Goal: Task Accomplishment & Management: Complete application form

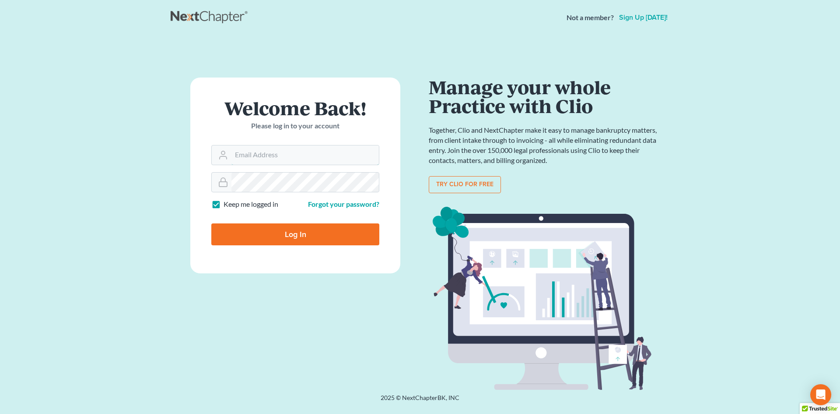
type input "[EMAIL_ADDRESS][DOMAIN_NAME]"
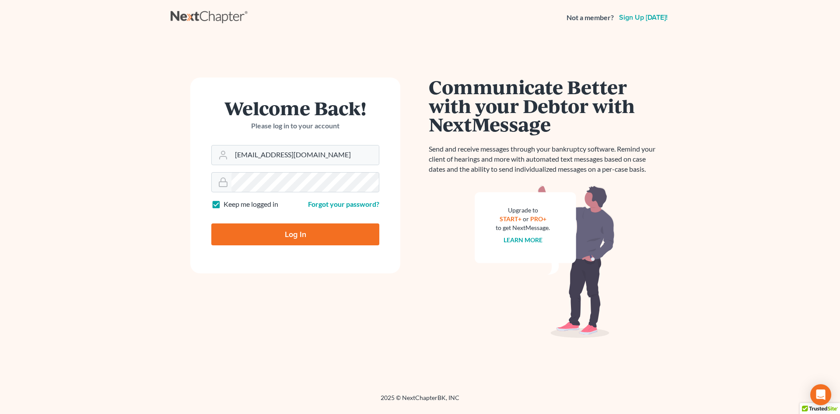
click at [350, 233] on input "Log In" at bounding box center [295, 234] width 168 height 22
type input "Thinking..."
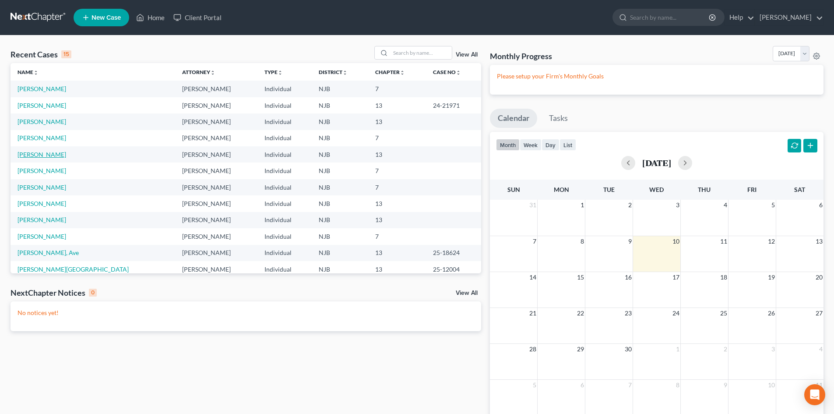
click at [46, 158] on link "[PERSON_NAME]" at bounding box center [42, 154] width 49 height 7
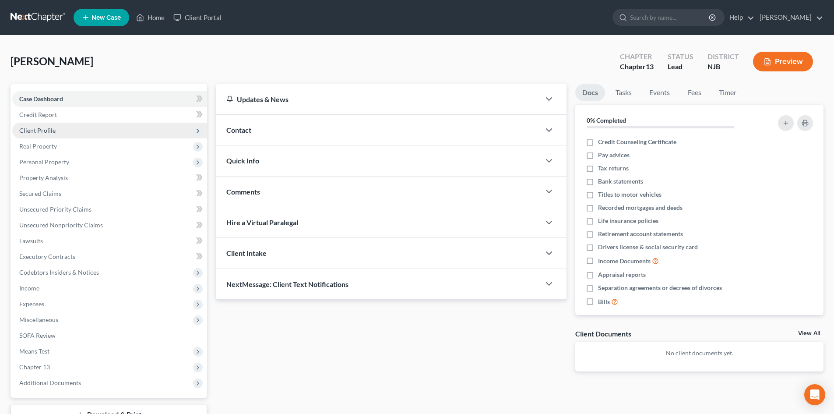
click at [49, 132] on span "Client Profile" at bounding box center [37, 129] width 36 height 7
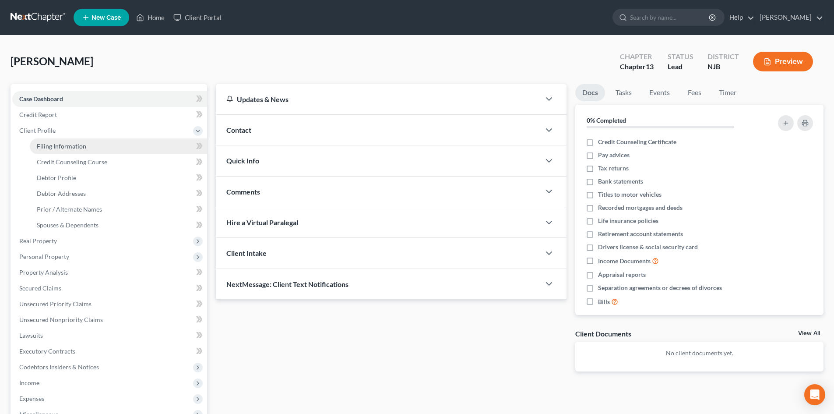
click at [53, 151] on link "Filing Information" at bounding box center [118, 146] width 177 height 16
select select "1"
select select "0"
select select "3"
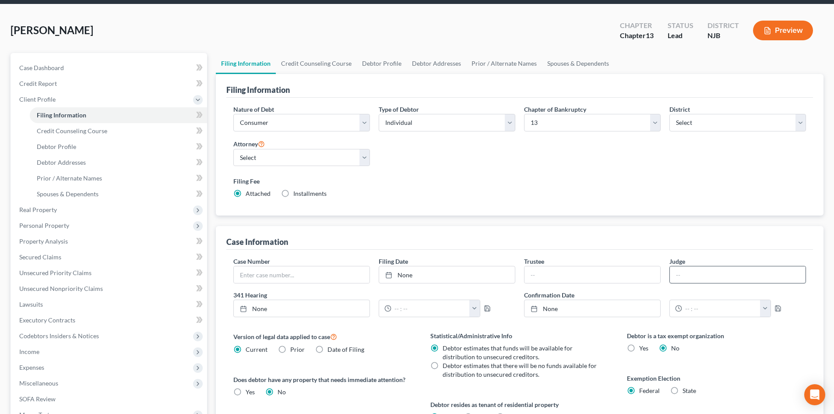
scroll to position [88, 0]
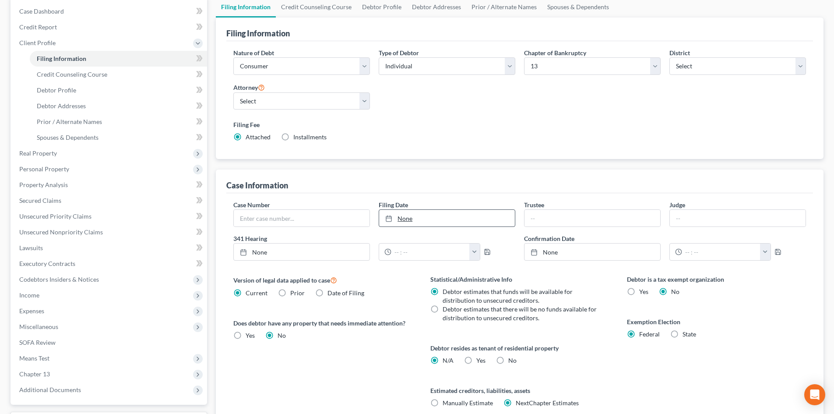
drag, startPoint x: 405, startPoint y: 218, endPoint x: 404, endPoint y: 212, distance: 5.8
click at [405, 217] on link "None" at bounding box center [447, 218] width 136 height 17
type input "[DATE]"
click at [585, 219] on input "text" at bounding box center [592, 218] width 136 height 17
type input "[PERSON_NAME]"
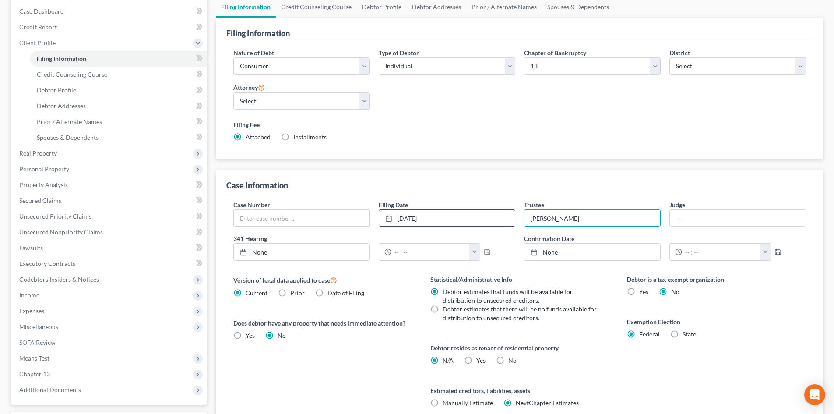
click at [508, 359] on label "No" at bounding box center [512, 360] width 8 height 9
click at [512, 359] on input "No" at bounding box center [515, 359] width 6 height 6
radio input "true"
radio input "false"
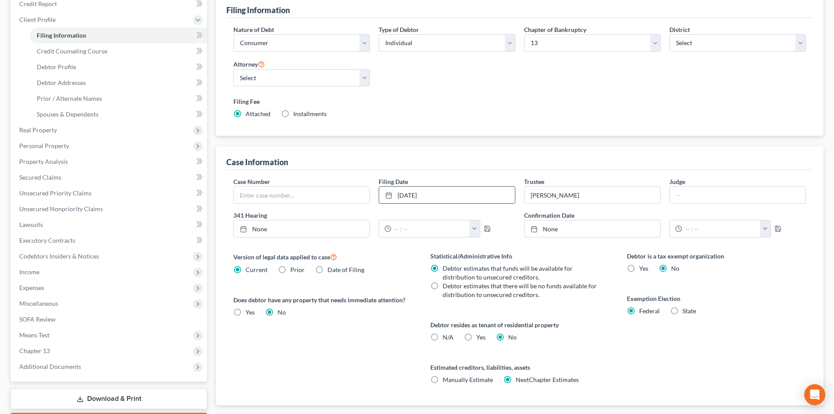
scroll to position [131, 0]
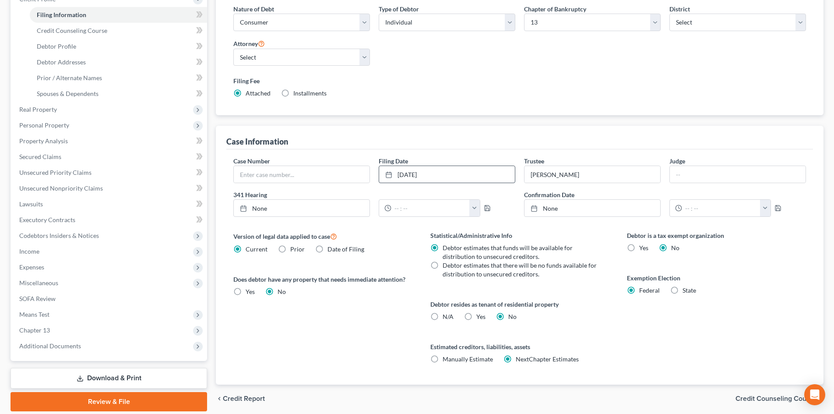
click at [750, 399] on span "Credit Counseling Course" at bounding box center [775, 398] width 81 height 7
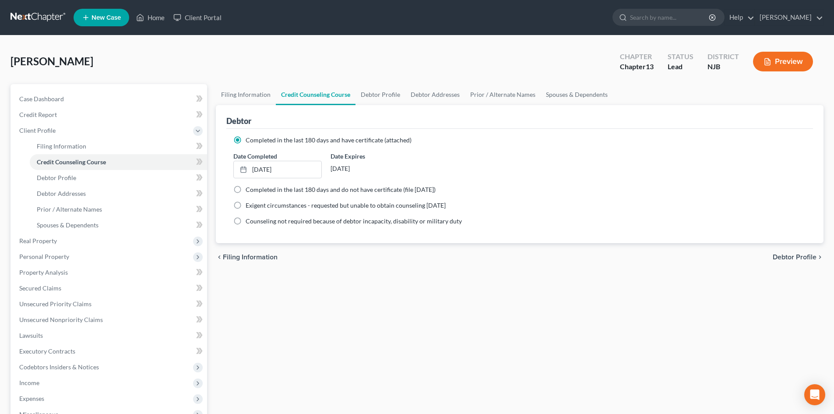
click at [798, 253] on span "Debtor Profile" at bounding box center [794, 256] width 44 height 7
select select "1"
select select "3"
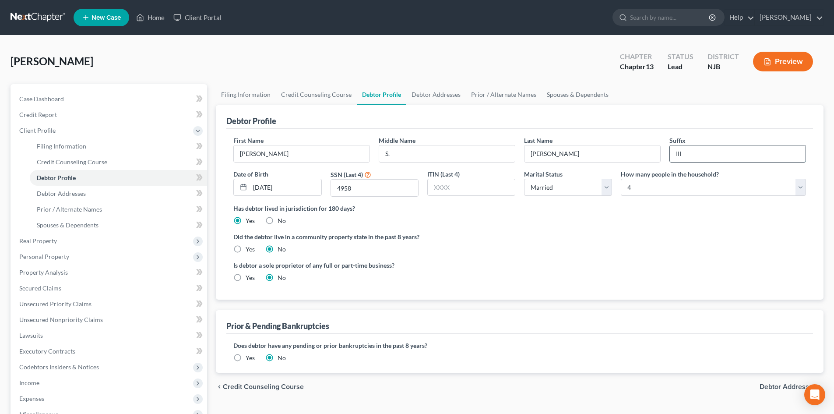
click at [690, 154] on input "III" at bounding box center [737, 153] width 136 height 17
type input "I"
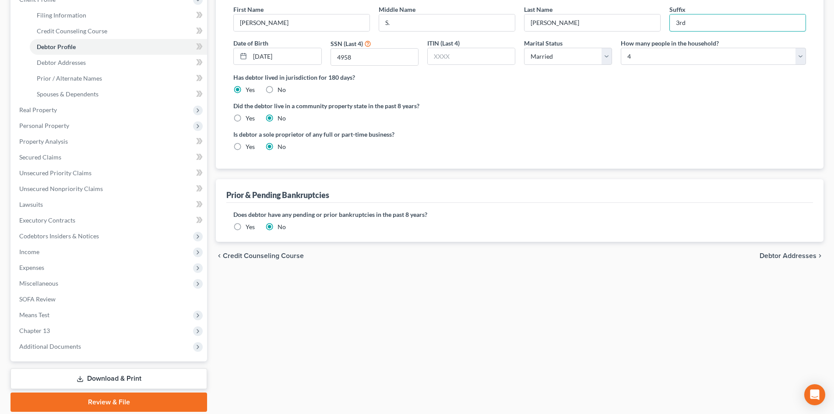
scroll to position [131, 0]
type input "3rd"
click at [778, 252] on span "Debtor Addresses" at bounding box center [787, 255] width 57 height 7
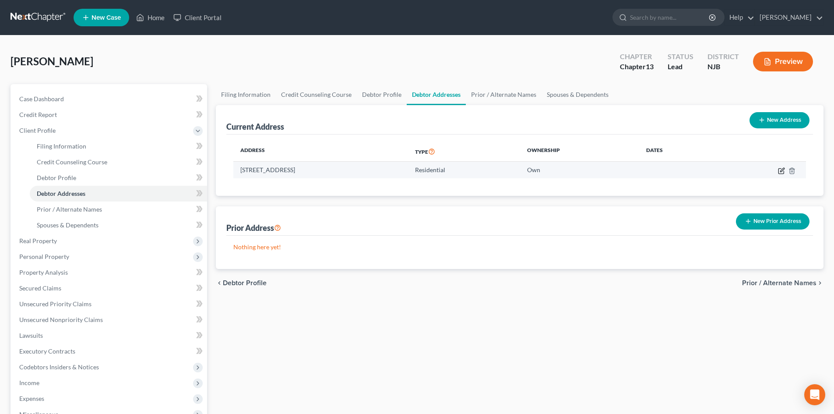
click at [784, 173] on icon "button" at bounding box center [781, 170] width 7 height 7
select select "33"
select select "0"
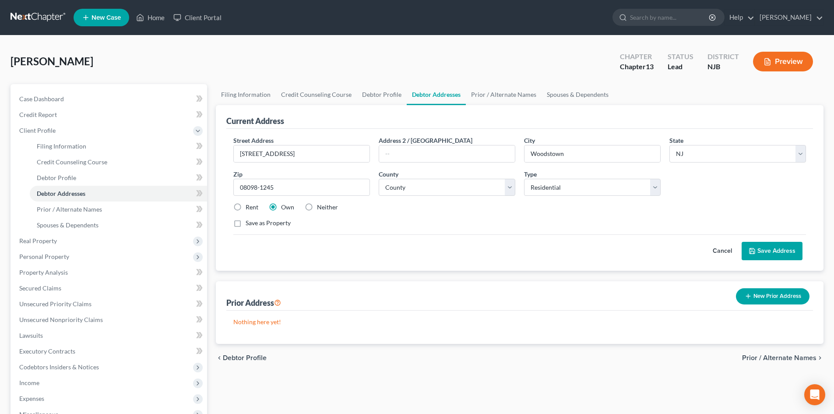
click at [778, 252] on button "Save Address" at bounding box center [771, 251] width 61 height 18
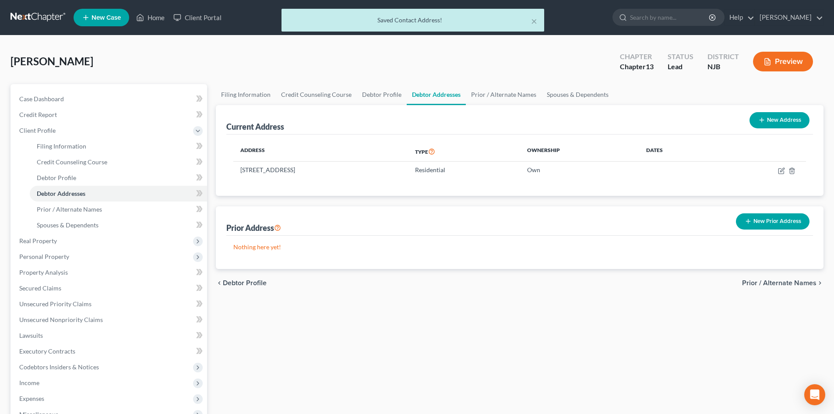
click at [797, 283] on span "Prior / Alternate Names" at bounding box center [779, 282] width 74 height 7
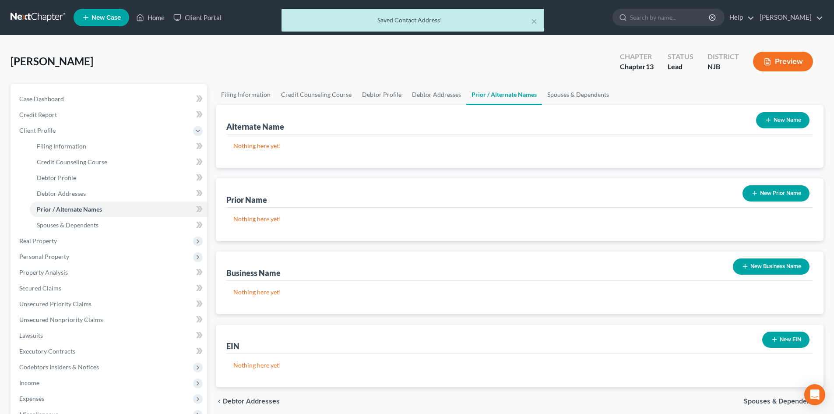
click at [776, 113] on button "New Name" at bounding box center [782, 120] width 53 height 16
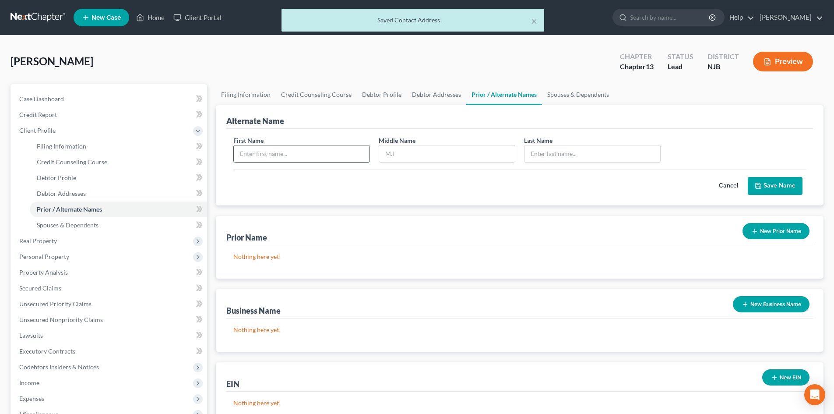
click at [251, 152] on input "text" at bounding box center [302, 153] width 136 height 17
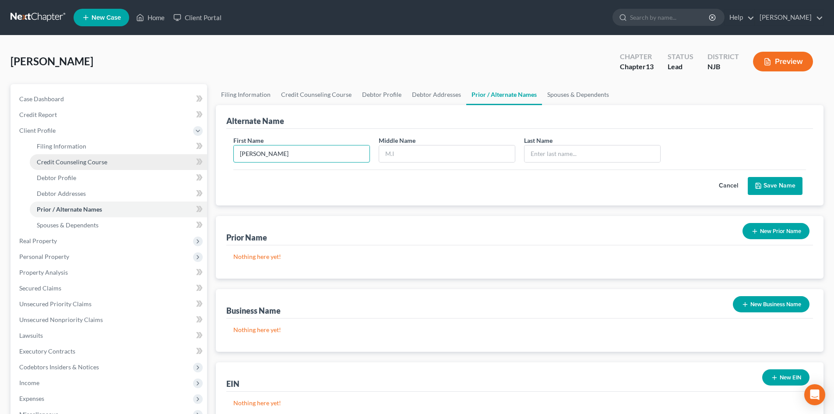
drag, startPoint x: 281, startPoint y: 151, endPoint x: 110, endPoint y: 159, distance: 171.3
click at [111, 159] on div "Petition Navigation Case Dashboard Payments Invoices Payments Payments Credit R…" at bounding box center [416, 313] width 821 height 458
type input "[PERSON_NAME]"
type input "S."
type input "[PERSON_NAME], III"
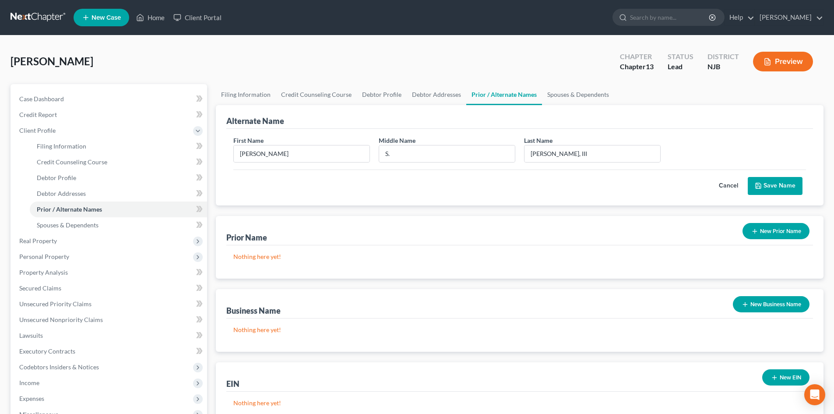
click at [788, 181] on button "Save Name" at bounding box center [774, 186] width 55 height 18
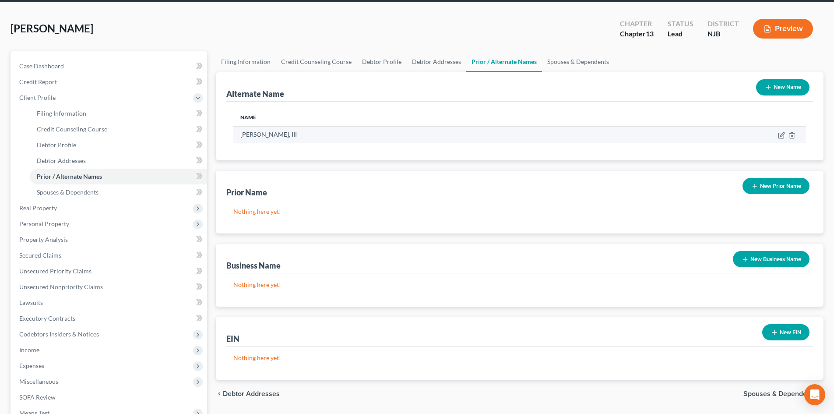
scroll to position [131, 0]
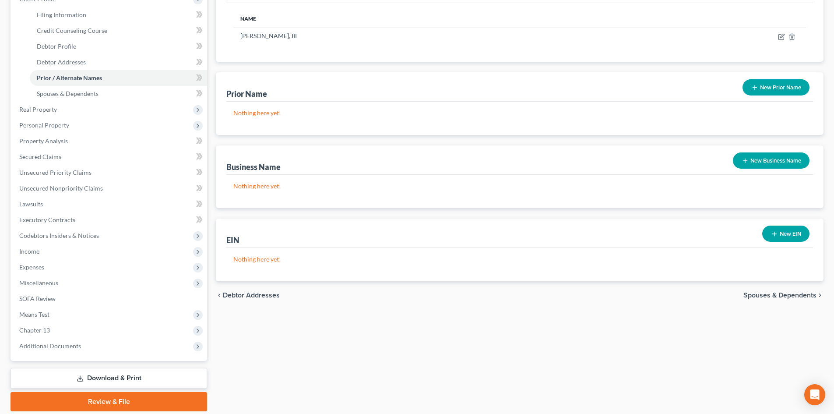
click at [770, 297] on span "Spouses & Dependents" at bounding box center [779, 294] width 73 height 7
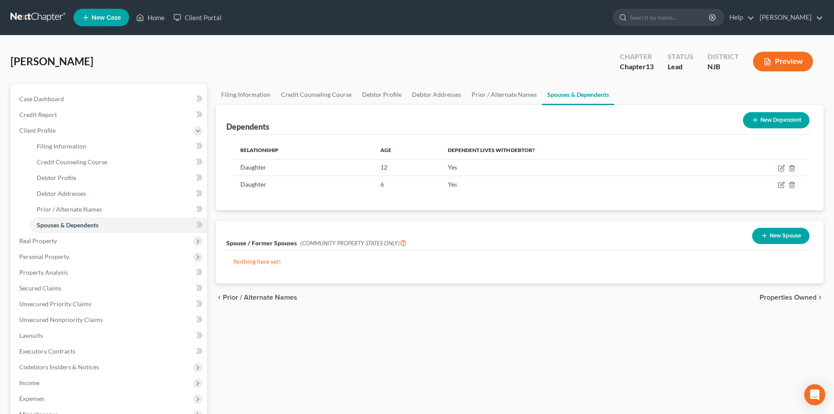
click at [783, 298] on span "Properties Owned" at bounding box center [787, 297] width 57 height 7
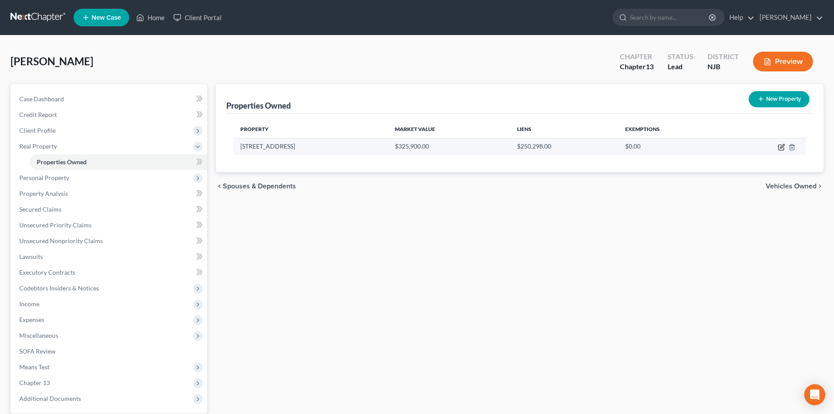
click at [781, 144] on icon "button" at bounding box center [781, 147] width 7 height 7
select select "33"
select select "16"
select select "3"
select select "1"
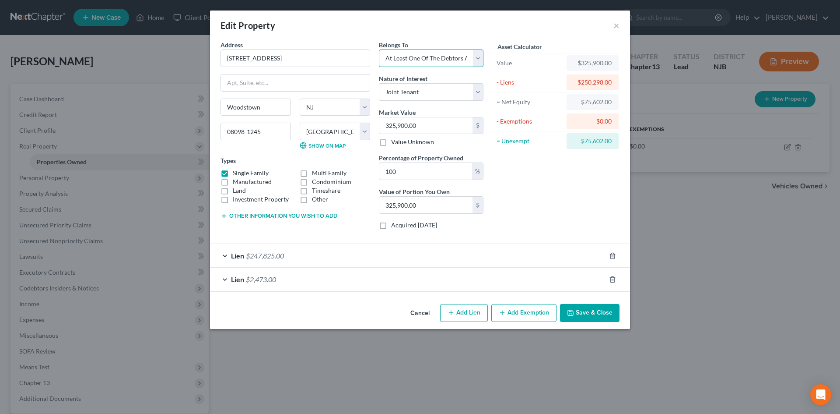
click at [478, 56] on select "Select Debtor 1 Only Debtor 2 Only Debtor 1 And Debtor 2 Only At Least One Of T…" at bounding box center [431, 58] width 105 height 18
select select "0"
click at [379, 49] on select "Select Debtor 1 Only Debtor 2 Only Debtor 1 And Debtor 2 Only At Least One Of T…" at bounding box center [431, 58] width 105 height 18
click at [436, 95] on select "Select Fee Simple Joint Tenant Life Estate Equitable Interest Future Interest T…" at bounding box center [431, 92] width 105 height 18
select select "0"
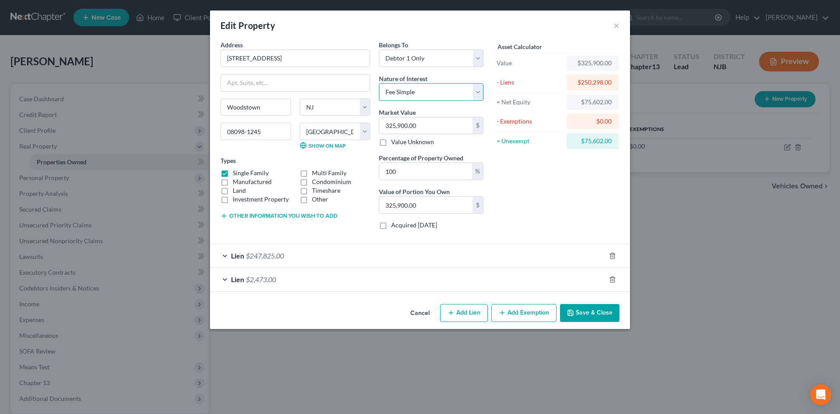
click at [379, 83] on select "Select Fee Simple Joint Tenant Life Estate Equitable Interest Future Interest T…" at bounding box center [431, 92] width 105 height 18
click at [236, 255] on span "Lien" at bounding box center [237, 255] width 13 height 8
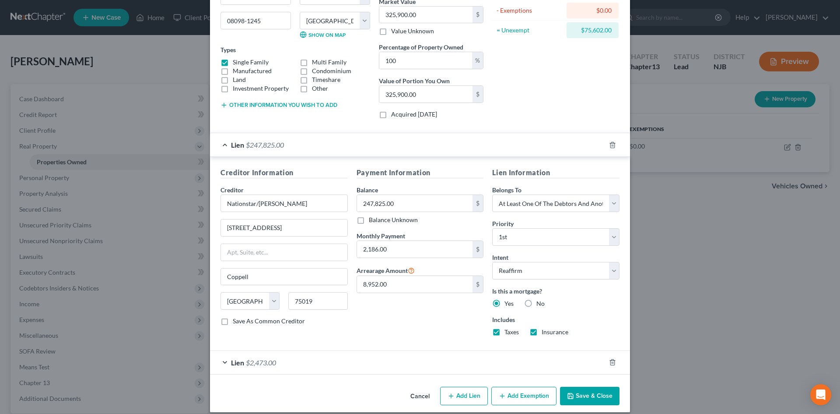
scroll to position [119, 0]
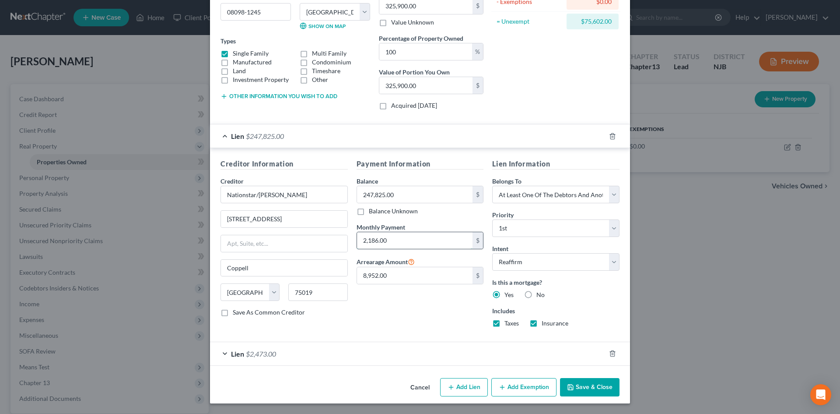
click at [401, 238] on input "2,186.00" at bounding box center [415, 240] width 116 height 17
type input "2,186.01"
click at [235, 352] on span "Lien" at bounding box center [237, 353] width 13 height 8
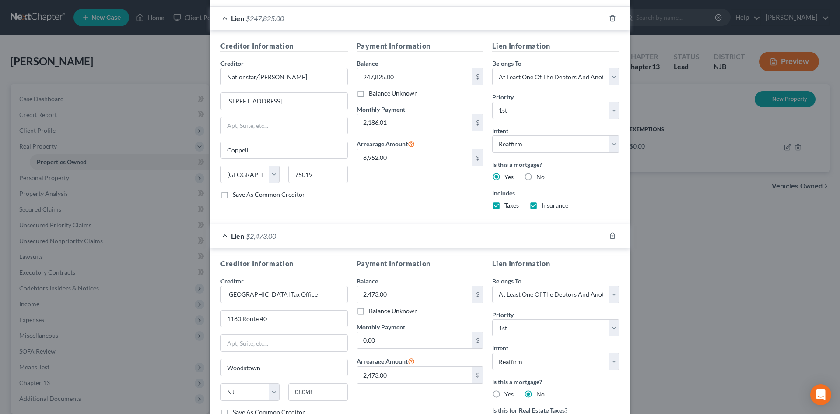
scroll to position [294, 0]
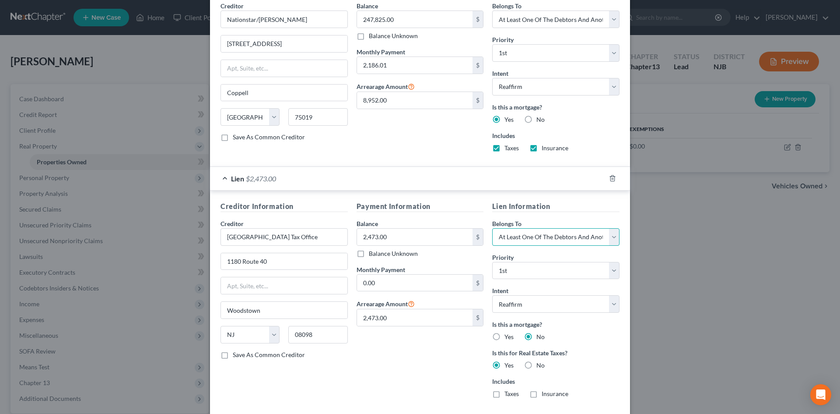
click at [612, 234] on select "Select Debtor 1 Only Debtor 2 Only Debtor 1 And Debtor 2 Only At Least One Of T…" at bounding box center [555, 237] width 127 height 18
select select "0"
click at [492, 228] on select "Select Debtor 1 Only Debtor 2 Only Debtor 1 And Debtor 2 Only At Least One Of T…" at bounding box center [555, 237] width 127 height 18
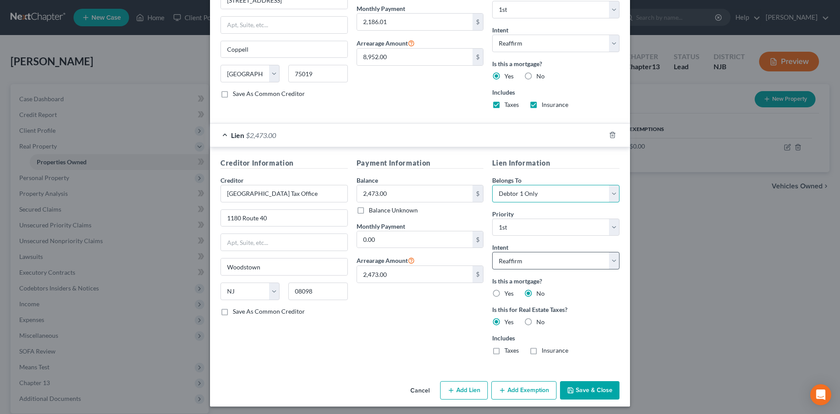
scroll to position [341, 0]
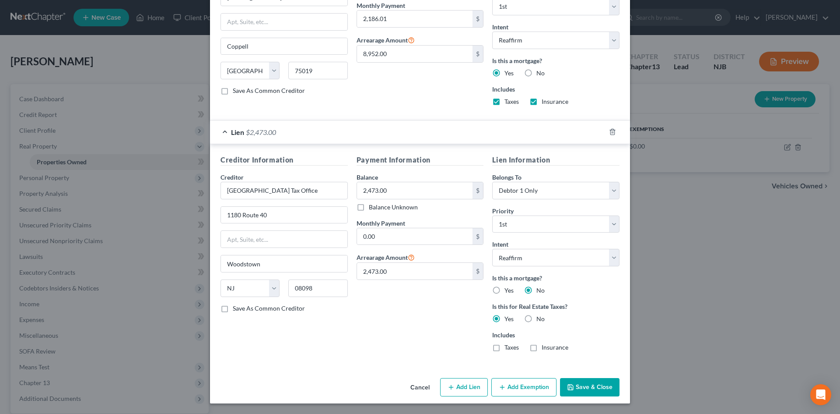
click at [536, 317] on label "No" at bounding box center [540, 318] width 8 height 9
click at [540, 317] on input "No" at bounding box center [543, 317] width 6 height 6
radio input "true"
radio input "false"
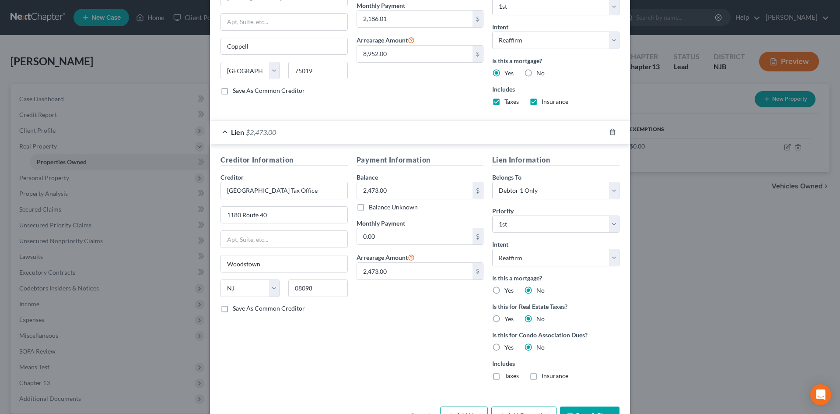
scroll to position [369, 0]
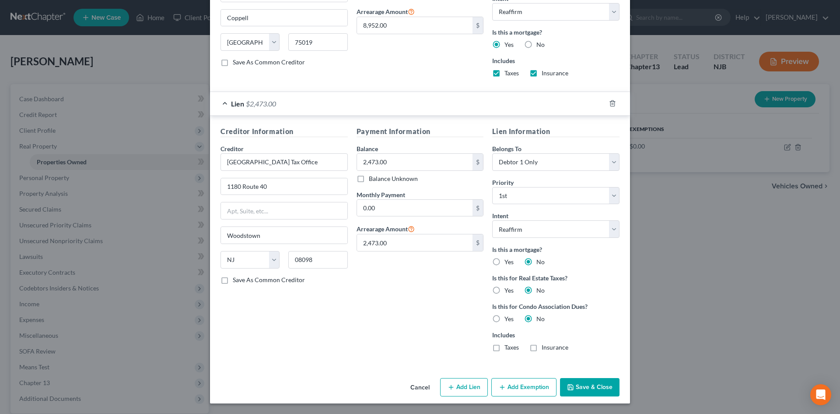
click at [581, 390] on button "Save & Close" at bounding box center [590, 387] width 60 height 18
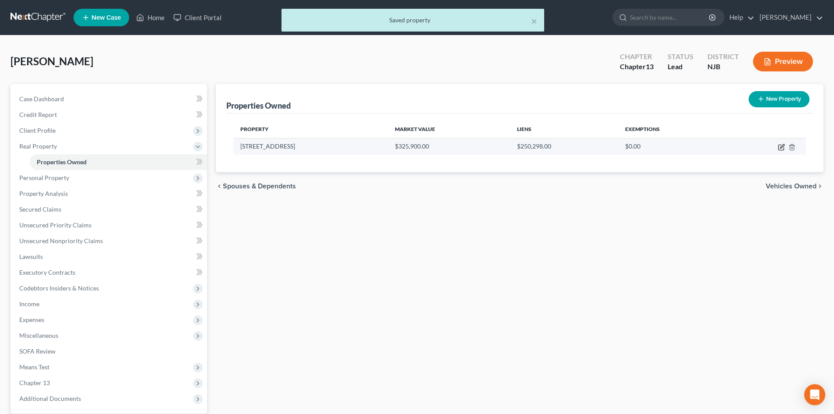
click at [781, 145] on icon "button" at bounding box center [781, 147] width 7 height 7
select select "33"
select select "16"
select select "0"
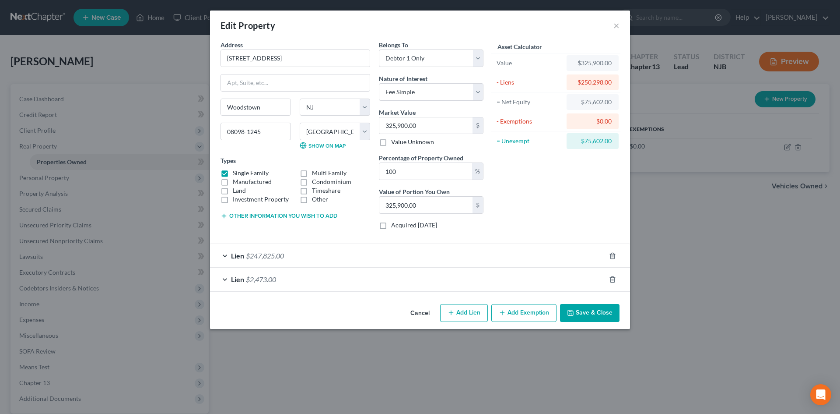
click at [235, 283] on span "Lien" at bounding box center [237, 279] width 13 height 8
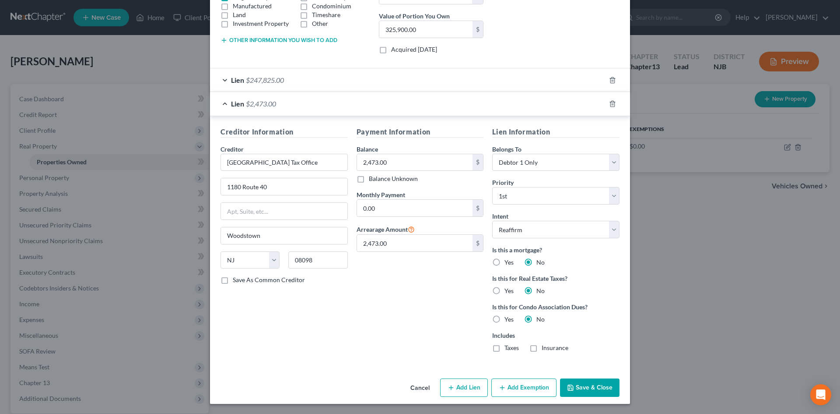
scroll to position [176, 0]
click at [606, 230] on select "Select Surrender Redeem Reaffirm Avoid Other" at bounding box center [555, 229] width 127 height 18
select select "4"
click at [492, 220] on select "Select Surrender Redeem Reaffirm Avoid Other" at bounding box center [555, 229] width 127 height 18
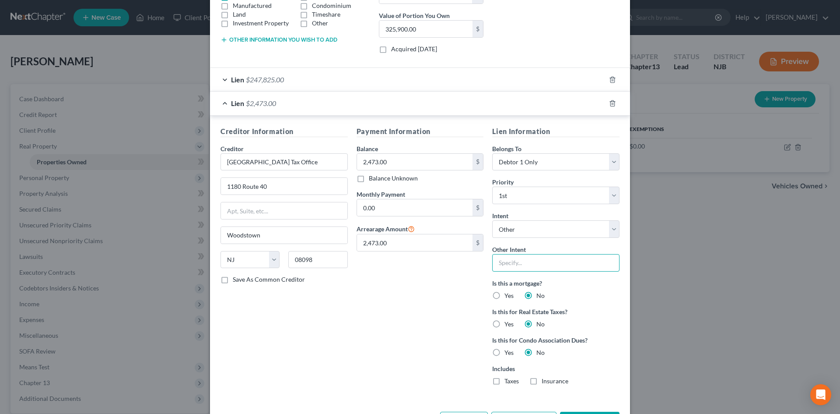
click at [505, 263] on input "text" at bounding box center [555, 263] width 127 height 18
type input "Pay in full through plan"
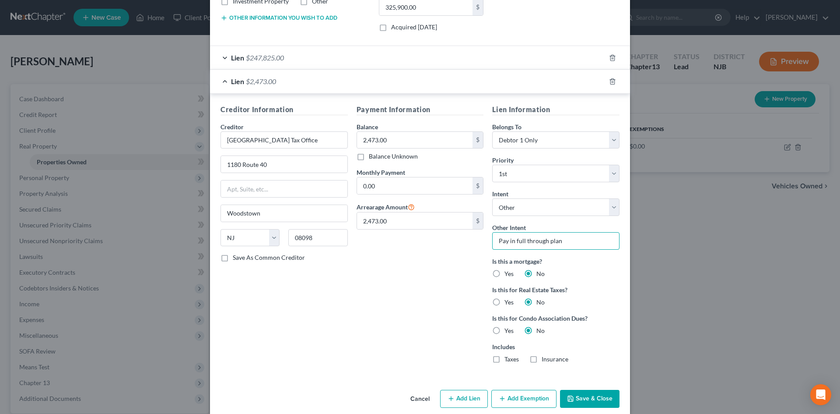
scroll to position [209, 0]
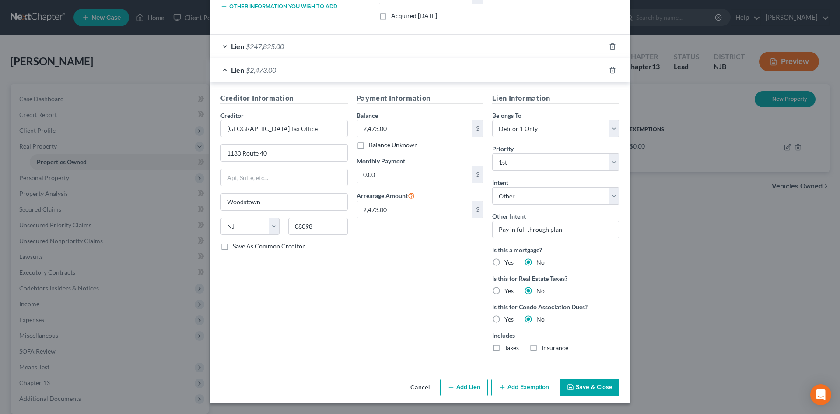
click at [578, 385] on button "Save & Close" at bounding box center [590, 387] width 60 height 18
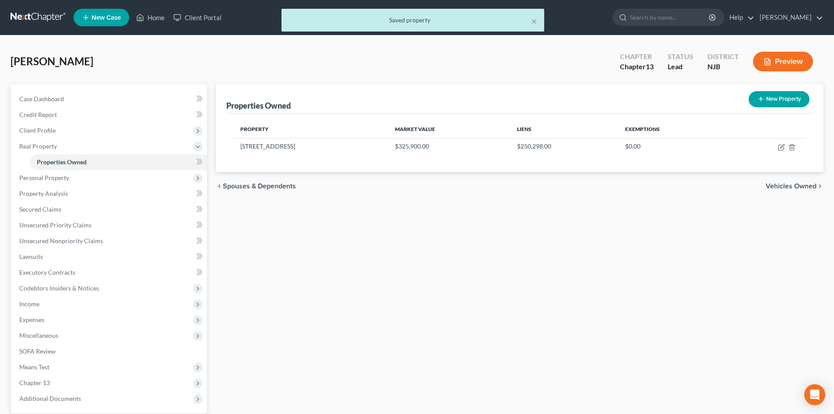
click at [777, 186] on span "Vehicles Owned" at bounding box center [790, 185] width 51 height 7
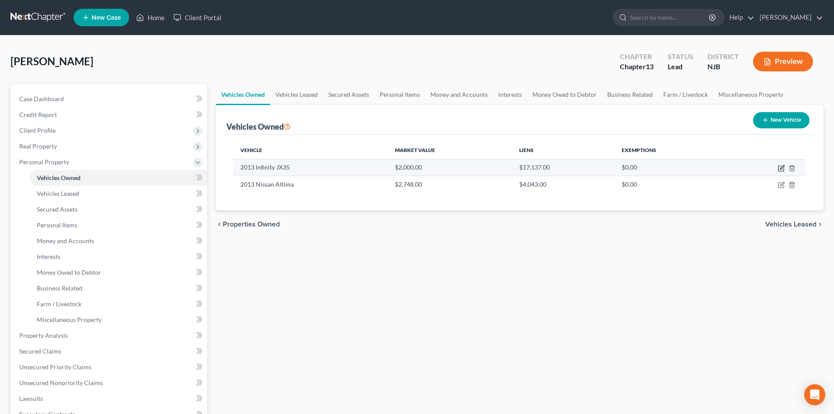
click at [782, 167] on icon "button" at bounding box center [781, 168] width 7 height 7
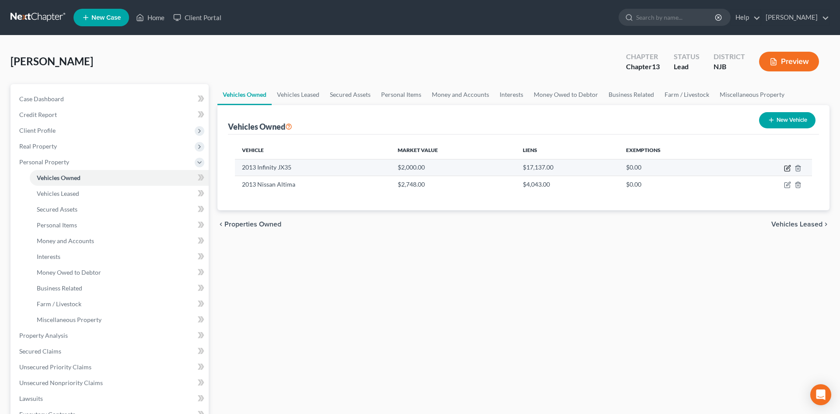
select select "0"
select select "13"
select select "3"
select select "0"
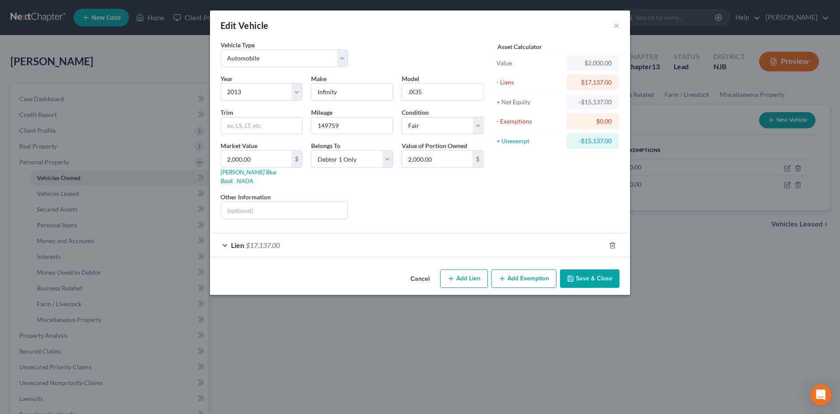
click at [237, 241] on span "Lien" at bounding box center [237, 245] width 13 height 8
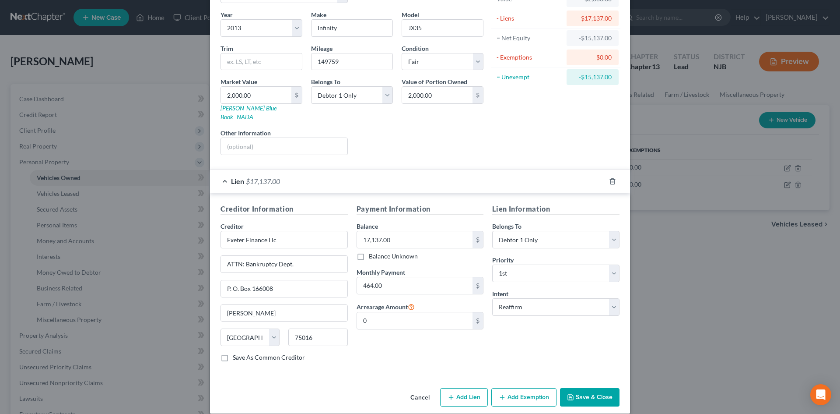
scroll to position [65, 0]
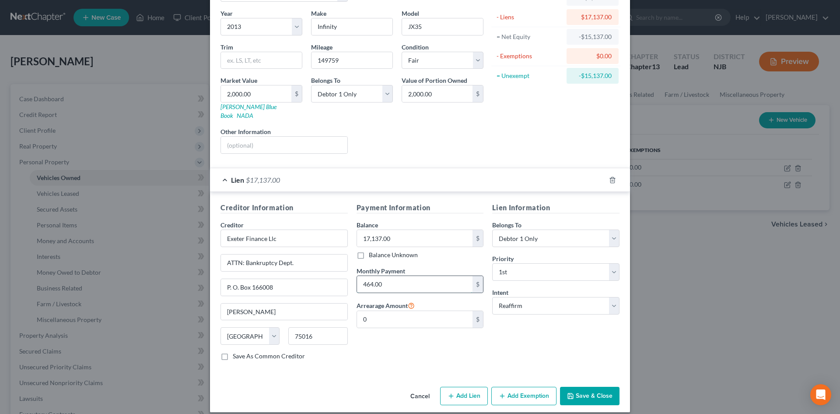
click at [428, 276] on input "464.00" at bounding box center [415, 284] width 116 height 17
type input "464.97"
type input "Irving930"
click at [386, 311] on input "text" at bounding box center [415, 319] width 116 height 17
type input "930.00"
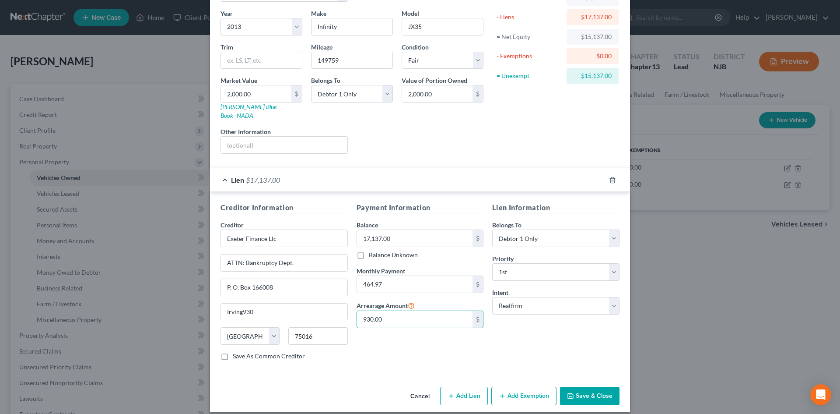
click at [599, 386] on button "Save & Close" at bounding box center [590, 395] width 60 height 18
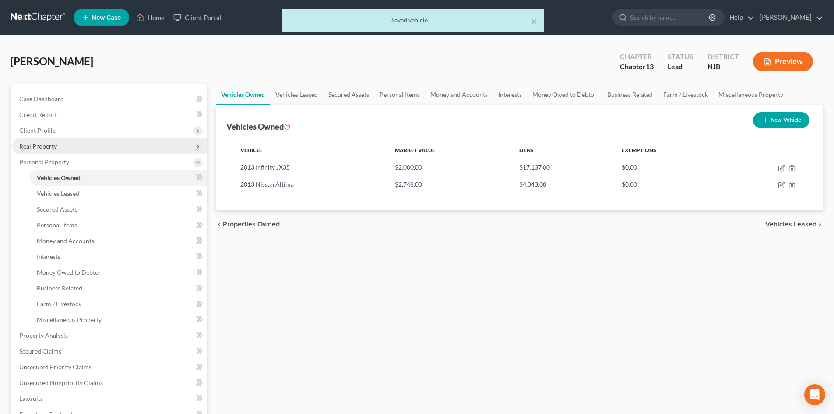
click at [38, 143] on span "Real Property" at bounding box center [38, 145] width 38 height 7
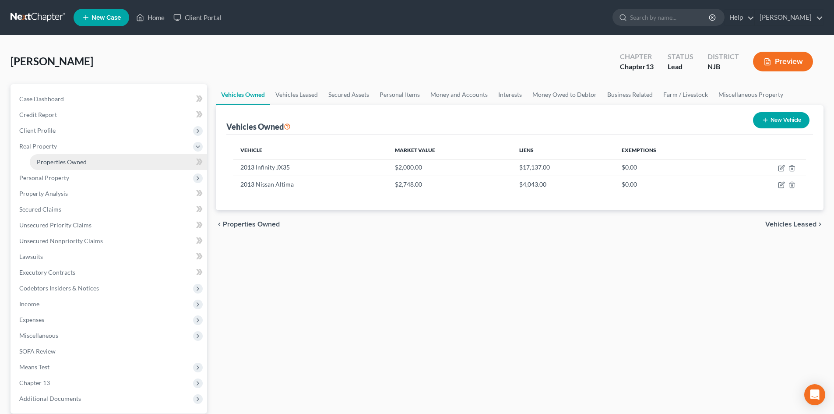
click at [46, 162] on span "Properties Owned" at bounding box center [62, 161] width 50 height 7
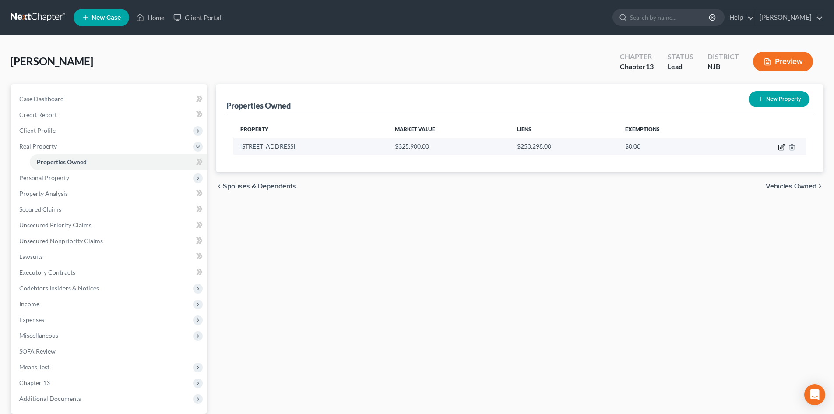
click at [779, 146] on icon "button" at bounding box center [781, 147] width 7 height 7
select select "33"
select select "16"
select select "0"
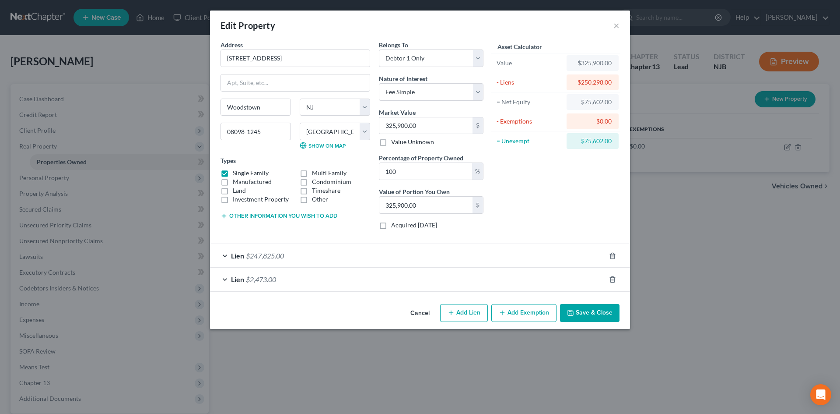
click at [255, 253] on span "$247,825.00" at bounding box center [265, 255] width 38 height 8
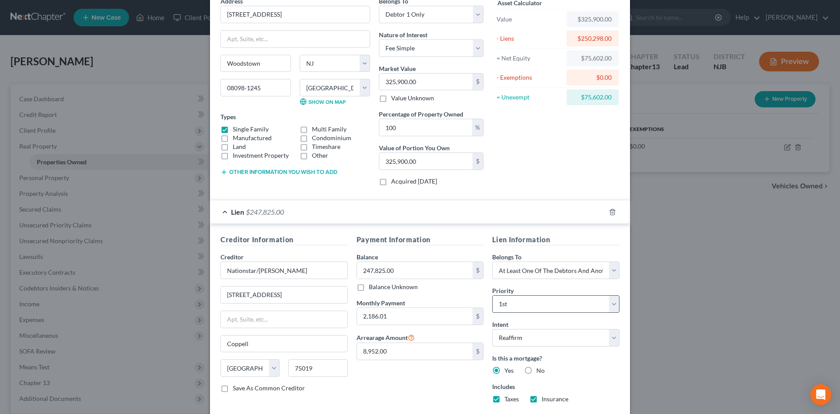
scroll to position [119, 0]
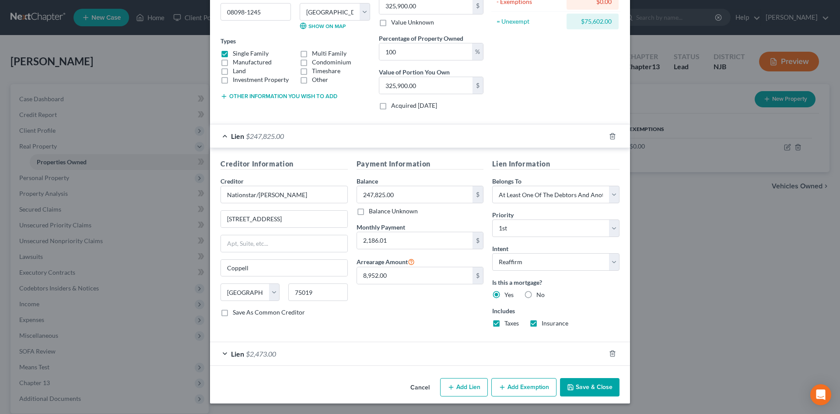
click at [273, 354] on span "$2,473.00" at bounding box center [261, 353] width 30 height 8
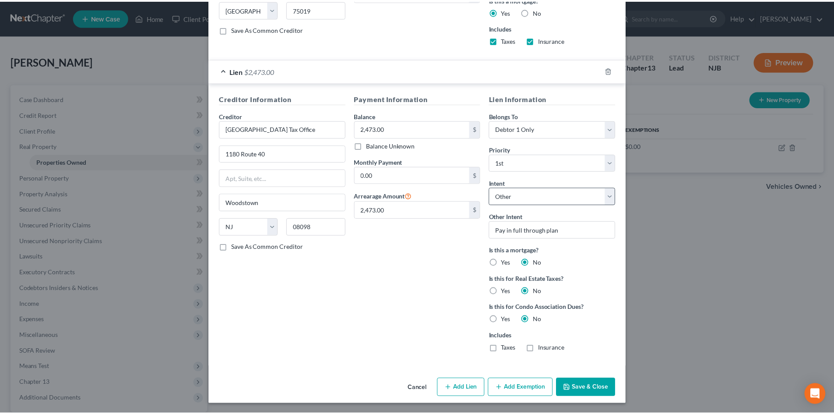
scroll to position [403, 0]
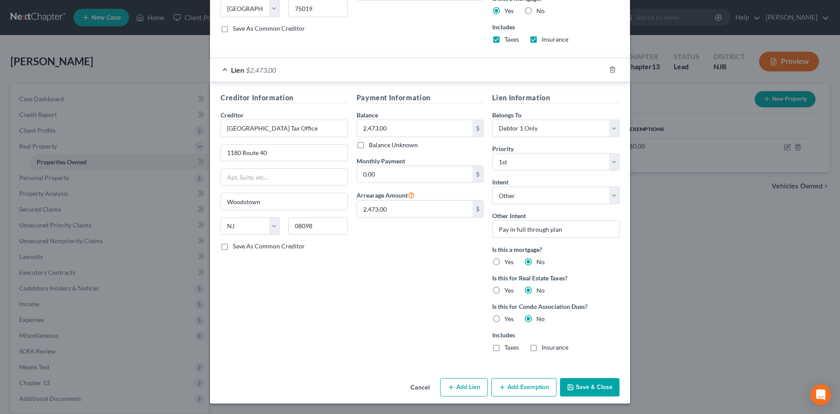
click at [585, 382] on button "Save & Close" at bounding box center [590, 387] width 60 height 18
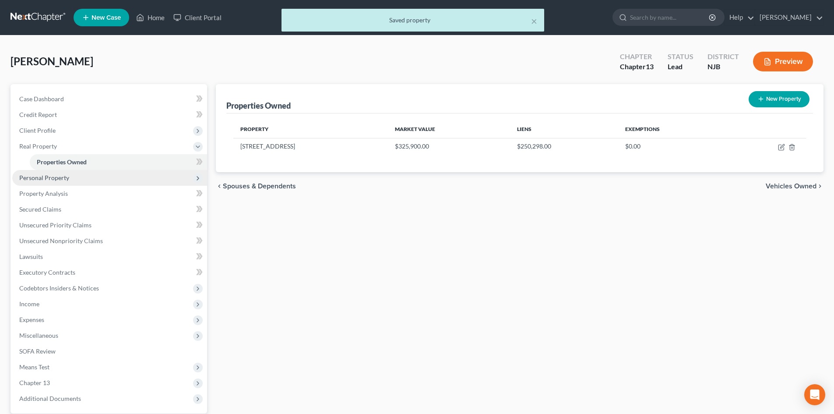
click at [45, 182] on span "Personal Property" at bounding box center [109, 178] width 195 height 16
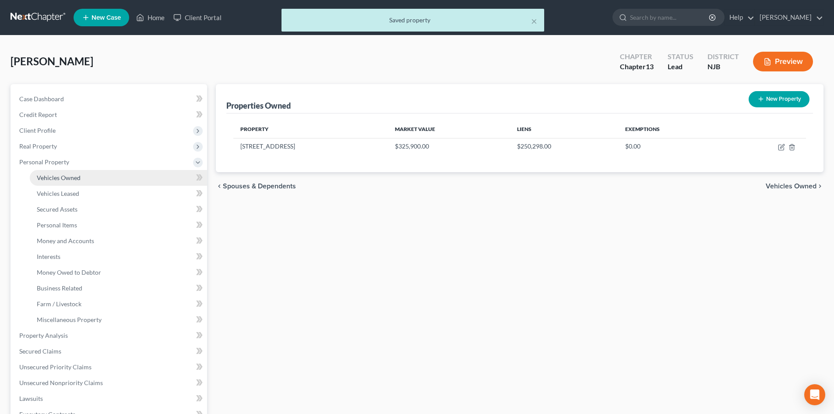
click at [59, 173] on link "Vehicles Owned" at bounding box center [118, 178] width 177 height 16
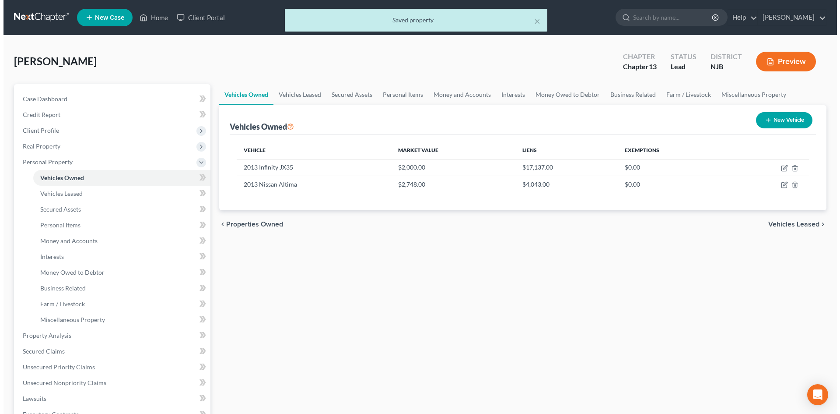
scroll to position [44, 0]
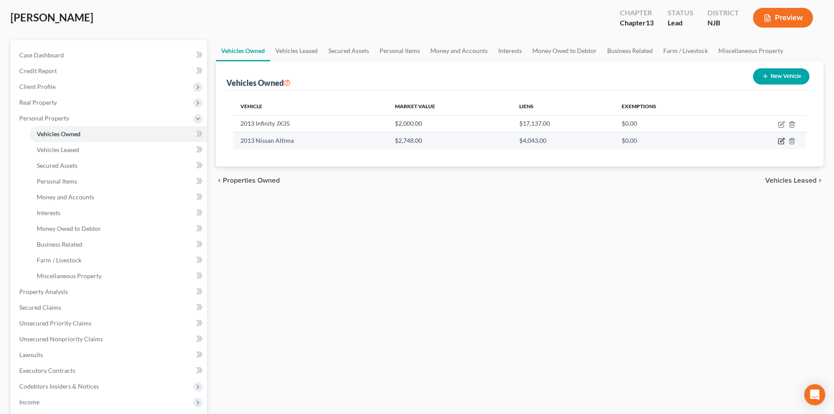
click at [781, 140] on icon "button" at bounding box center [782, 140] width 4 height 4
select select "0"
select select "13"
select select "3"
select select "0"
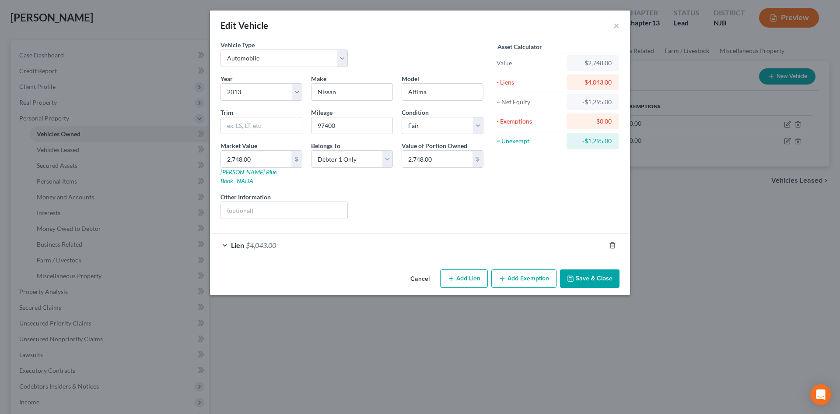
click at [237, 241] on span "Lien" at bounding box center [237, 245] width 13 height 8
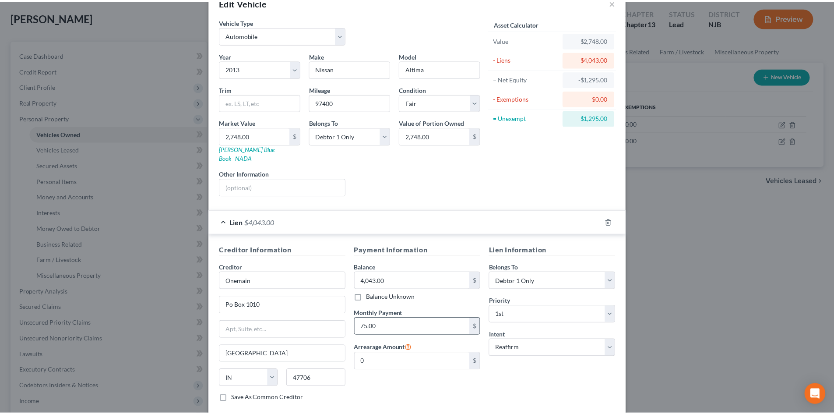
scroll to position [65, 0]
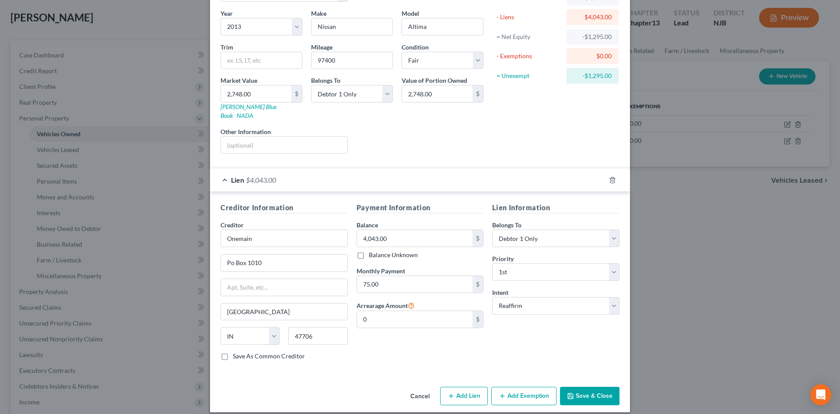
click at [604, 390] on button "Save & Close" at bounding box center [590, 395] width 60 height 18
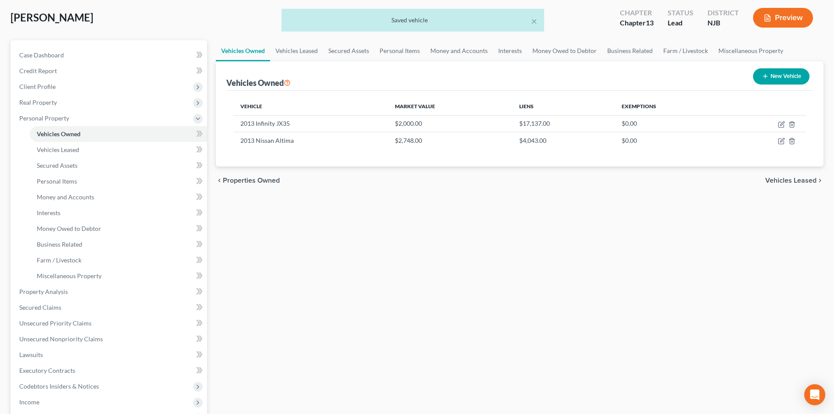
click at [784, 181] on span "Vehicles Leased" at bounding box center [790, 180] width 51 height 7
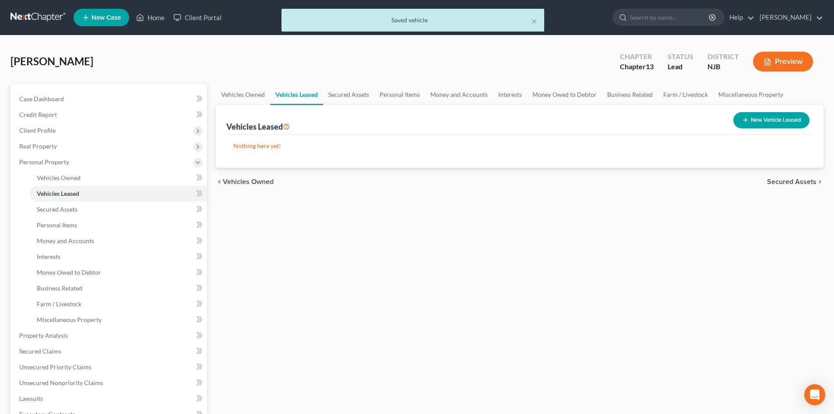
click at [784, 181] on span "Secured Assets" at bounding box center [791, 181] width 49 height 7
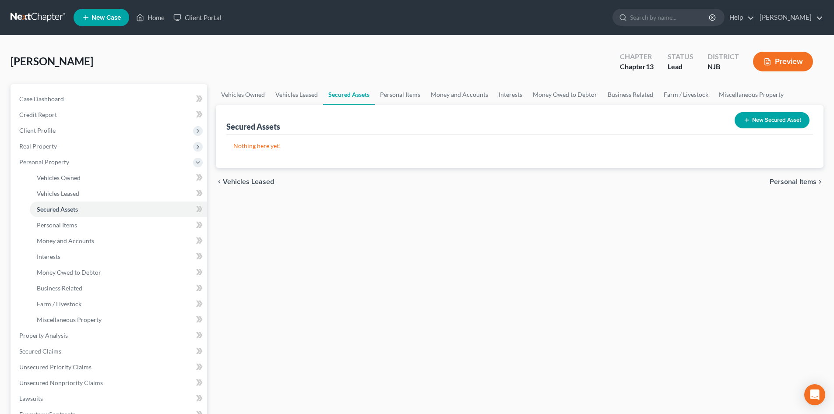
click at [796, 180] on span "Personal Items" at bounding box center [792, 181] width 47 height 7
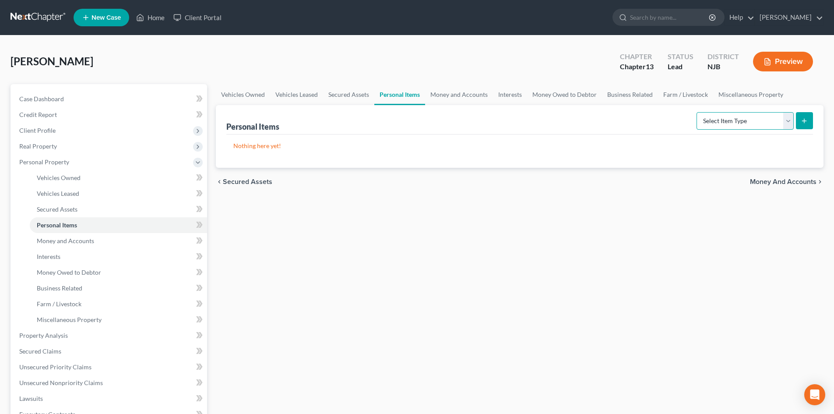
click at [787, 117] on select "Select Item Type Clothing Collectibles Of Value Electronics Firearms Household …" at bounding box center [744, 121] width 97 height 18
select select "clothing"
click at [697, 112] on select "Select Item Type Clothing Collectibles Of Value Electronics Firearms Household …" at bounding box center [744, 121] width 97 height 18
click at [802, 117] on icon "submit" at bounding box center [803, 120] width 7 height 7
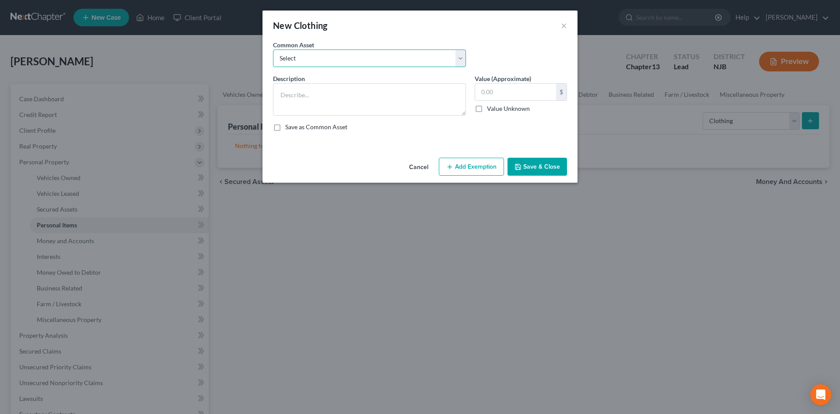
click at [329, 53] on select "Select Misc. articles of clothing" at bounding box center [369, 58] width 193 height 18
select select "0"
click at [273, 49] on select "Select Misc. articles of clothing" at bounding box center [369, 58] width 193 height 18
type textarea "Misc. articles of clothing"
type input "600.00"
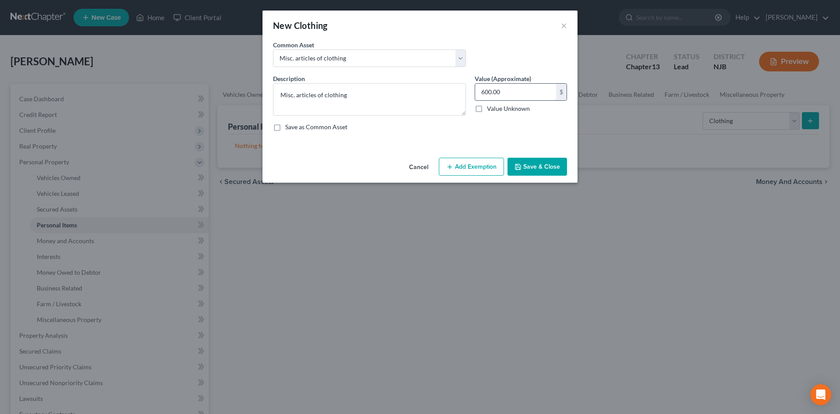
click at [485, 92] on input "600.00" at bounding box center [515, 92] width 81 height 17
click at [470, 165] on button "Add Exemption" at bounding box center [471, 167] width 65 height 18
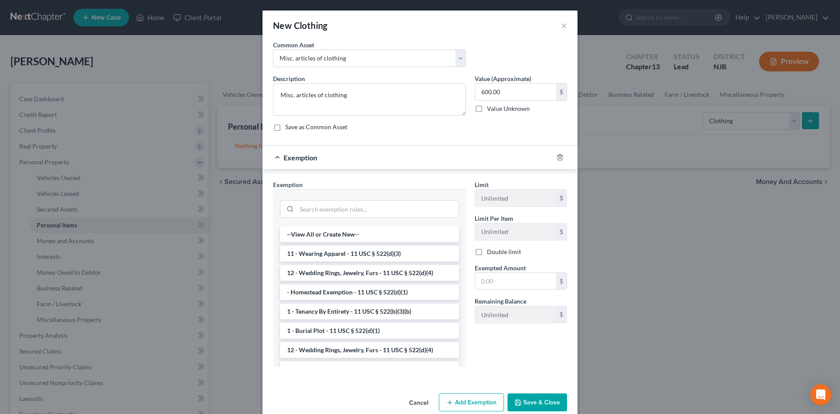
click at [352, 252] on li "11 - Wearing Apparel - 11 USC § 522(d)(3)" at bounding box center [369, 253] width 179 height 16
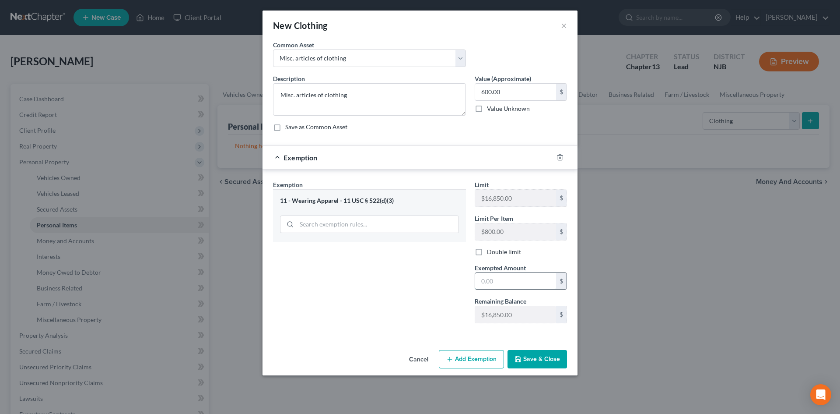
click at [499, 281] on input "text" at bounding box center [515, 281] width 81 height 17
type input "600.00"
click at [527, 365] on button "Save & Close" at bounding box center [538, 359] width 60 height 18
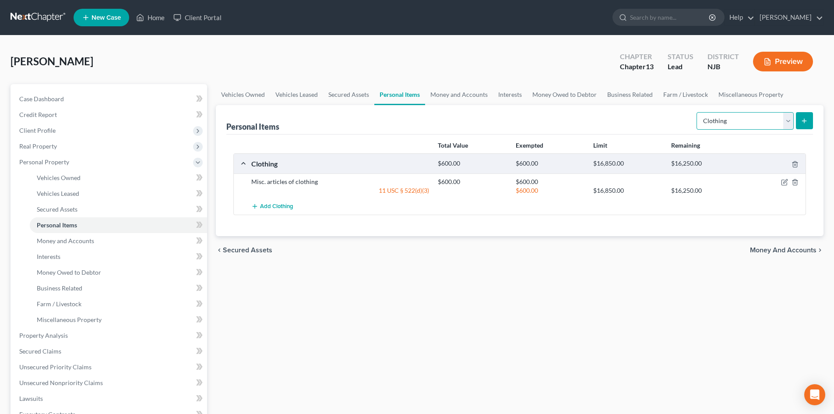
click at [787, 120] on select "Select Item Type Clothing Collectibles Of Value Electronics Firearms Household …" at bounding box center [744, 121] width 97 height 18
select select "electronics"
click at [697, 112] on select "Select Item Type Clothing Collectibles Of Value Electronics Firearms Household …" at bounding box center [744, 121] width 97 height 18
click at [804, 120] on line "submit" at bounding box center [804, 121] width 0 height 4
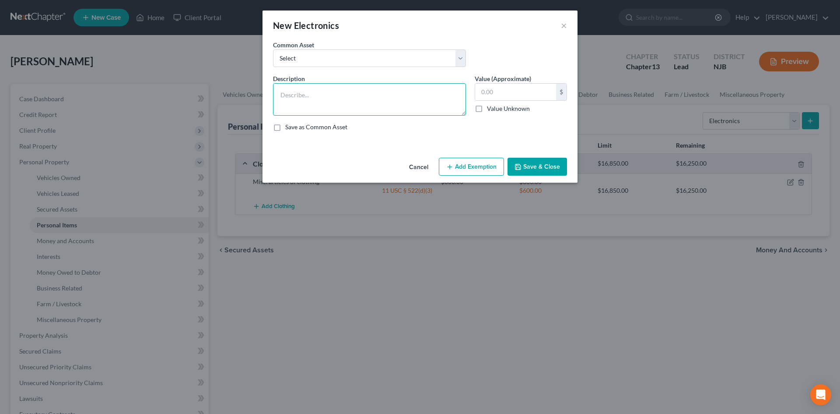
click at [309, 90] on textarea at bounding box center [369, 99] width 193 height 32
type textarea "2 TV's, one tablet, and 1 cell phone"
click at [506, 85] on input "text" at bounding box center [515, 92] width 81 height 17
type input "400.00"
click at [477, 168] on button "Add Exemption" at bounding box center [471, 167] width 65 height 18
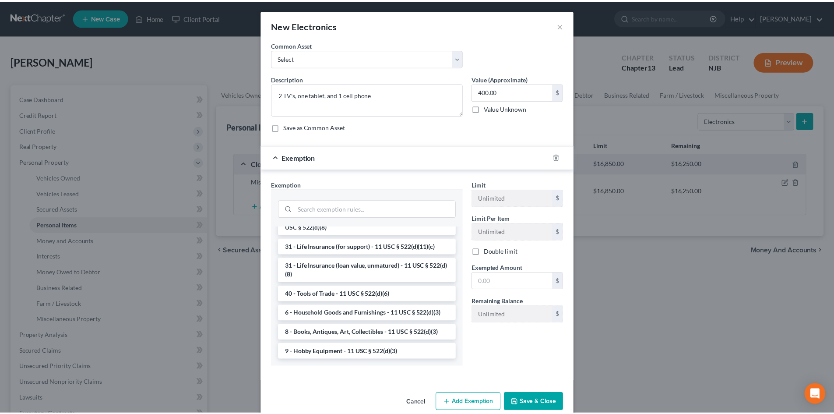
scroll to position [700, 0]
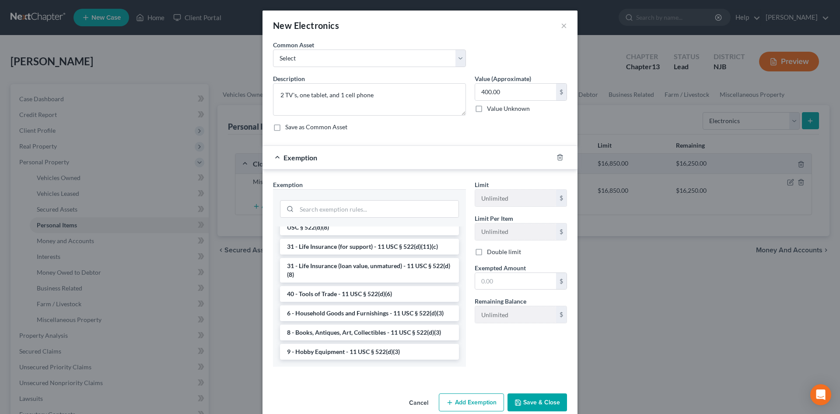
click at [370, 321] on li "6 - Household Goods and Furnishings - 11 USC § 522(d)(3)" at bounding box center [369, 313] width 179 height 16
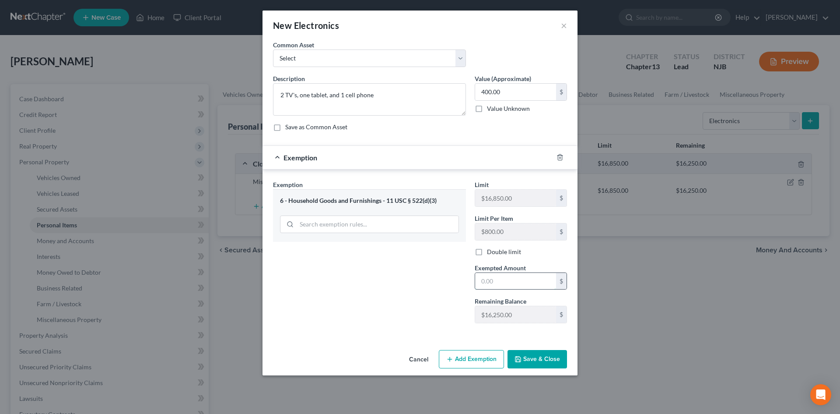
click at [504, 286] on input "text" at bounding box center [515, 281] width 81 height 17
type input "400.00"
click at [540, 356] on button "Save & Close" at bounding box center [538, 359] width 60 height 18
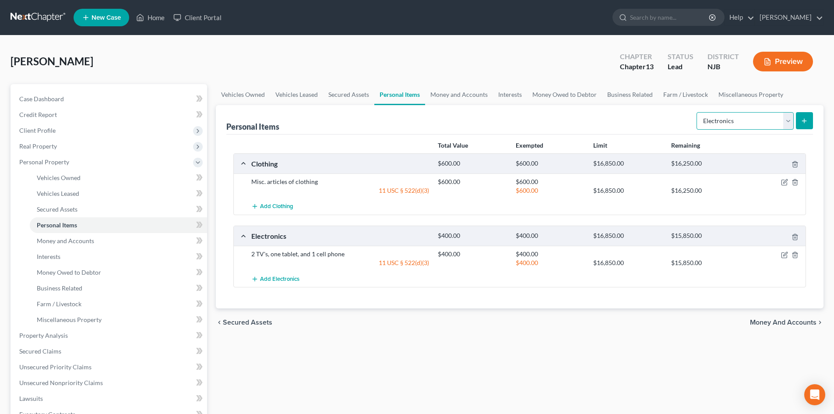
click at [786, 119] on select "Select Item Type Clothing Collectibles Of Value Electronics Firearms Household …" at bounding box center [744, 121] width 97 height 18
select select "household_goods"
click at [697, 112] on select "Select Item Type Clothing Collectibles Of Value Electronics Firearms Household …" at bounding box center [744, 121] width 97 height 18
click at [808, 121] on button "submit" at bounding box center [803, 120] width 17 height 17
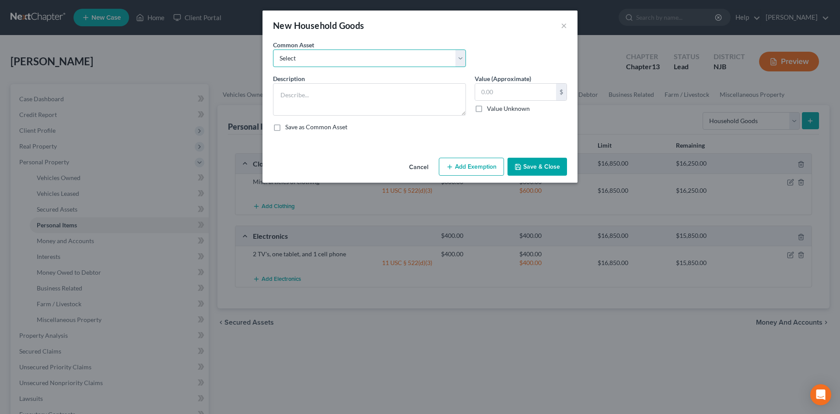
click at [362, 52] on select "Select Misc. household goods and furnishings. Misc. household goods and furnish…" at bounding box center [369, 58] width 193 height 18
select select "1"
click at [273, 49] on select "Select Misc. household goods and furnishings. Misc. household goods and furnish…" at bounding box center [369, 58] width 193 height 18
type textarea "Misc. household goods and furnishings."
click at [512, 90] on input "200.00" at bounding box center [515, 92] width 81 height 17
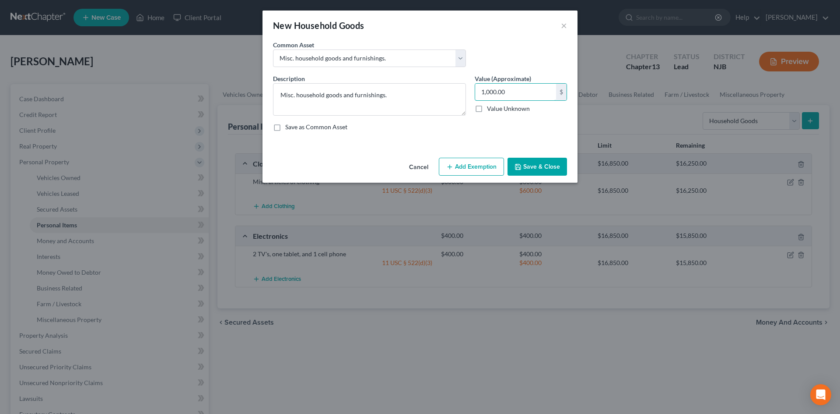
type input "1,000.00"
click at [464, 171] on button "Add Exemption" at bounding box center [471, 167] width 65 height 18
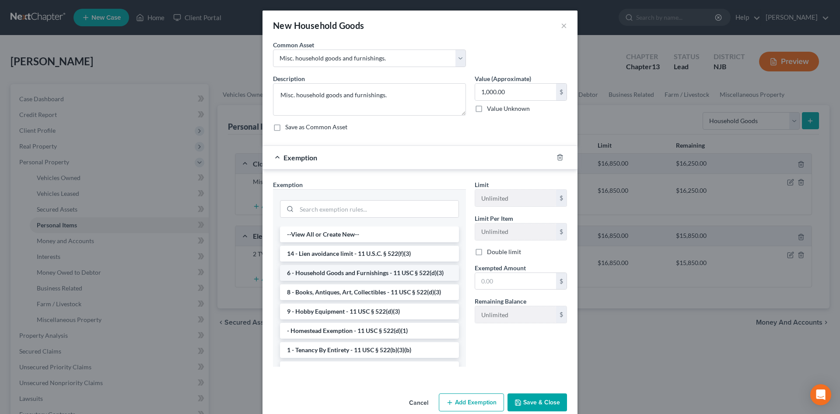
click at [358, 276] on li "6 - Household Goods and Furnishings - 11 USC § 522(d)(3)" at bounding box center [369, 273] width 179 height 16
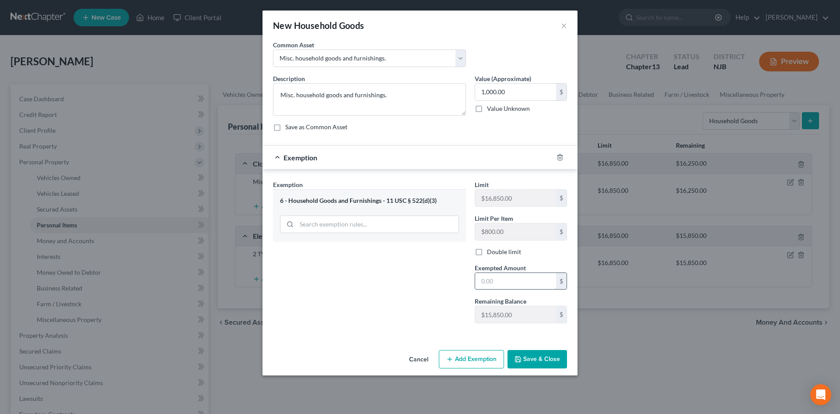
click at [507, 278] on input "text" at bounding box center [515, 281] width 81 height 17
type input "1,000.00"
click at [538, 358] on button "Save & Close" at bounding box center [538, 359] width 60 height 18
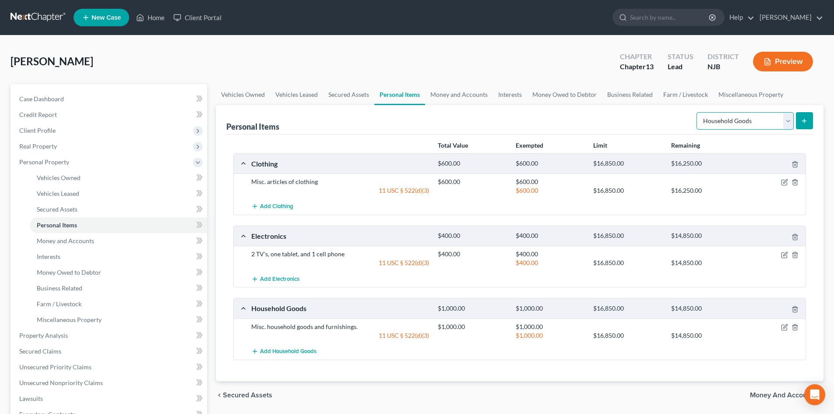
click at [790, 119] on select "Select Item Type Clothing Collectibles Of Value Electronics Firearms Household …" at bounding box center [744, 121] width 97 height 18
select select "jewelry"
click at [697, 112] on select "Select Item Type Clothing Collectibles Of Value Electronics Firearms Household …" at bounding box center [744, 121] width 97 height 18
click at [805, 123] on icon "submit" at bounding box center [803, 120] width 7 height 7
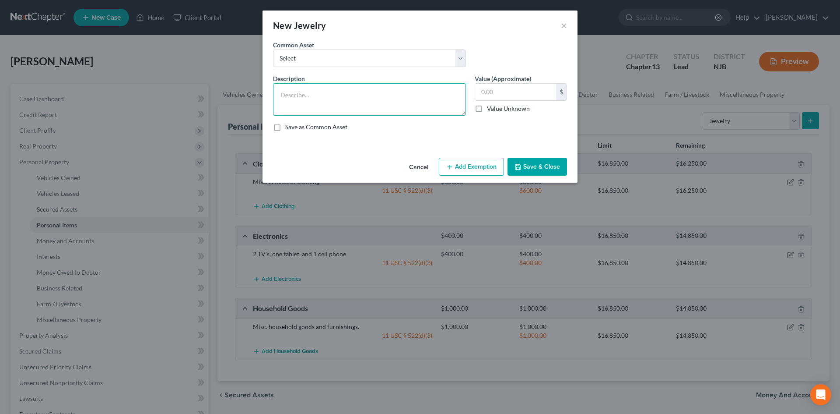
click at [361, 102] on textarea at bounding box center [369, 99] width 193 height 32
type textarea "1 wedding ring and 1 watch."
type input "50.00"
click at [485, 166] on button "Add Exemption" at bounding box center [471, 167] width 65 height 18
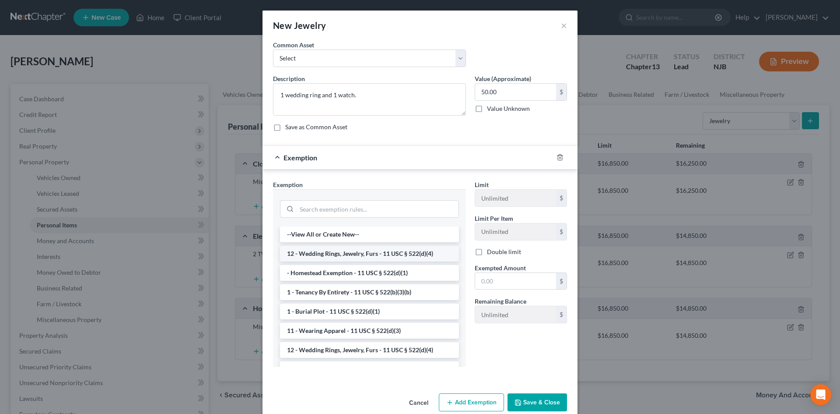
click at [347, 250] on li "12 - Wedding Rings, Jewelry, Furs - 11 USC § 522(d)(4)" at bounding box center [369, 253] width 179 height 16
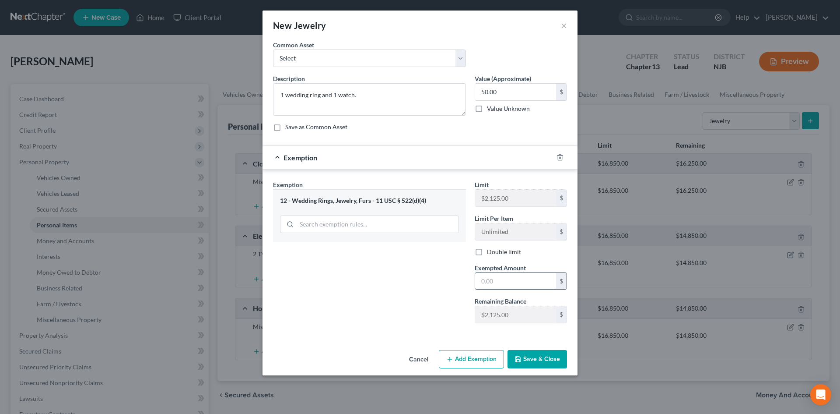
click at [505, 280] on input "text" at bounding box center [515, 281] width 81 height 17
type input "50.00"
click at [538, 356] on button "Save & Close" at bounding box center [538, 359] width 60 height 18
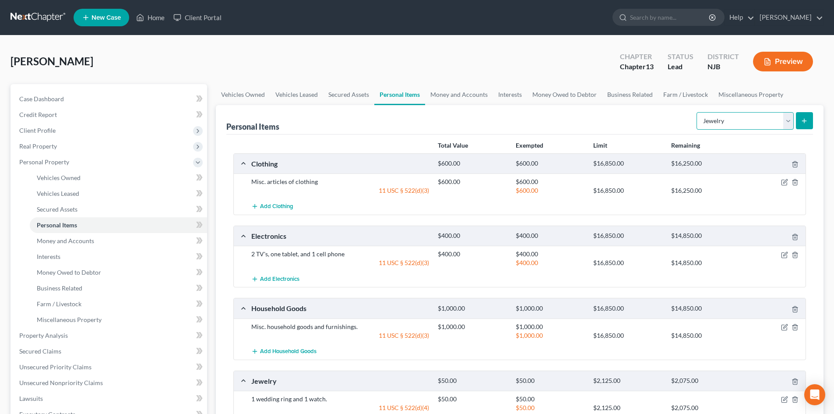
click at [791, 116] on select "Select Item Type Clothing Collectibles Of Value Electronics Firearms Household …" at bounding box center [744, 121] width 97 height 18
select select "pets"
click at [697, 112] on select "Select Item Type Clothing Collectibles Of Value Electronics Firearms Household …" at bounding box center [744, 121] width 97 height 18
click at [800, 118] on button "submit" at bounding box center [803, 120] width 17 height 17
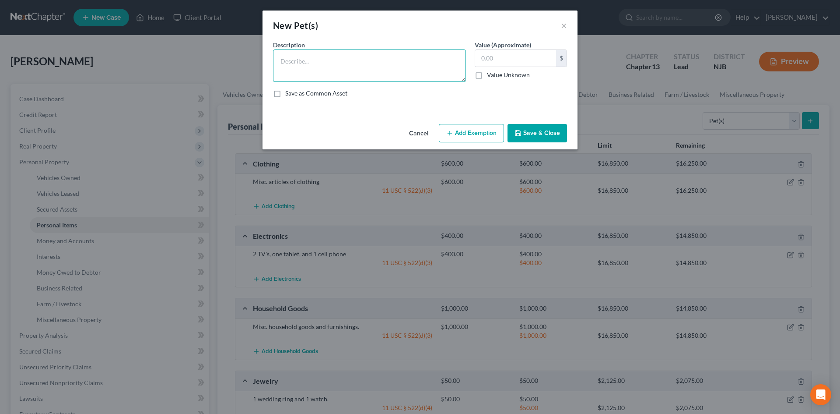
click at [318, 64] on textarea at bounding box center [369, 65] width 193 height 32
click at [343, 62] on textarea "1 dog and 1 cat" at bounding box center [369, 65] width 193 height 32
type textarea "1 dog and 1 cat, no resale value"
click at [538, 140] on button "Save & Close" at bounding box center [538, 133] width 60 height 18
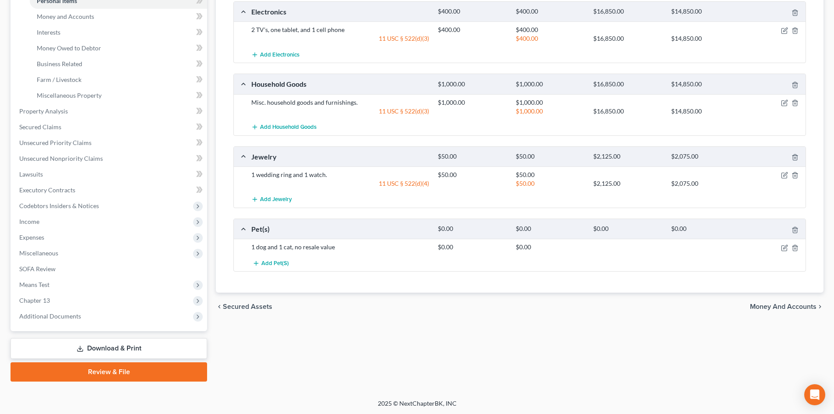
scroll to position [225, 0]
click at [783, 305] on span "Money and Accounts" at bounding box center [783, 305] width 67 height 7
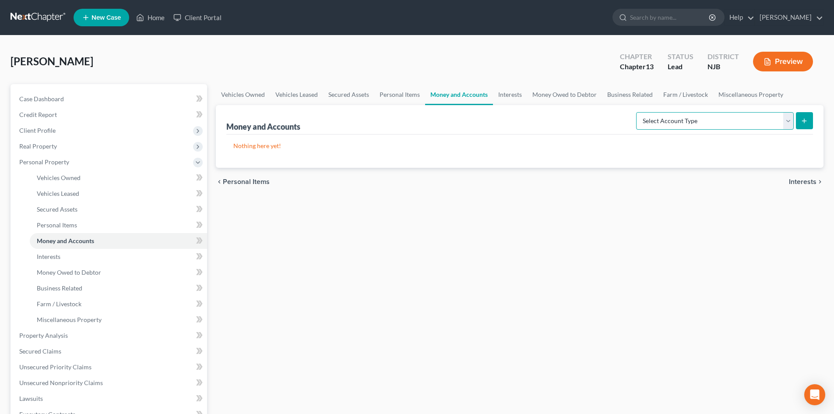
click at [786, 124] on select "Select Account Type Brokerage Cash on Hand Certificates of Deposit Checking Acc…" at bounding box center [715, 121] width 158 height 18
select select "checking"
click at [638, 112] on select "Select Account Type Brokerage Cash on Hand Certificates of Deposit Checking Acc…" at bounding box center [715, 121] width 158 height 18
click at [801, 124] on icon "submit" at bounding box center [803, 120] width 7 height 7
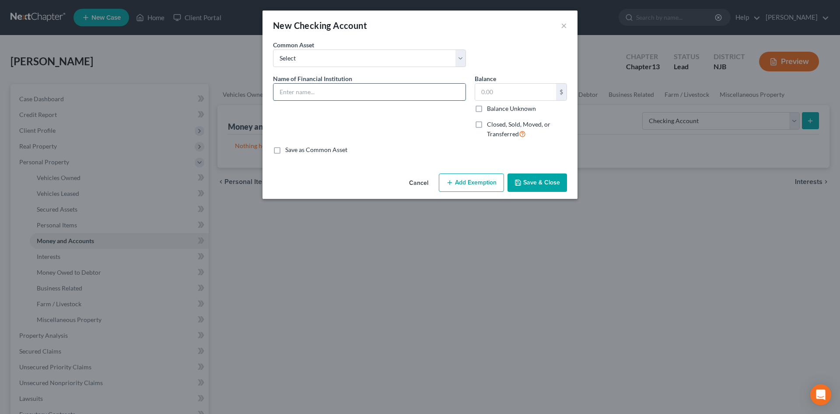
click at [290, 88] on input "text" at bounding box center [369, 92] width 192 height 17
type input "Checking Account at [PERSON_NAME][GEOGRAPHIC_DATA], X5120"
type input "823.00"
click at [476, 181] on button "Add Exemption" at bounding box center [471, 182] width 65 height 18
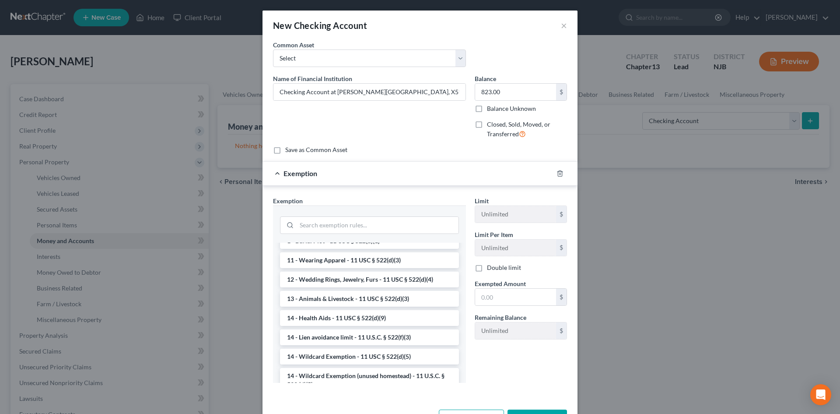
scroll to position [88, 0]
click at [361, 355] on li "14 - Wildcard Exemption - 11 USC § 522(d)(5)" at bounding box center [369, 355] width 179 height 16
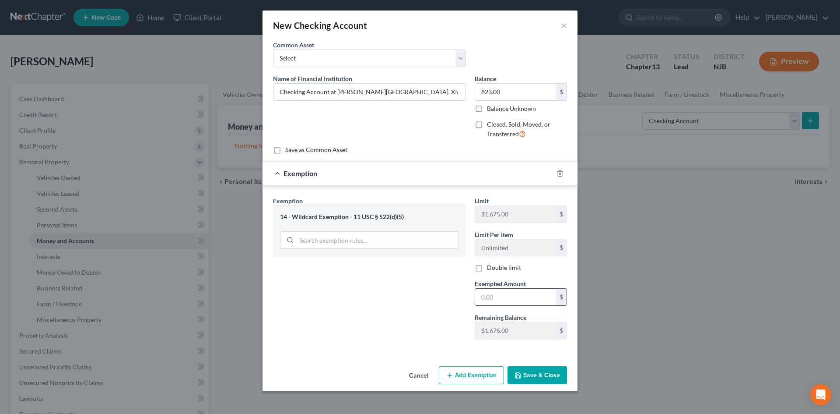
click at [516, 298] on input "text" at bounding box center [515, 296] width 81 height 17
type input "823.00"
click at [537, 376] on button "Save & Close" at bounding box center [538, 375] width 60 height 18
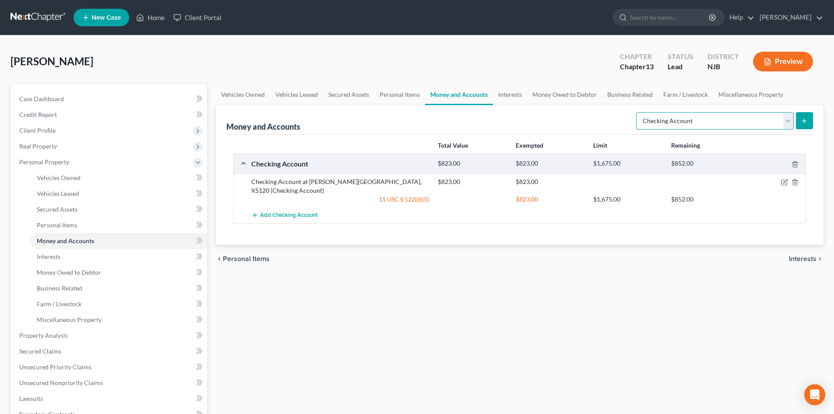
click at [792, 126] on select "Select Account Type Brokerage Cash on Hand Certificates of Deposit Checking Acc…" at bounding box center [715, 121] width 158 height 18
click at [638, 112] on select "Select Account Type Brokerage Cash on Hand Certificates of Deposit Checking Acc…" at bounding box center [715, 121] width 158 height 18
click at [801, 115] on button "submit" at bounding box center [803, 120] width 17 height 17
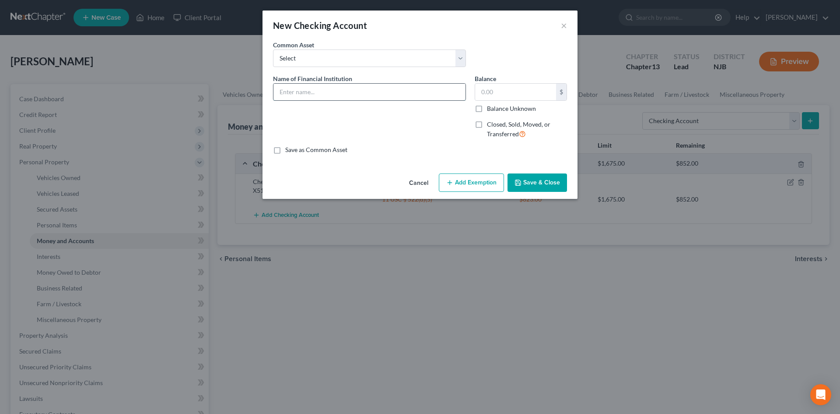
click at [312, 91] on input "text" at bounding box center [369, 92] width 192 height 17
type input "Checking Account at [PERSON_NAME][GEOGRAPHIC_DATA], X7475"
type input "187.00"
click at [468, 185] on button "Add Exemption" at bounding box center [471, 182] width 65 height 18
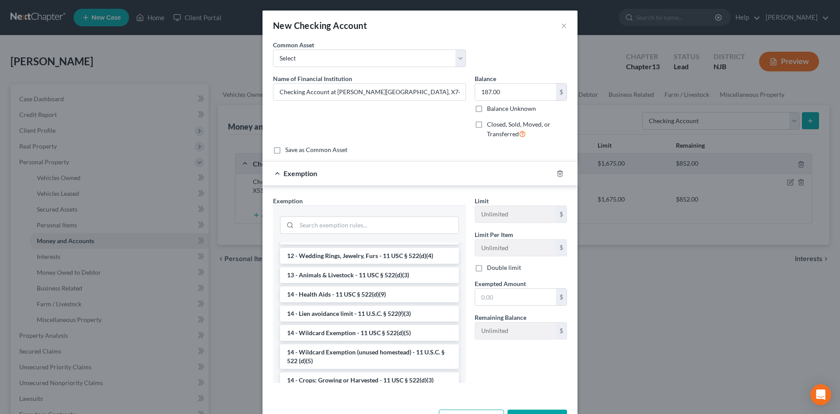
scroll to position [154, 0]
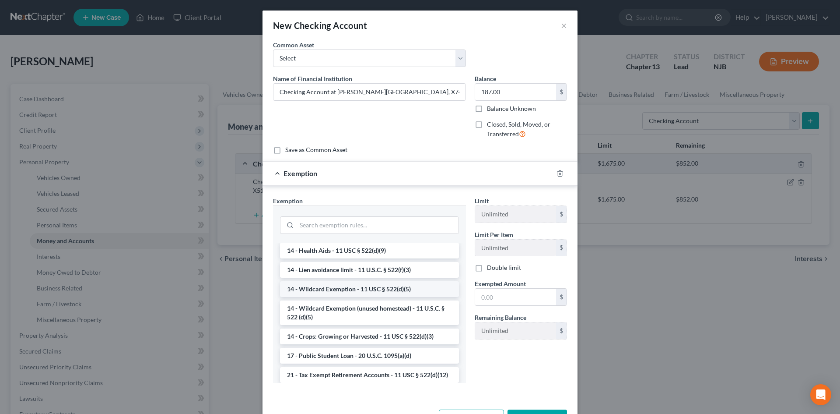
click at [325, 291] on li "14 - Wildcard Exemption - 11 USC § 522(d)(5)" at bounding box center [369, 289] width 179 height 16
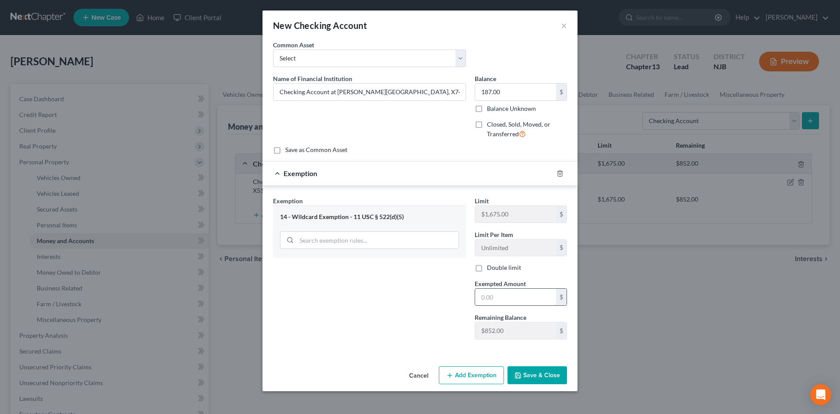
click at [504, 298] on input "text" at bounding box center [515, 296] width 81 height 17
type input "187.00"
click at [282, 92] on input "Checking Account at [PERSON_NAME][GEOGRAPHIC_DATA], X7475" at bounding box center [369, 92] width 192 height 17
type input "Joint Checking Account at [PERSON_NAME][GEOGRAPHIC_DATA], X7475"
click at [528, 377] on button "Save & Close" at bounding box center [538, 375] width 60 height 18
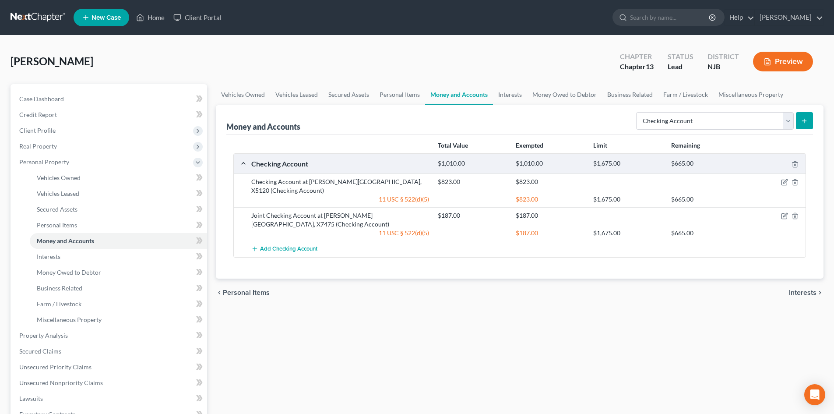
click at [806, 117] on icon "submit" at bounding box center [803, 120] width 7 height 7
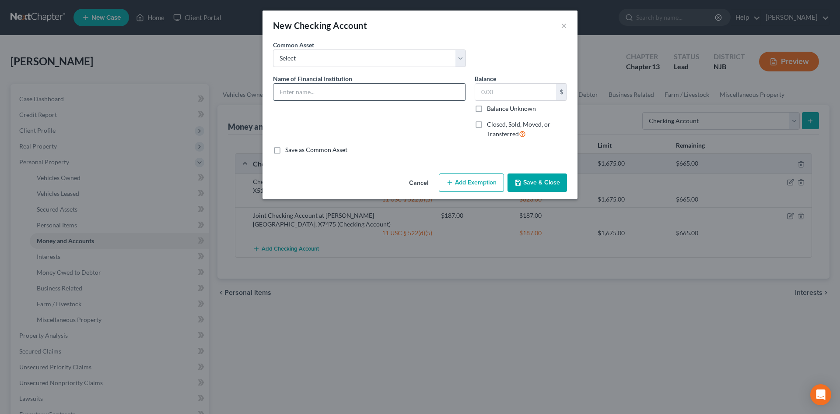
click at [291, 88] on input "text" at bounding box center [369, 92] width 192 height 17
type input "Joint [PERSON_NAME] Bank Checking Account"
type input "0.02"
click at [478, 182] on button "Add Exemption" at bounding box center [471, 182] width 65 height 18
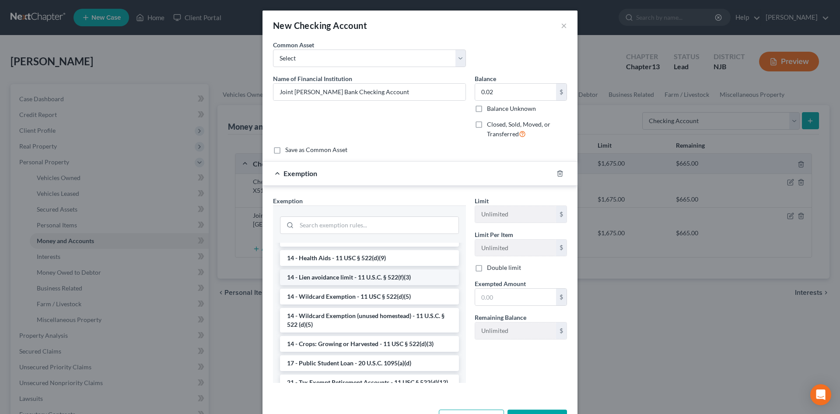
scroll to position [131, 0]
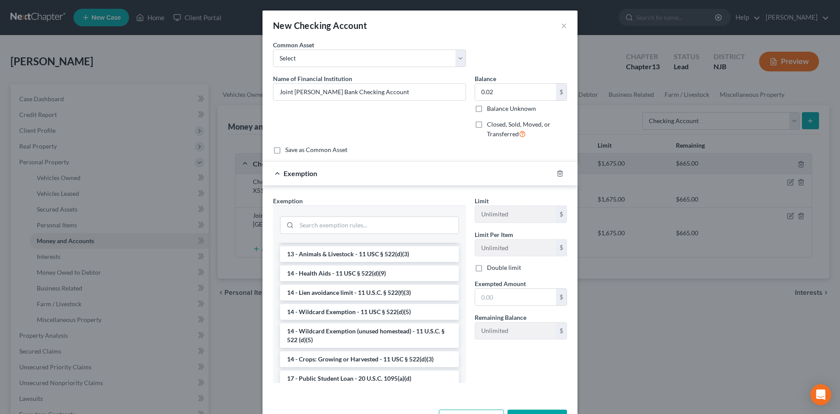
drag, startPoint x: 339, startPoint y: 310, endPoint x: 338, endPoint y: 305, distance: 4.8
click at [339, 307] on li "14 - Wildcard Exemption - 11 USC § 522(d)(5)" at bounding box center [369, 312] width 179 height 16
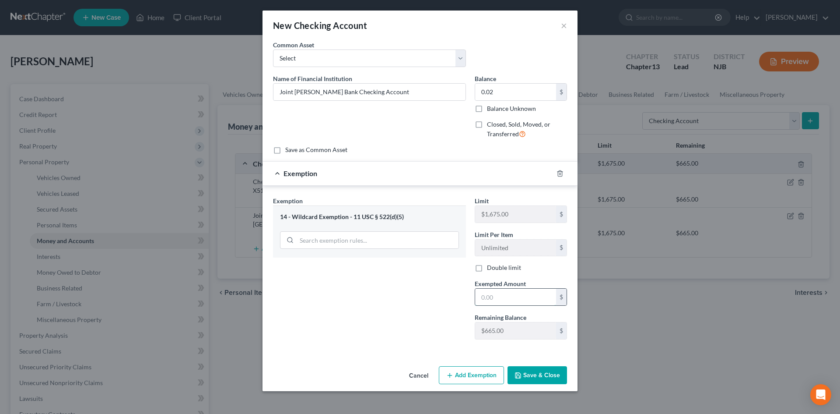
drag, startPoint x: 514, startPoint y: 297, endPoint x: 513, endPoint y: 289, distance: 8.4
click at [514, 296] on input "text" at bounding box center [515, 296] width 81 height 17
type input "0.02"
click at [552, 373] on button "Save & Close" at bounding box center [538, 375] width 60 height 18
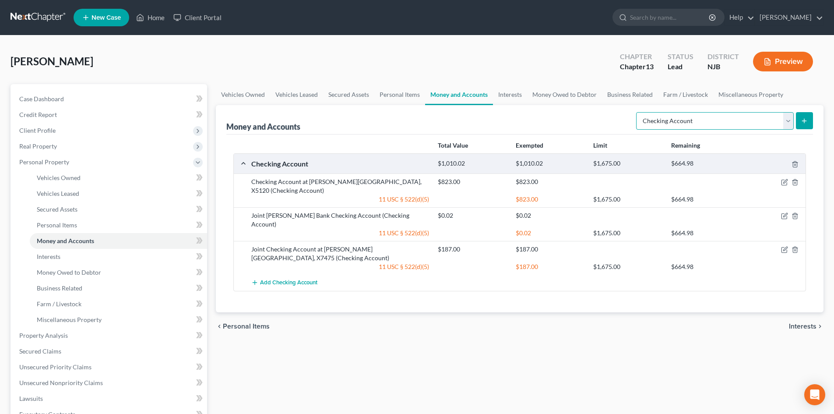
click at [788, 125] on select "Select Account Type Brokerage Cash on Hand Certificates of Deposit Checking Acc…" at bounding box center [715, 121] width 158 height 18
click at [788, 124] on select "Select Account Type Brokerage Cash on Hand Certificates of Deposit Checking Acc…" at bounding box center [715, 121] width 158 height 18
click at [813, 322] on span "Interests" at bounding box center [802, 325] width 28 height 7
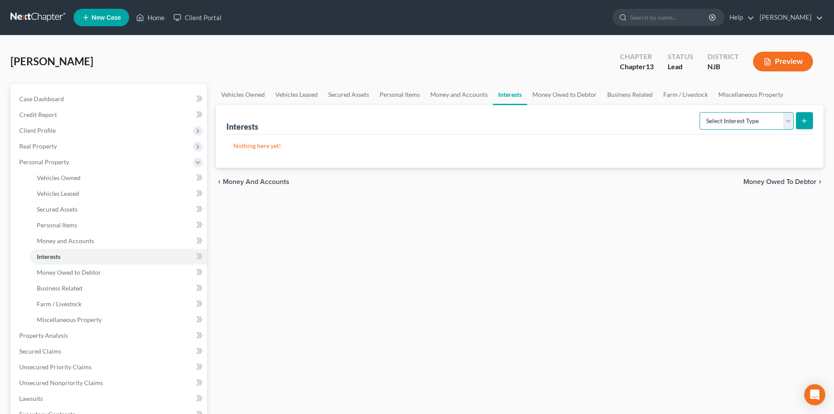
click at [790, 122] on select "Select Interest Type 401K Annuity Bond Education IRA Government Bond Government…" at bounding box center [746, 121] width 94 height 18
select select "other_retirement_plan"
click at [700, 112] on select "Select Interest Type 401K Annuity Bond Education IRA Government Bond Government…" at bounding box center [746, 121] width 94 height 18
click at [802, 120] on icon "submit" at bounding box center [803, 120] width 7 height 7
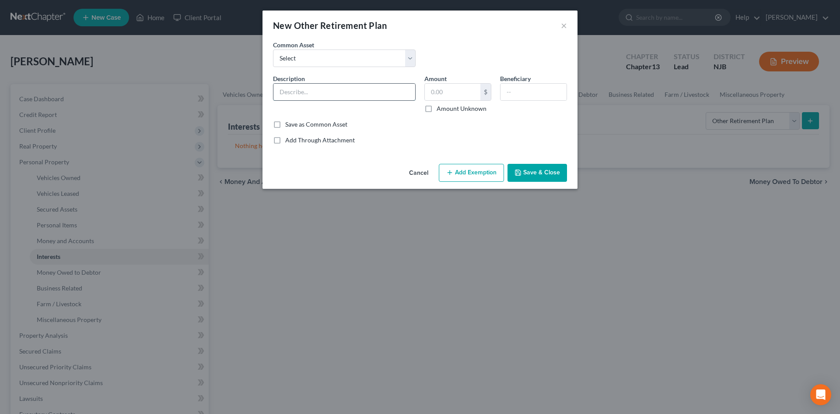
click at [339, 97] on input "text" at bounding box center [344, 92] width 142 height 17
type input "403(b)"
type input "21,049.73"
type input "Debtor"
click at [480, 162] on div "Cancel Add Exemption Save & Close" at bounding box center [420, 174] width 315 height 29
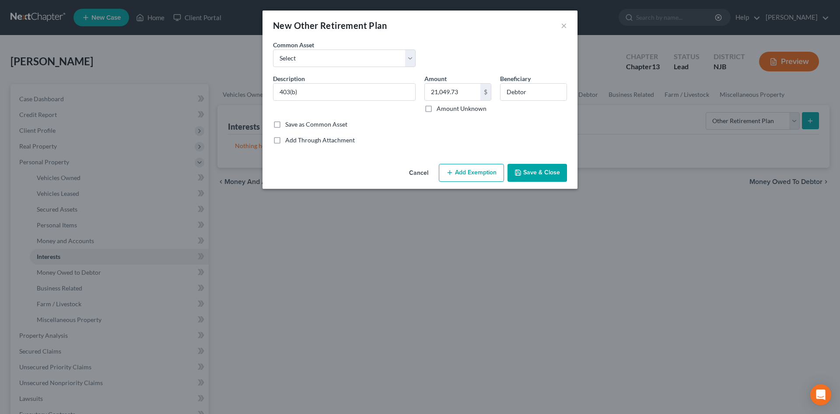
click at [478, 174] on button "Add Exemption" at bounding box center [471, 173] width 65 height 18
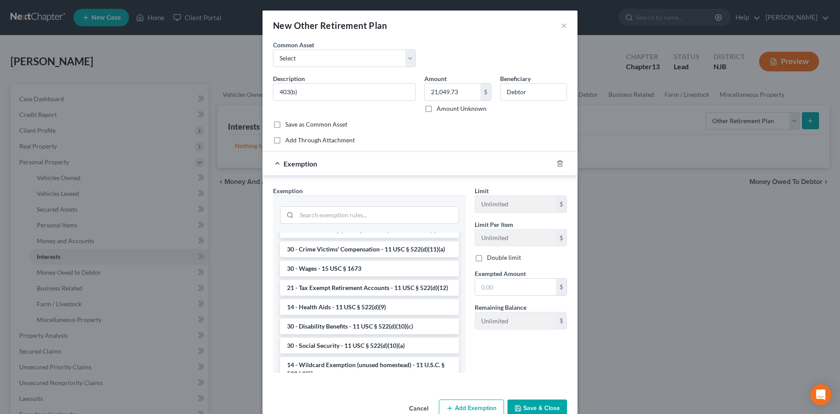
scroll to position [438, 0]
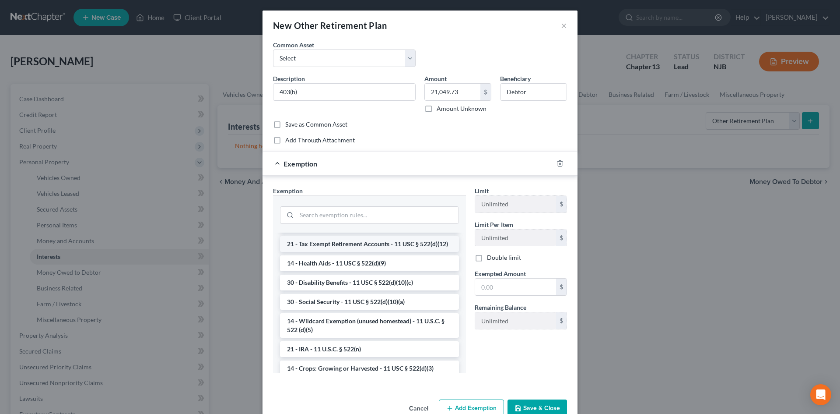
click at [366, 252] on li "21 - Tax Exempt Retirement Accounts - 11 USC § 522(d)(12)" at bounding box center [369, 244] width 179 height 16
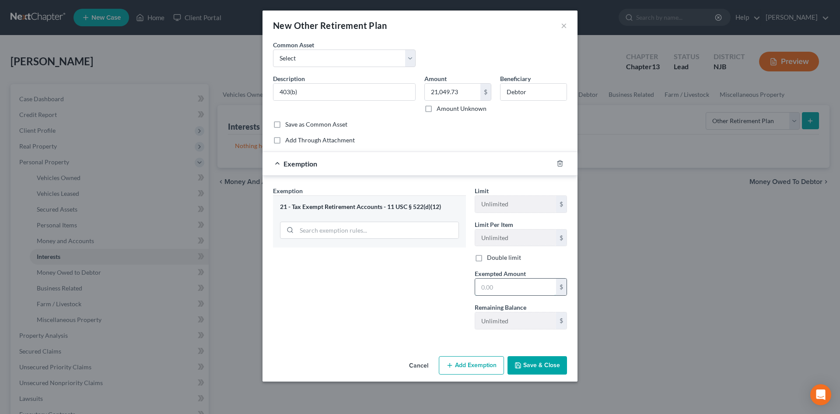
click at [525, 294] on input "text" at bounding box center [515, 286] width 81 height 17
type input "2,149.73"
click at [537, 369] on button "Save & Close" at bounding box center [538, 365] width 60 height 18
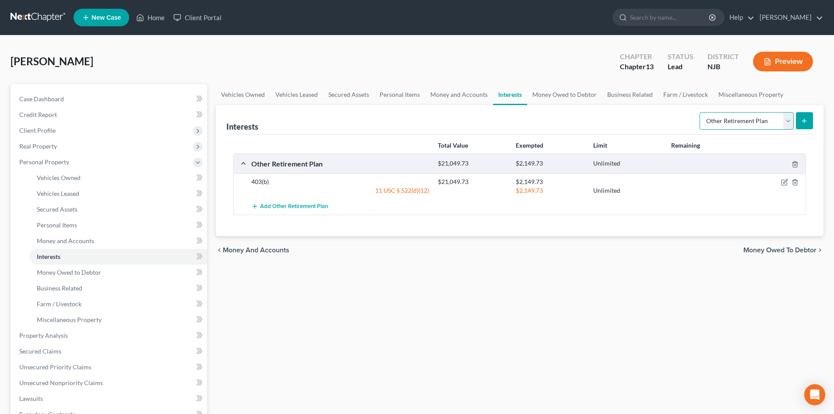
click at [786, 119] on select "Select Interest Type 401K Annuity Bond Education IRA Government Bond Government…" at bounding box center [746, 121] width 94 height 18
select select "term_life_insurance"
click at [700, 112] on select "Select Interest Type 401K Annuity Bond Education IRA Government Bond Government…" at bounding box center [746, 121] width 94 height 18
click at [802, 119] on icon "submit" at bounding box center [803, 120] width 7 height 7
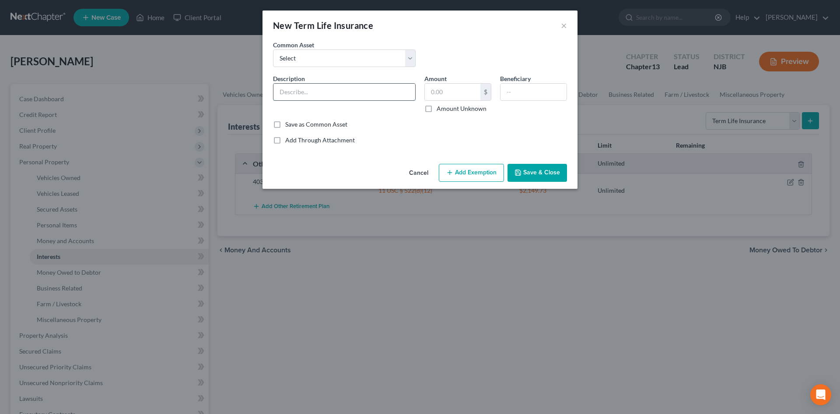
click at [307, 88] on input "text" at bounding box center [344, 92] width 142 height 17
type input "2 Term Life Insurance Policies insuring debtor"
type input "0.00"
type input "[PERSON_NAME]'s spouse"
click at [356, 91] on input "2 Term Life Insurance Policies insuring debtor" at bounding box center [344, 92] width 142 height 17
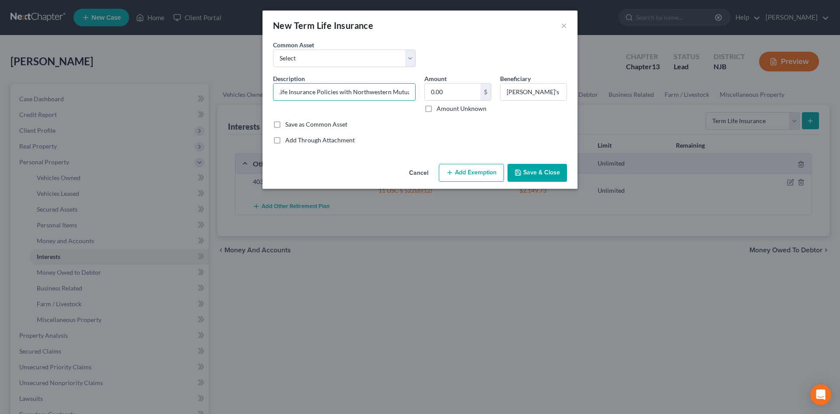
scroll to position [0, 24]
type input "2 Term Life Insurance Policies with Northwestern Mutual insuring debtor"
click at [524, 170] on button "Save & Close" at bounding box center [538, 173] width 60 height 18
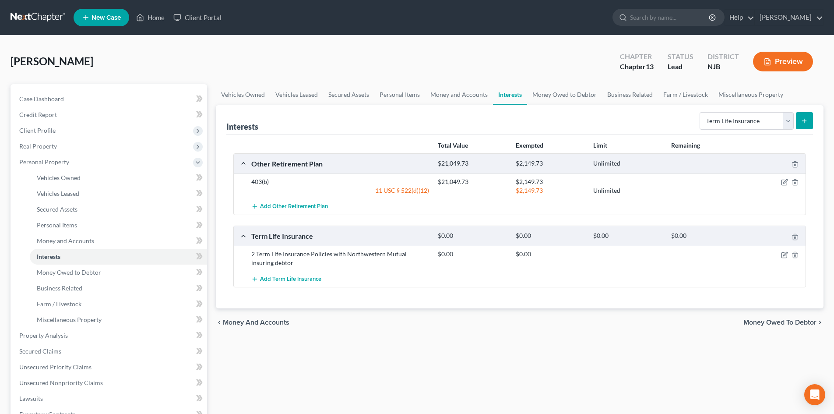
click at [799, 115] on button "submit" at bounding box center [803, 120] width 17 height 17
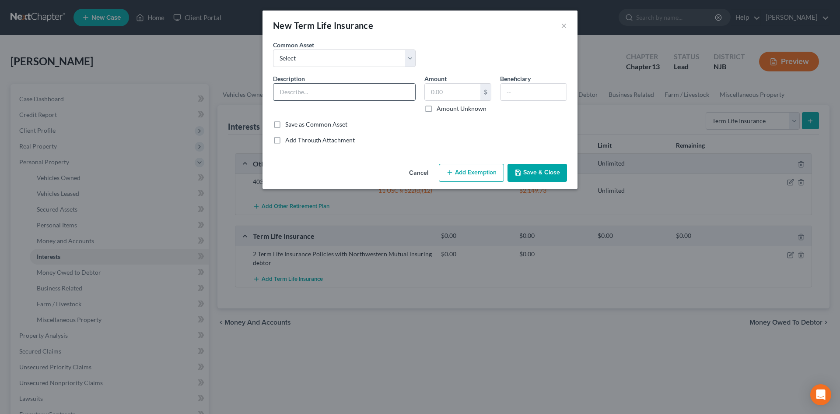
click at [295, 87] on input "text" at bounding box center [344, 92] width 142 height 17
type input "T"
type input "W"
click at [565, 25] on button "×" at bounding box center [564, 25] width 6 height 11
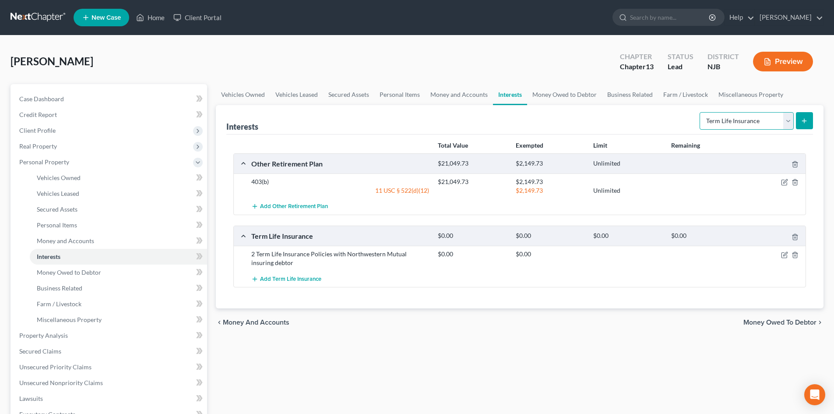
click at [788, 118] on select "Select Interest Type 401K Annuity Bond Education IRA Government Bond Government…" at bounding box center [746, 121] width 94 height 18
select select "whole_life_insurance"
click at [700, 112] on select "Select Interest Type 401K Annuity Bond Education IRA Government Bond Government…" at bounding box center [746, 121] width 94 height 18
click at [798, 116] on button "submit" at bounding box center [803, 120] width 17 height 17
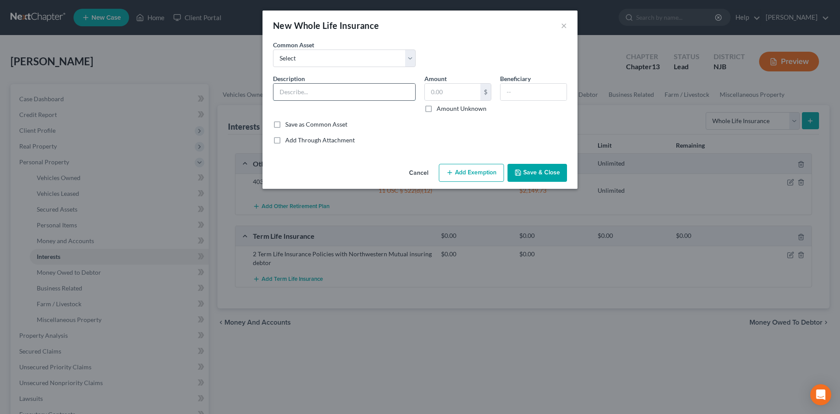
click at [368, 99] on input "text" at bounding box center [344, 92] width 142 height 17
type input "Whole Life Insurance Policy for Daughter"
drag, startPoint x: 474, startPoint y: 96, endPoint x: 470, endPoint y: 94, distance: 4.9
click at [473, 96] on input "text" at bounding box center [453, 92] width 56 height 17
type input "1,948.40"
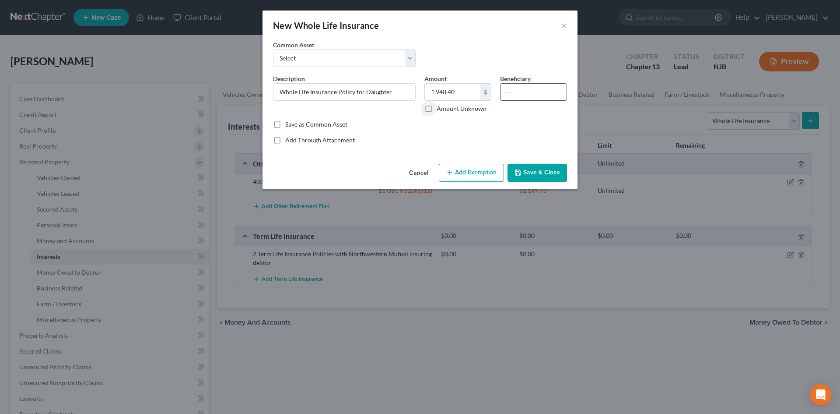
click at [528, 94] on input "text" at bounding box center [534, 92] width 66 height 17
type input "[PERSON_NAME]'s wife"
drag, startPoint x: 467, startPoint y: 173, endPoint x: 464, endPoint y: 166, distance: 7.5
click at [464, 166] on button "Add Exemption" at bounding box center [471, 173] width 65 height 18
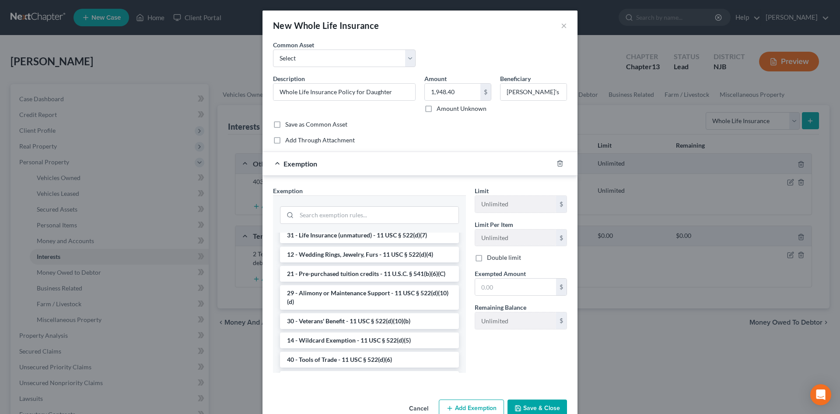
scroll to position [219, 0]
click at [373, 241] on li "31 - Life Insurance (unmatured) - 11 USC § 522(d)(7)" at bounding box center [369, 233] width 179 height 16
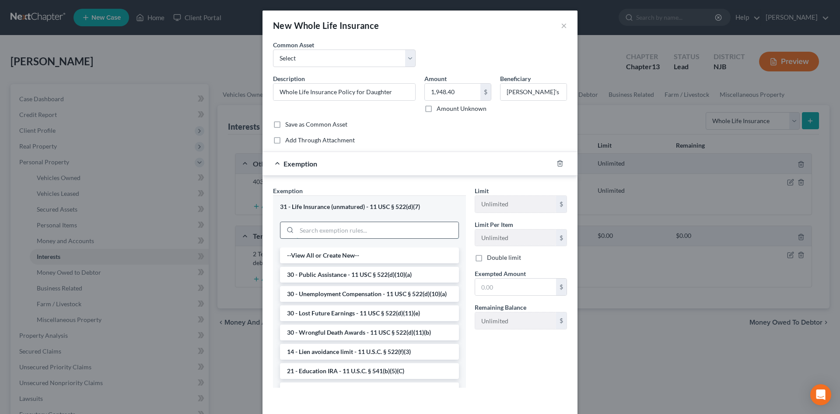
click at [434, 226] on input "search" at bounding box center [378, 230] width 162 height 17
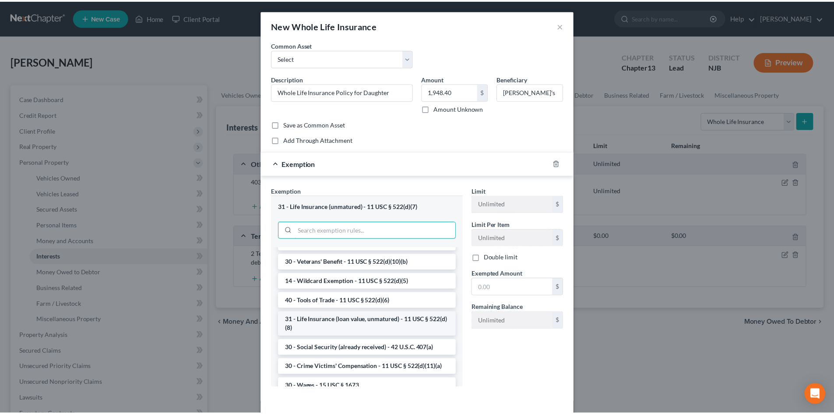
scroll to position [306, 0]
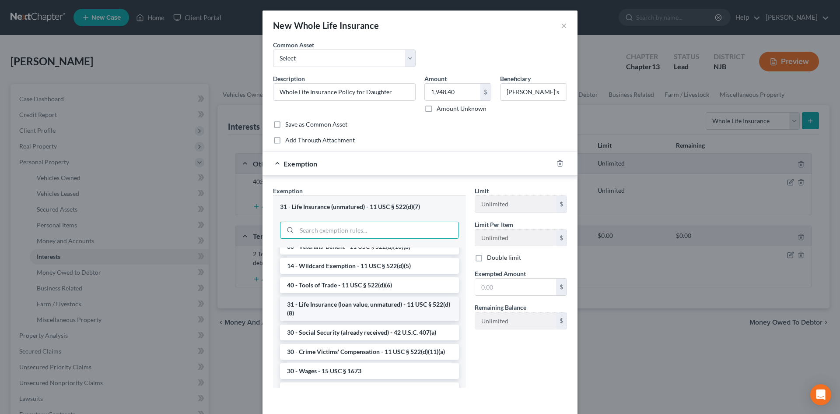
click at [301, 321] on li "31 - Life Insurance (loan value, unmatured) - 11 USC § 522(d)(8)" at bounding box center [369, 308] width 179 height 25
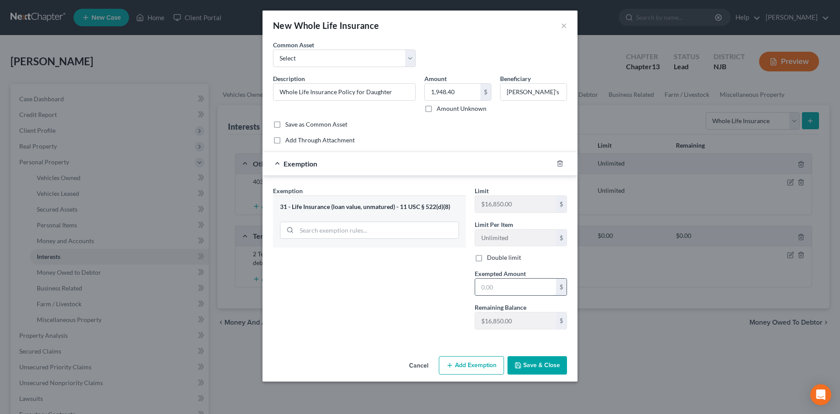
click at [507, 288] on input "text" at bounding box center [515, 286] width 81 height 17
type input "1,948.40"
click at [529, 368] on button "Save & Close" at bounding box center [538, 365] width 60 height 18
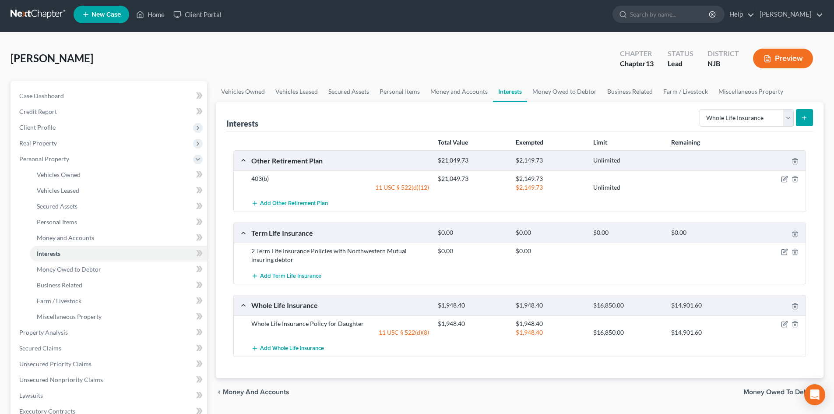
scroll to position [0, 0]
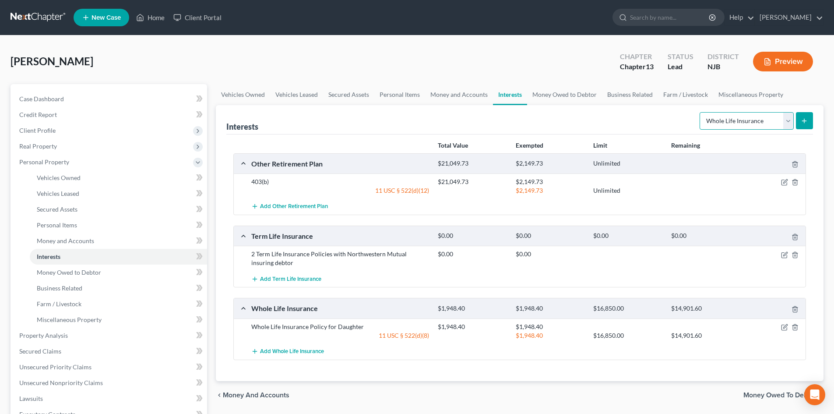
click at [788, 125] on select "Select Interest Type 401K Annuity Bond Education IRA Government Bond Government…" at bounding box center [746, 121] width 94 height 18
click at [729, 372] on div "Total Value Exempted Limit Remaining Other Retirement Plan $21,049.73 $2,149.73…" at bounding box center [519, 257] width 586 height 246
click at [760, 394] on span "Money Owed to Debtor" at bounding box center [779, 394] width 73 height 7
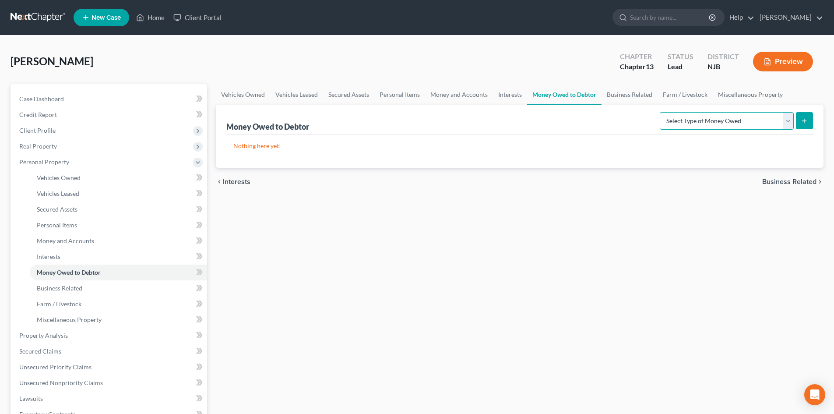
click at [785, 117] on select "Select Type of Money Owed Accounts Receivable Alimony Child Support Claims Agai…" at bounding box center [726, 121] width 134 height 18
click at [582, 308] on div "Vehicles Owned Vehicles Leased Secured Assets Personal Items Money and Accounts…" at bounding box center [519, 344] width 616 height 521
click at [781, 179] on span "Business Related" at bounding box center [789, 181] width 54 height 7
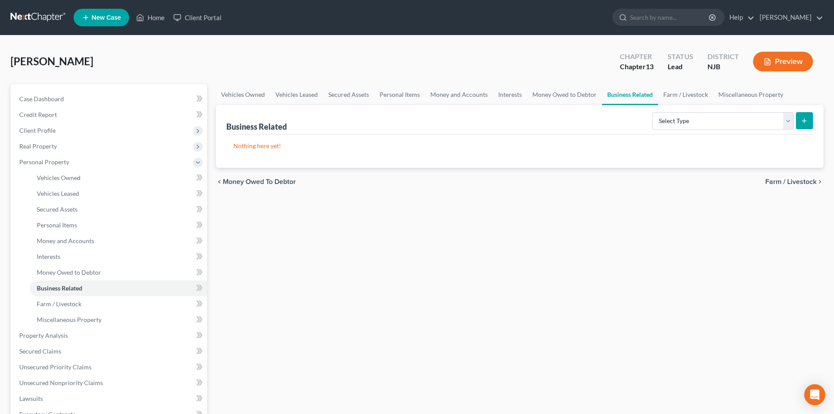
click at [786, 183] on span "Farm / Livestock" at bounding box center [790, 181] width 51 height 7
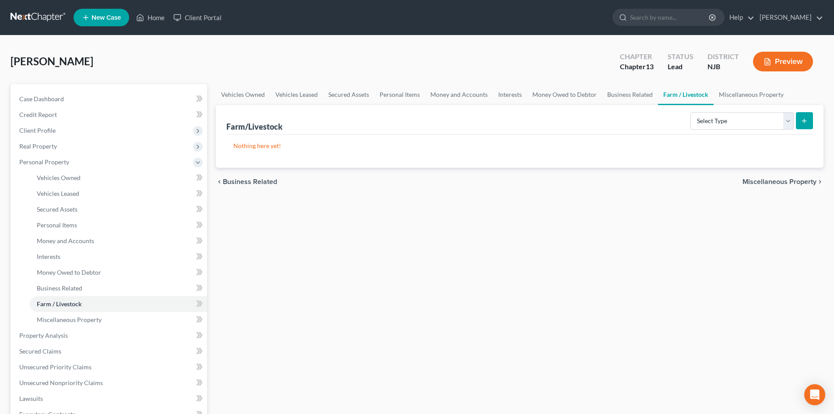
click at [789, 178] on span "Miscellaneous Property" at bounding box center [779, 181] width 74 height 7
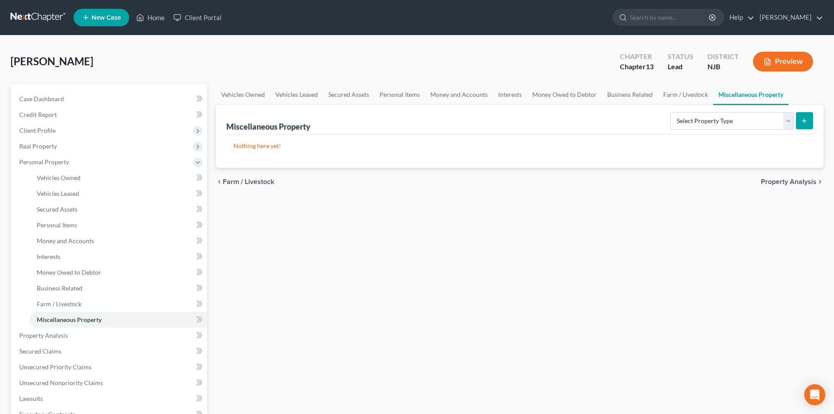
click at [793, 180] on span "Property Analysis" at bounding box center [788, 181] width 56 height 7
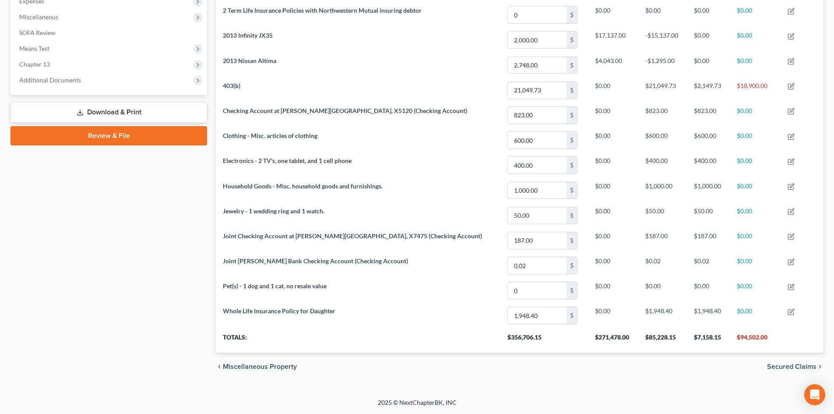
click at [784, 367] on span "Secured Claims" at bounding box center [791, 366] width 49 height 7
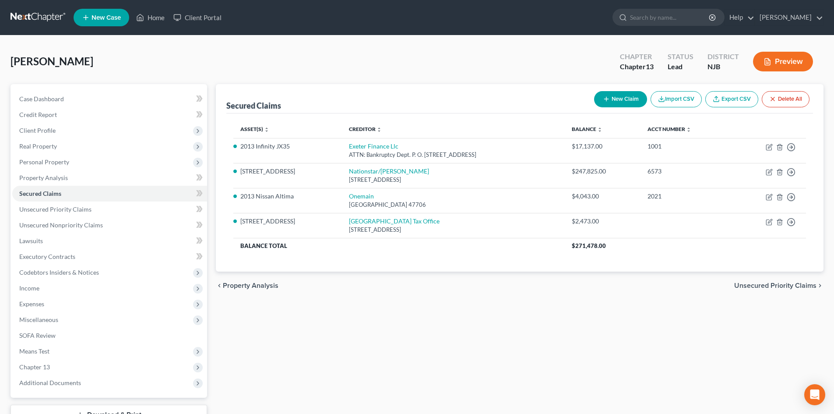
click at [781, 280] on div "chevron_left Property Analysis Unsecured Priority Claims chevron_right" at bounding box center [519, 285] width 607 height 28
click at [779, 288] on span "Unsecured Priority Claims" at bounding box center [775, 285] width 82 height 7
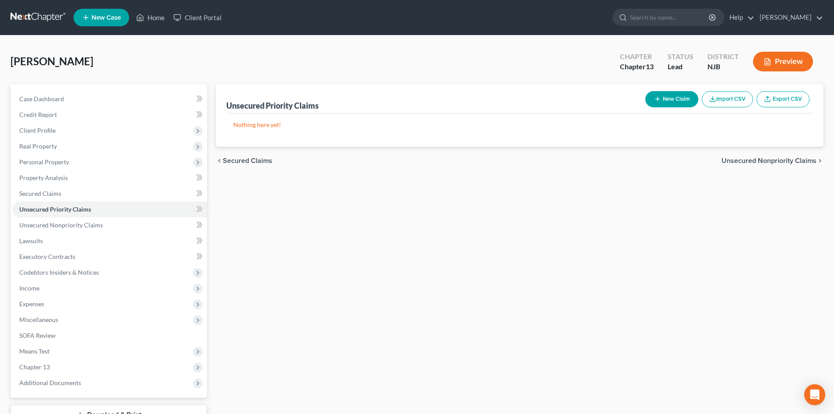
click at [228, 157] on span "Secured Claims" at bounding box center [247, 160] width 49 height 7
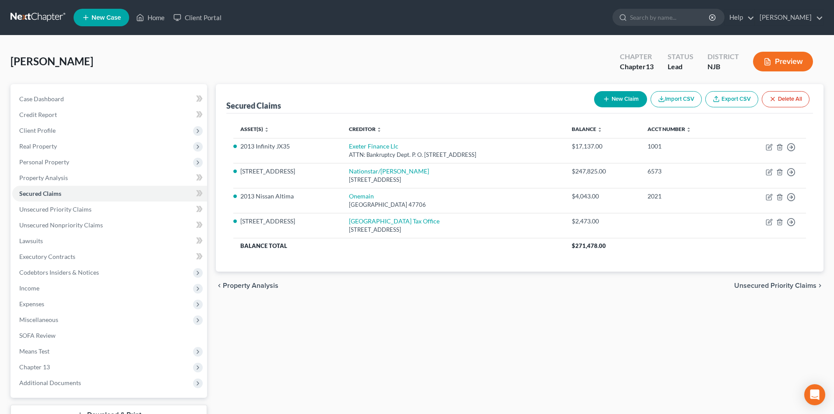
click at [762, 283] on span "Unsecured Priority Claims" at bounding box center [775, 285] width 82 height 7
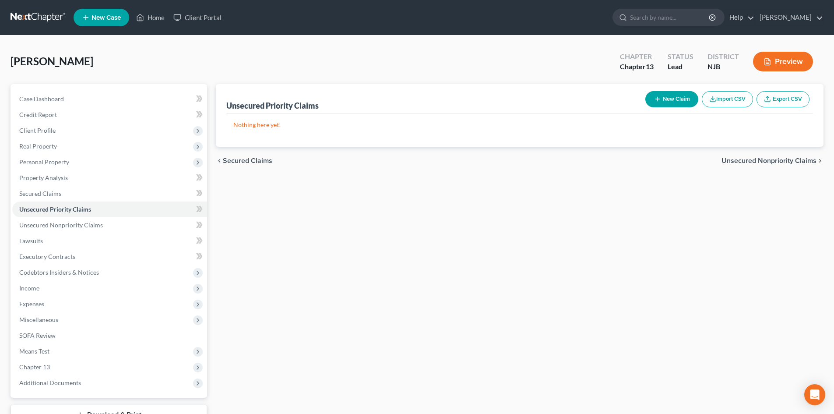
click at [772, 161] on span "Unsecured Nonpriority Claims" at bounding box center [768, 160] width 95 height 7
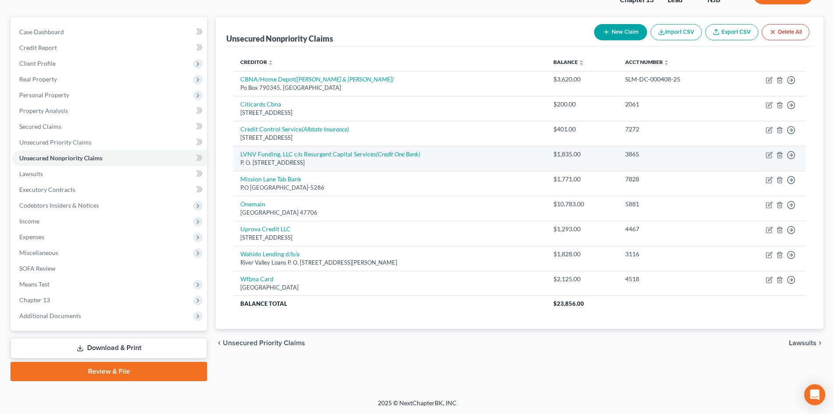
scroll to position [67, 0]
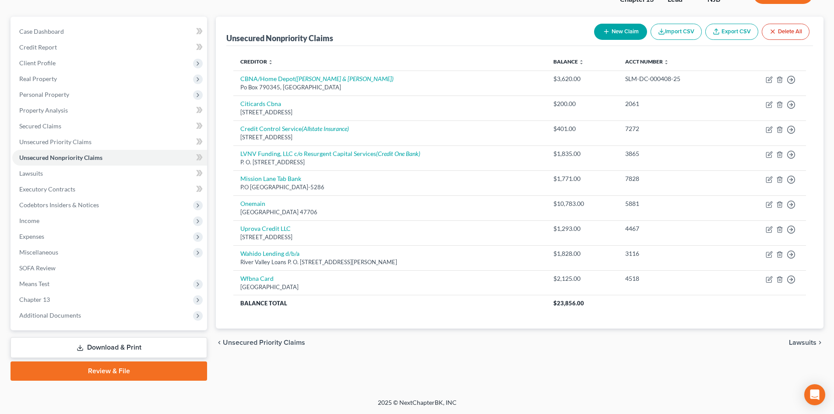
click at [797, 341] on span "Lawsuits" at bounding box center [802, 342] width 28 height 7
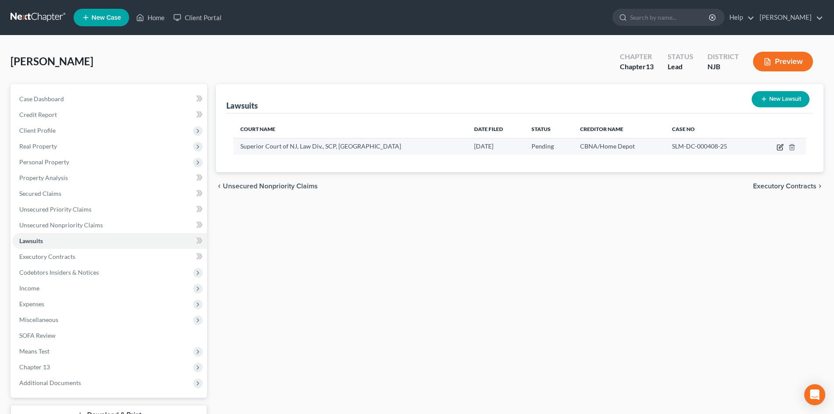
click at [781, 150] on icon "button" at bounding box center [779, 147] width 5 height 5
select select "33"
select select "0"
select select "3"
select select "26"
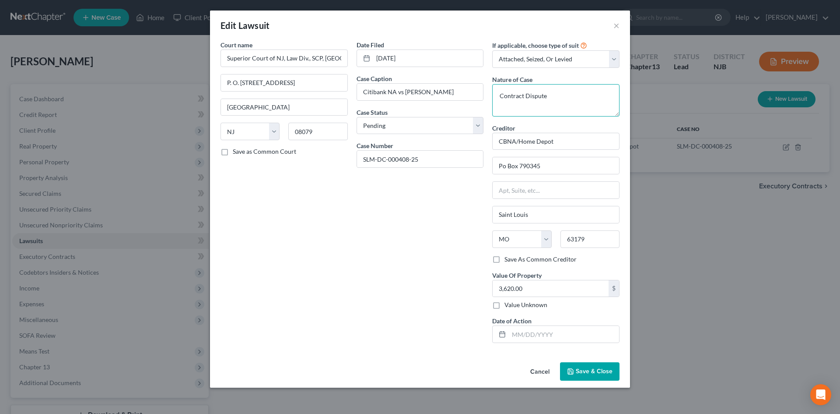
drag, startPoint x: 539, startPoint y: 100, endPoint x: 464, endPoint y: 112, distance: 75.8
click at [464, 112] on div "Court name * Superior Court of NJ, Law Div., SCP, [GEOGRAPHIC_DATA] P. O. [GEOG…" at bounding box center [420, 194] width 408 height 309
type textarea "Credit card default"
click at [575, 368] on button "Save & Close" at bounding box center [590, 371] width 60 height 18
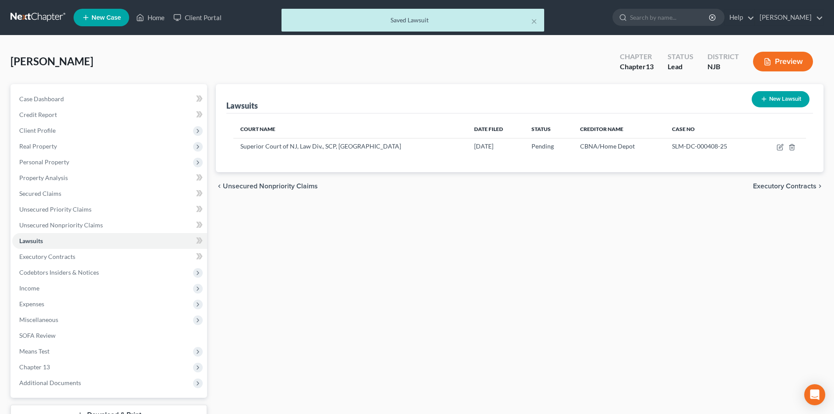
click at [778, 189] on span "Executory Contracts" at bounding box center [784, 185] width 63 height 7
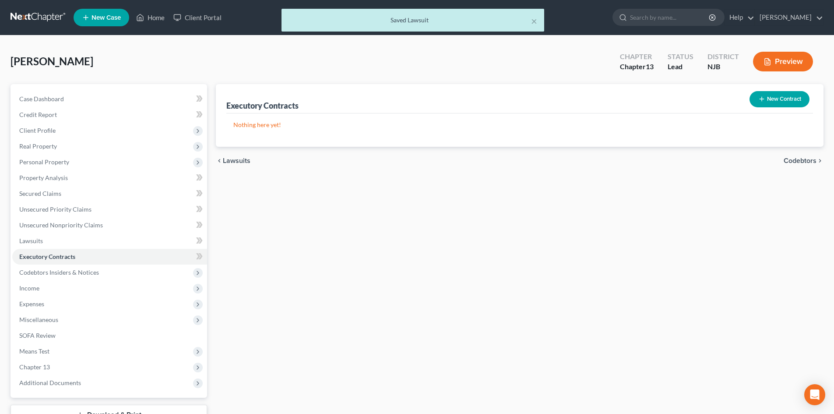
click at [796, 158] on span "Codebtors" at bounding box center [799, 160] width 33 height 7
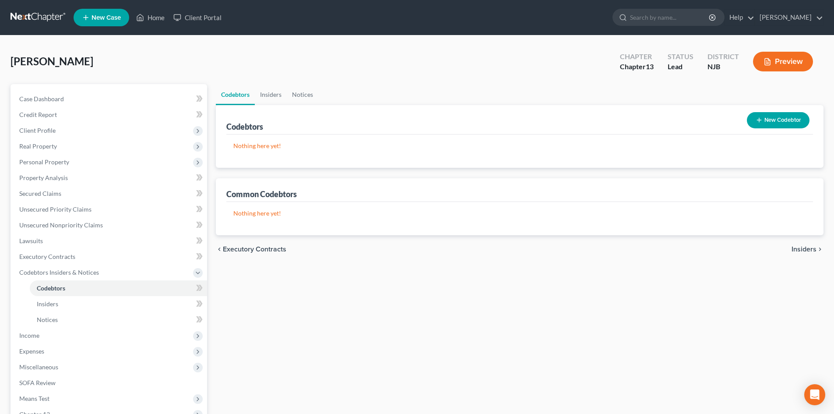
click at [809, 246] on span "Insiders" at bounding box center [803, 248] width 25 height 7
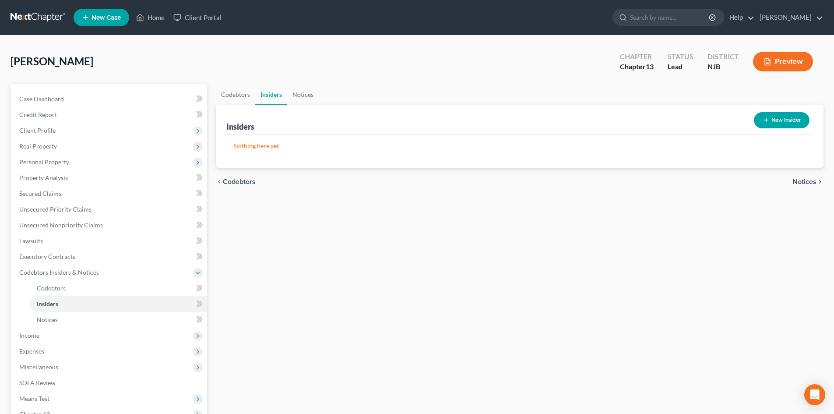
click at [806, 183] on span "Notices" at bounding box center [804, 181] width 24 height 7
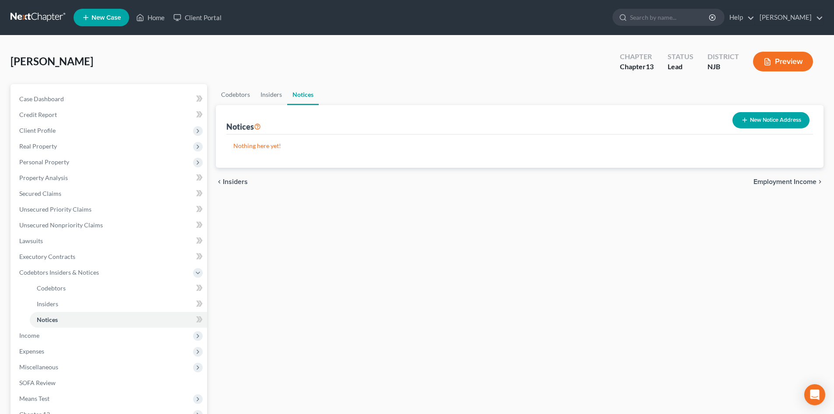
click at [793, 182] on span "Employment Income" at bounding box center [784, 181] width 63 height 7
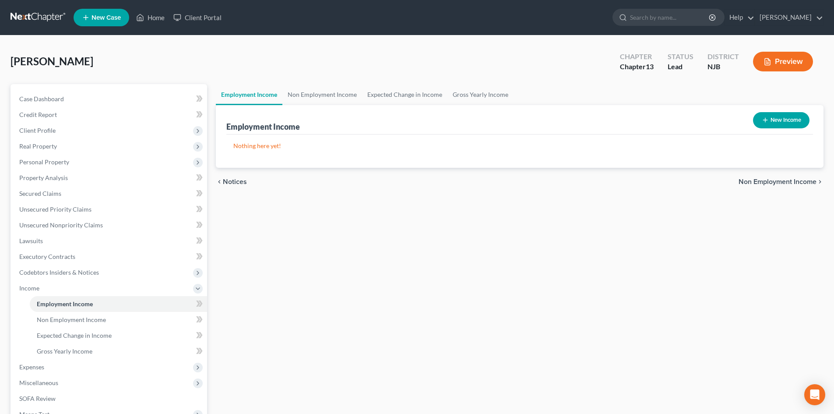
click at [776, 120] on button "New Income" at bounding box center [781, 120] width 56 height 16
select select "0"
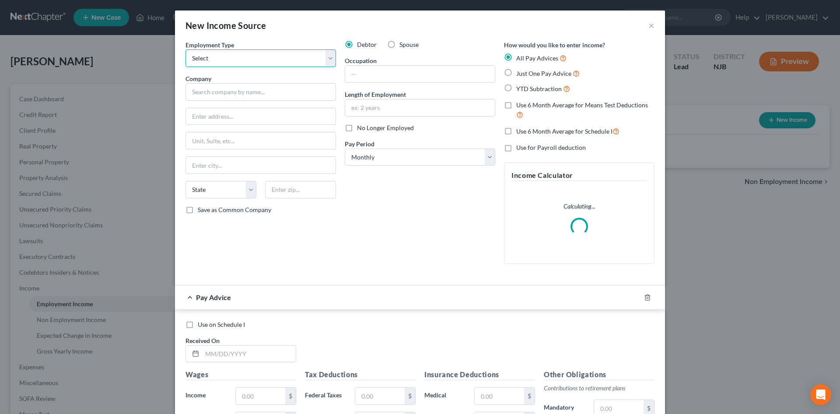
click at [227, 57] on select "Select Full or [DEMOGRAPHIC_DATA] Employment Self Employment" at bounding box center [261, 58] width 151 height 18
select select "0"
click at [186, 49] on select "Select Full or [DEMOGRAPHIC_DATA] Employment Self Employment" at bounding box center [261, 58] width 151 height 18
click at [230, 92] on input "text" at bounding box center [261, 92] width 151 height 18
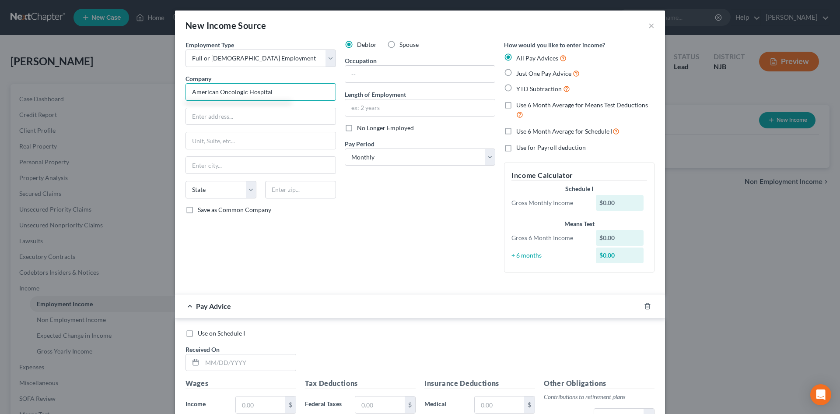
type input "American Oncologic Hospital"
type input "Temple Health [PERSON_NAME][GEOGRAPHIC_DATA]"
type input "[STREET_ADDRESS]"
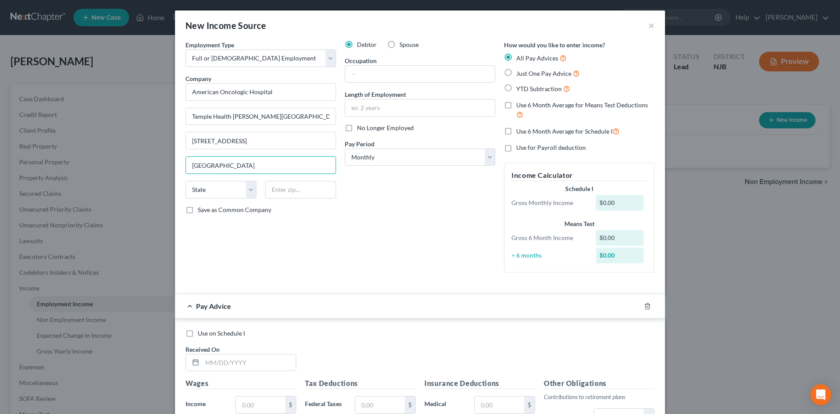
type input "[GEOGRAPHIC_DATA]"
select select "39"
type input "19140"
click at [201, 205] on input "Save as Common Company" at bounding box center [204, 208] width 6 height 6
checkbox input "true"
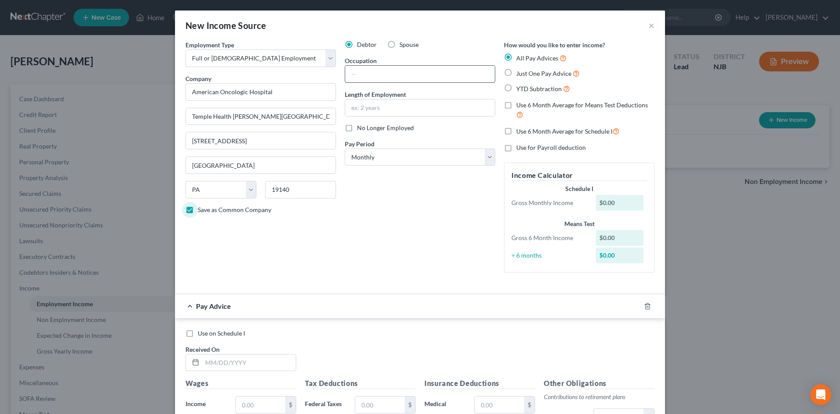
click at [378, 72] on input "text" at bounding box center [420, 74] width 150 height 17
type input "Marketing Manager"
type input "2 years"
click at [486, 155] on select "Select Monthly Twice Monthly Every Other Week Weekly" at bounding box center [420, 157] width 151 height 18
select select "2"
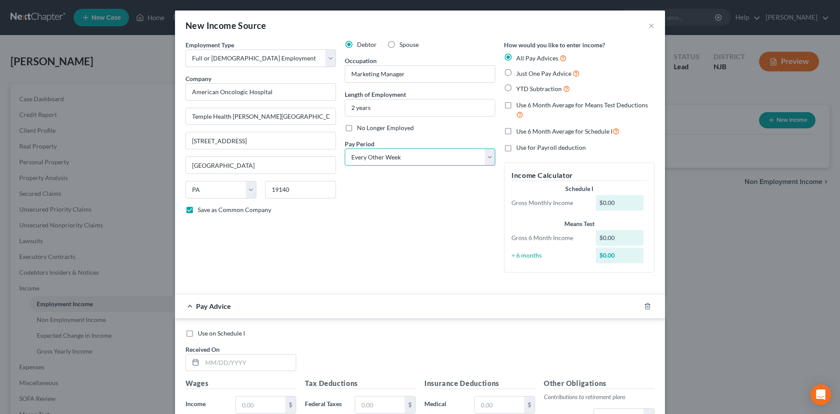
click at [345, 148] on select "Select Monthly Twice Monthly Every Other Week Weekly" at bounding box center [420, 157] width 151 height 18
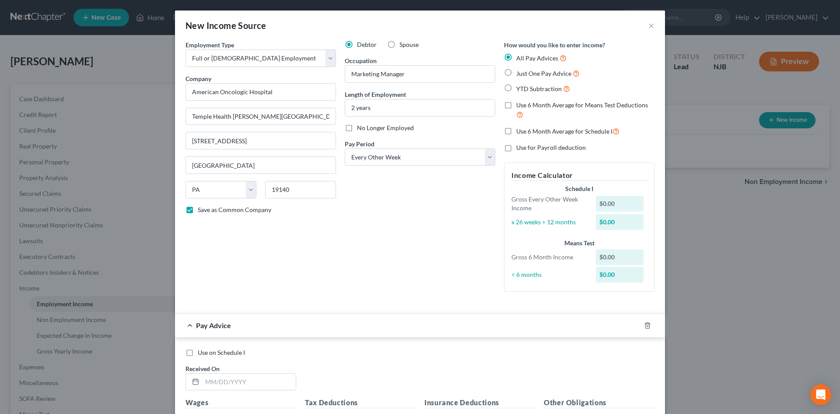
click at [516, 73] on label "Just One Pay Advice" at bounding box center [547, 73] width 63 height 10
click at [520, 73] on input "Just One Pay Advice" at bounding box center [523, 71] width 6 height 6
radio input "true"
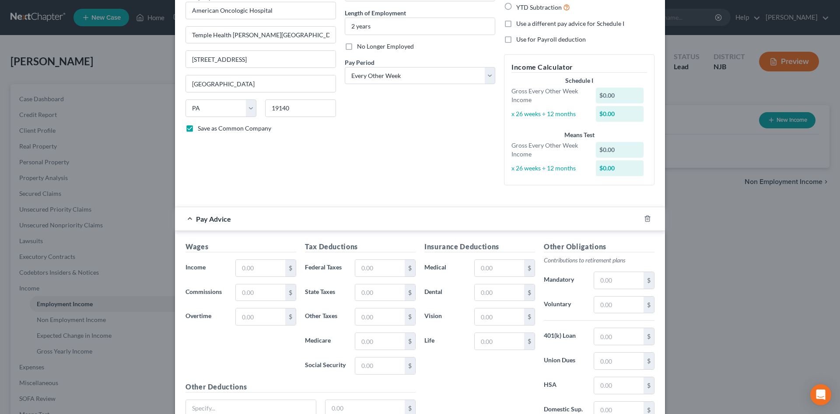
scroll to position [88, 0]
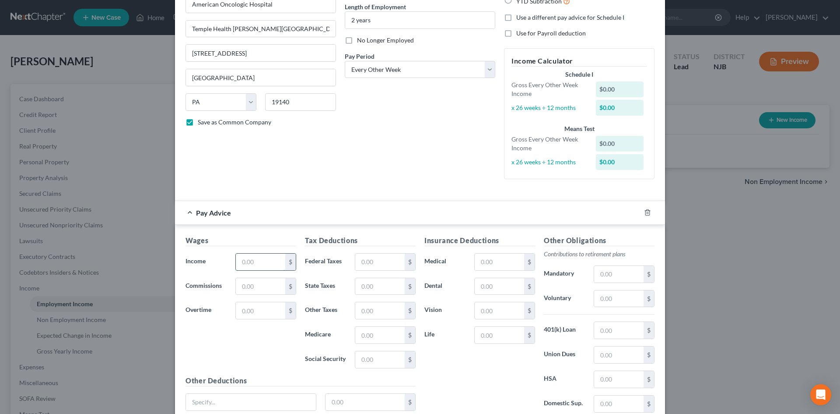
click at [255, 259] on input "text" at bounding box center [260, 261] width 49 height 17
click at [205, 337] on div "Wages Income * $ Commissions $ Overtime $" at bounding box center [240, 305] width 119 height 140
click at [265, 261] on input "text" at bounding box center [260, 261] width 49 height 17
type input "4,000.00"
click at [371, 256] on input "text" at bounding box center [379, 261] width 49 height 17
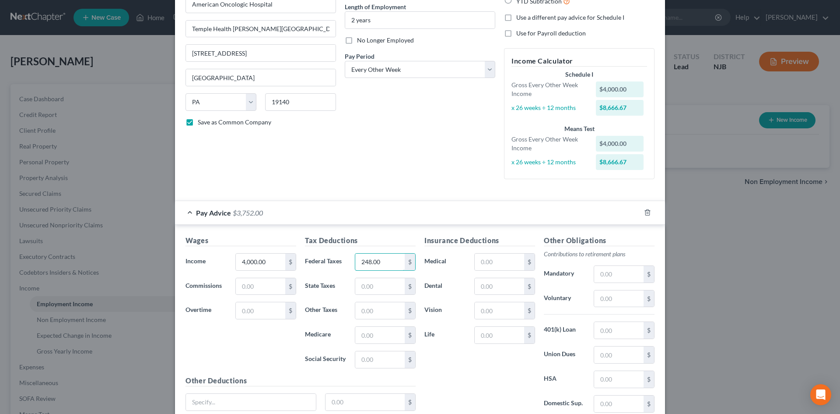
drag, startPoint x: 379, startPoint y: 260, endPoint x: 336, endPoint y: 260, distance: 43.3
click at [336, 260] on div "Federal Taxes 248.00 $" at bounding box center [360, 262] width 119 height 18
type input "403.62"
click at [375, 287] on input "text" at bounding box center [379, 286] width 49 height 17
type input "150.77"
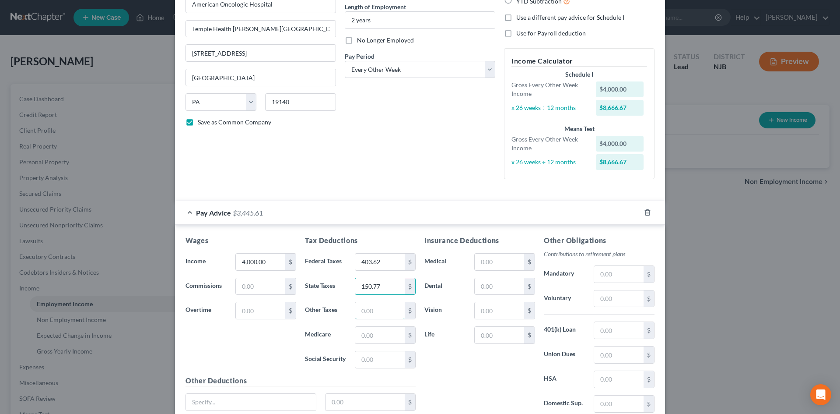
drag, startPoint x: 368, startPoint y: 304, endPoint x: 437, endPoint y: 320, distance: 71.0
click at [368, 304] on input "text" at bounding box center [379, 310] width 49 height 17
type input "44.80"
drag, startPoint x: 355, startPoint y: 340, endPoint x: 366, endPoint y: 338, distance: 11.2
click at [362, 339] on input "text" at bounding box center [379, 334] width 49 height 17
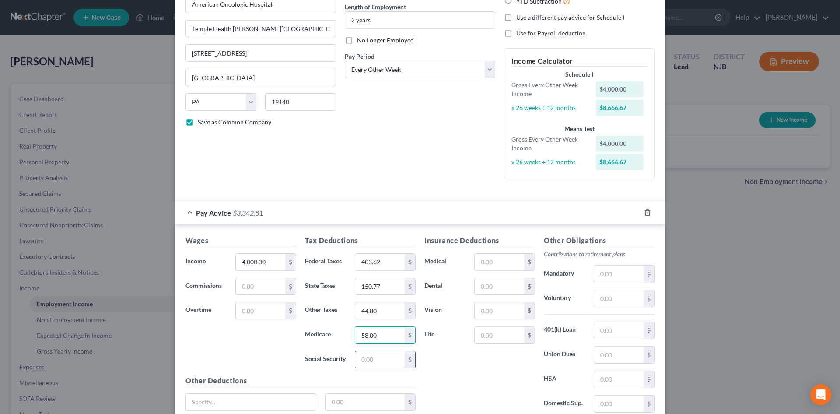
type input "58.00"
click at [371, 357] on input "text" at bounding box center [379, 359] width 49 height 17
type input "248.00"
click at [638, 271] on input "text" at bounding box center [618, 274] width 49 height 17
type input "180.00"
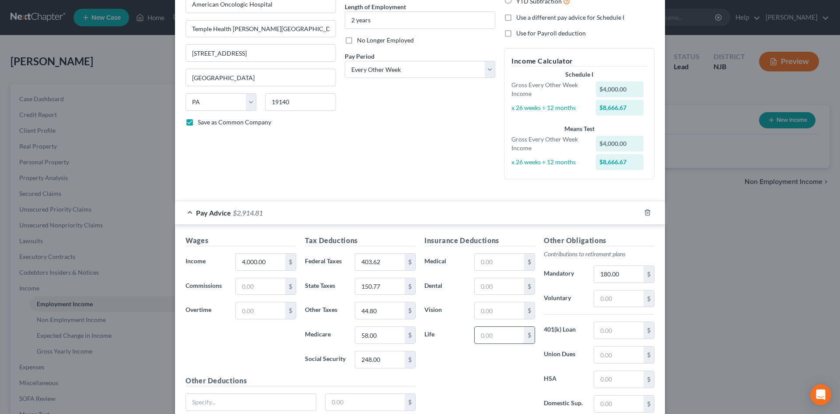
click at [509, 340] on input "text" at bounding box center [499, 334] width 49 height 17
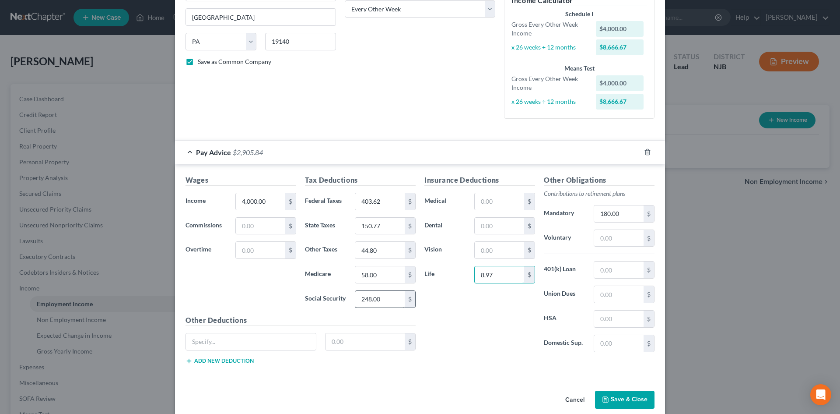
scroll to position [160, 0]
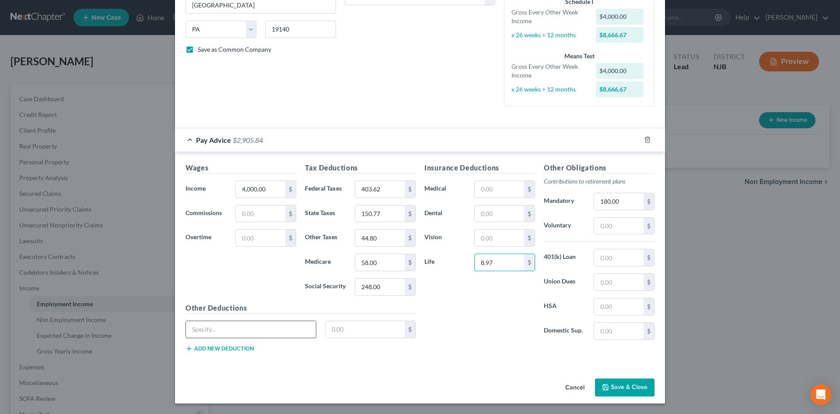
type input "8.97"
click at [201, 333] on input "text" at bounding box center [251, 329] width 130 height 17
type input "Supplemental AD&D"
type input "1.56"
click at [229, 347] on button "Add new deduction" at bounding box center [220, 348] width 68 height 7
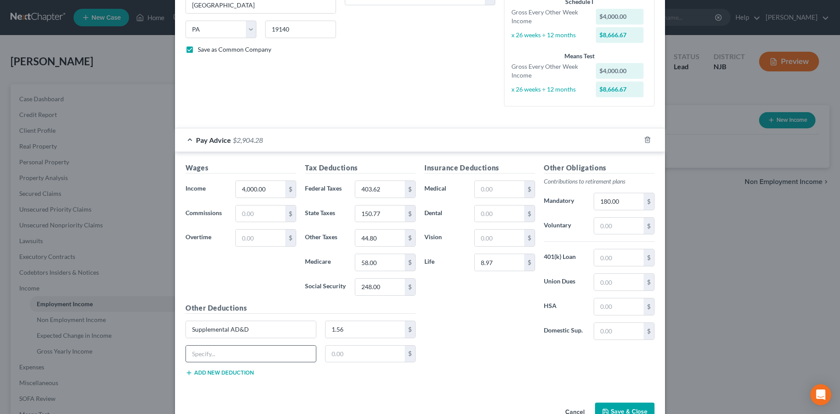
click at [203, 354] on input "text" at bounding box center [251, 353] width 130 height 17
type input "TH Perks"
type input "16.87"
drag, startPoint x: 228, startPoint y: 355, endPoint x: 245, endPoint y: 355, distance: 17.1
click at [229, 354] on input "TH Perks" at bounding box center [251, 353] width 130 height 17
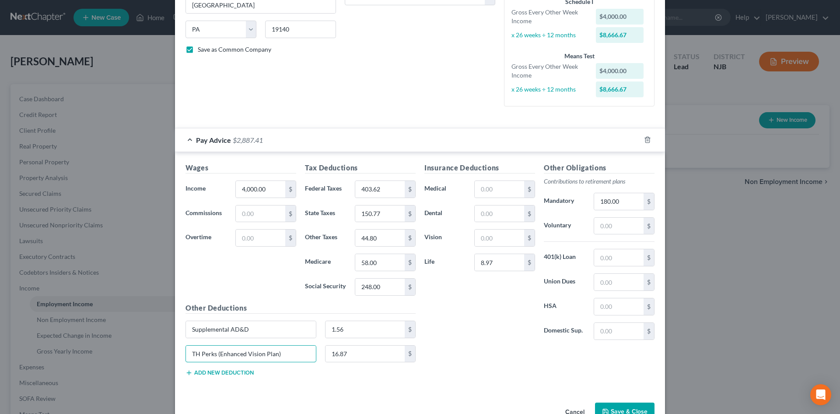
type input "TH Perks (Enhanced Vision Plan)"
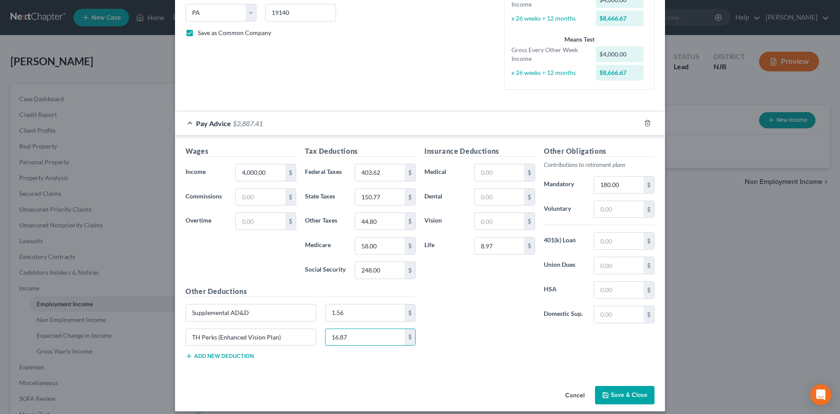
scroll to position [185, 0]
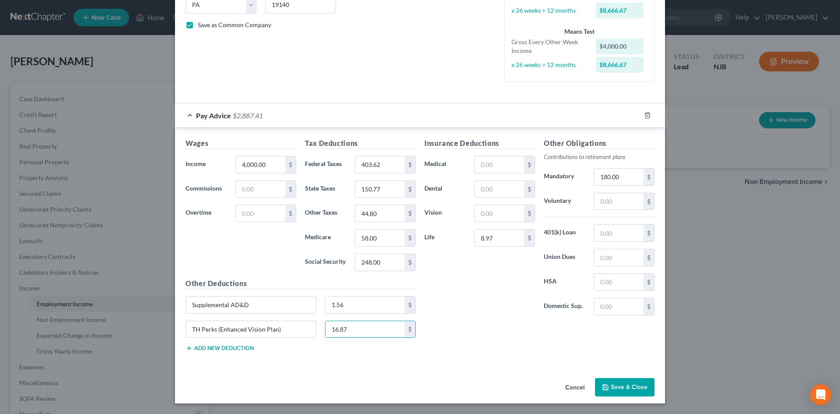
click at [609, 384] on button "Save & Close" at bounding box center [625, 387] width 60 height 18
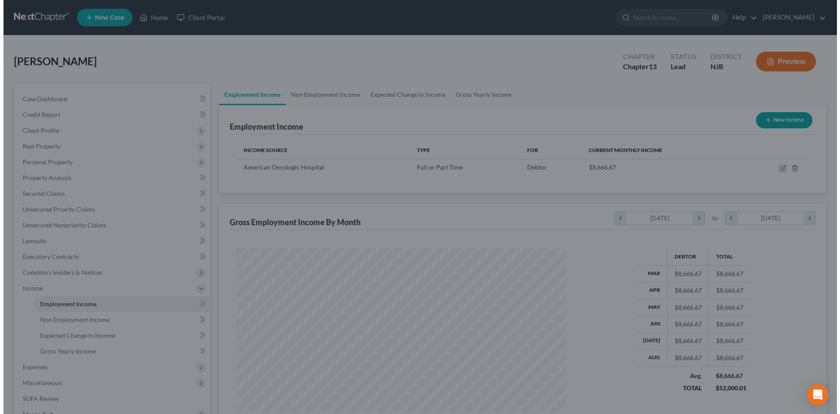
scroll to position [437404, 437224]
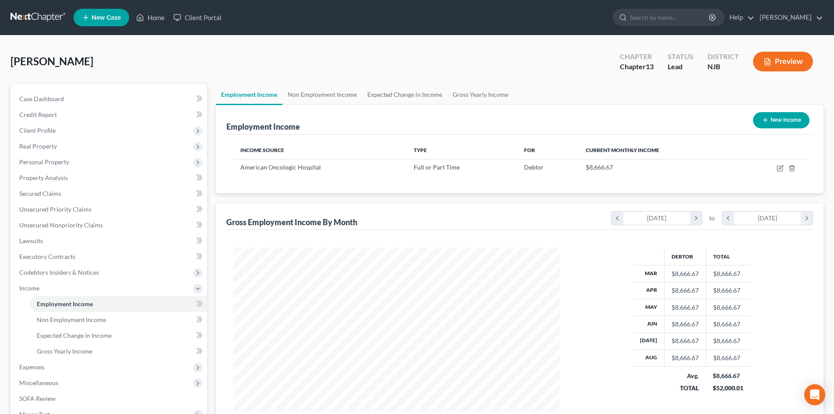
click at [777, 121] on button "New Income" at bounding box center [781, 120] width 56 height 16
select select "0"
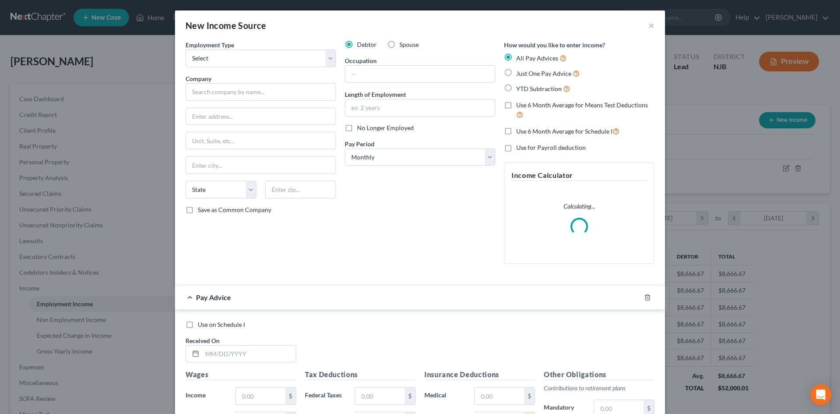
scroll to position [165, 347]
click at [230, 57] on select "Select Full or [DEMOGRAPHIC_DATA] Employment Self Employment" at bounding box center [261, 58] width 151 height 18
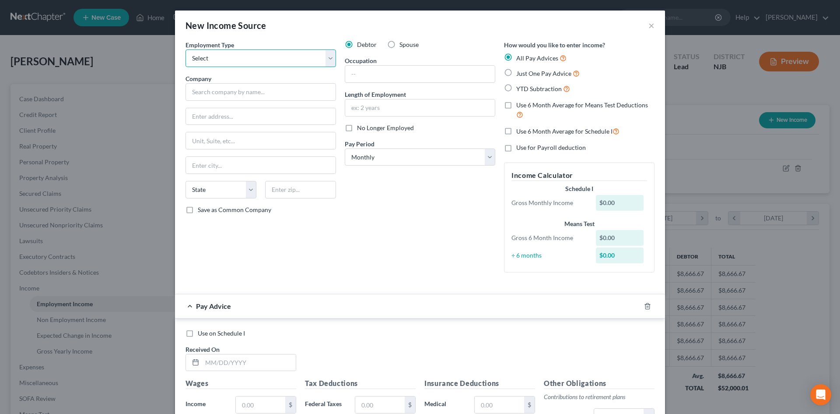
select select "0"
click at [186, 49] on select "Select Full or [DEMOGRAPHIC_DATA] Employment Self Employment" at bounding box center [261, 58] width 151 height 18
click at [213, 117] on input "text" at bounding box center [261, 116] width 150 height 17
click at [207, 92] on input "text" at bounding box center [261, 92] width 151 height 18
type input "Woodstown-Pilesgrove Board of Ed"
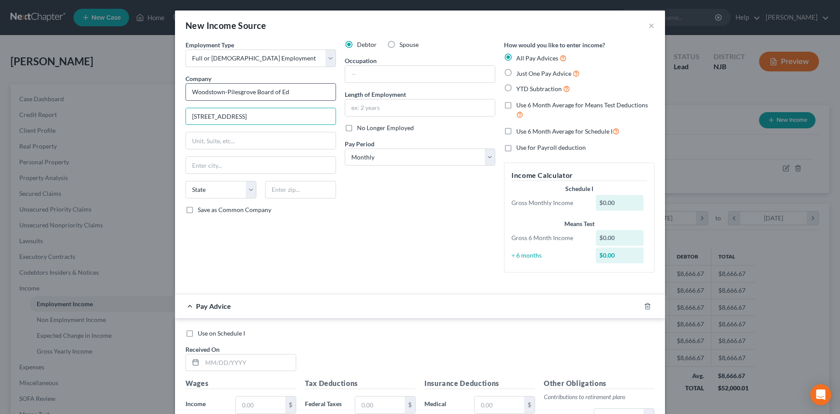
type input "[STREET_ADDRESS]"
type input "Woodstown"
select select "33"
type input "08098"
click at [201, 205] on input "Save as Common Company" at bounding box center [204, 208] width 6 height 6
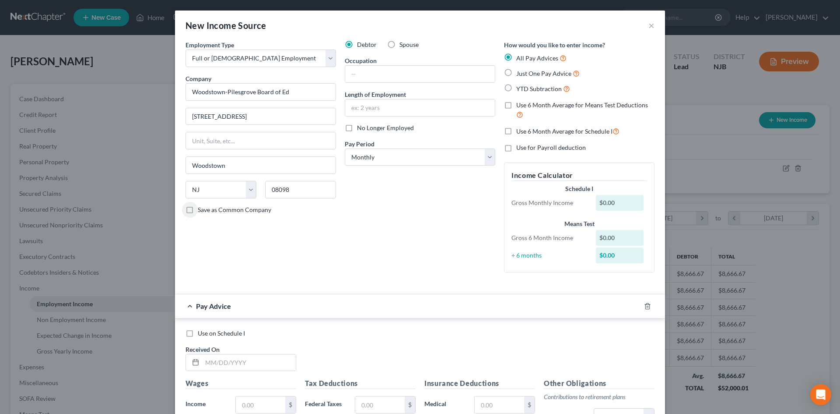
checkbox input "true"
click at [383, 76] on input "text" at bounding box center [420, 74] width 150 height 17
type input "Administrative Assistant"
type input "9 months"
click at [485, 157] on select "Select Monthly Twice Monthly Every Other Week Weekly" at bounding box center [420, 157] width 151 height 18
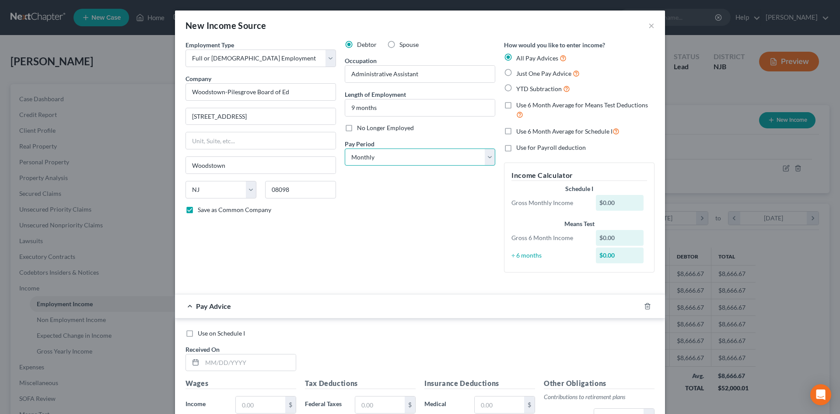
select select "1"
click at [345, 148] on select "Select Monthly Twice Monthly Every Other Week Weekly" at bounding box center [420, 157] width 151 height 18
click at [516, 73] on label "Just One Pay Advice" at bounding box center [547, 73] width 63 height 10
click at [520, 73] on input "Just One Pay Advice" at bounding box center [523, 71] width 6 height 6
radio input "true"
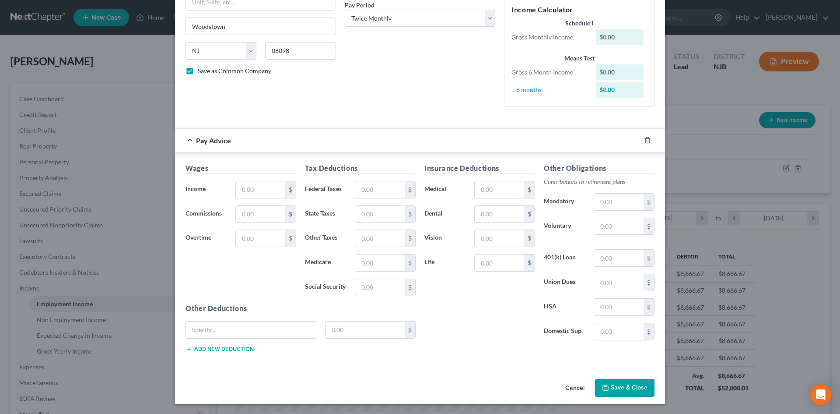
scroll to position [139, 0]
click at [263, 183] on input "text" at bounding box center [260, 189] width 49 height 17
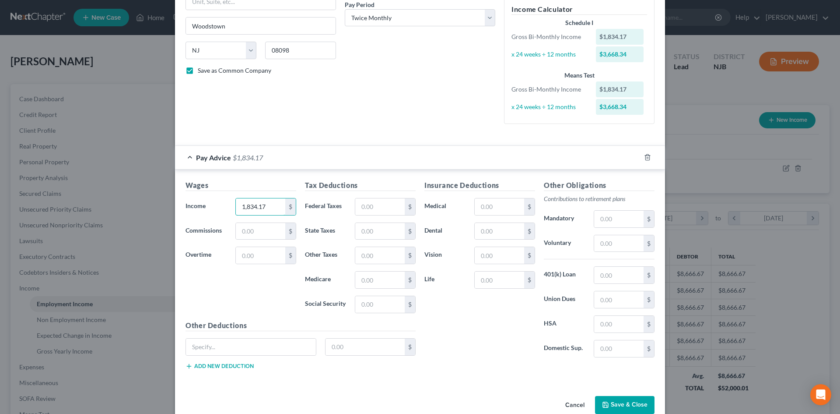
type input "1,834.17"
click at [362, 206] on input "text" at bounding box center [379, 206] width 49 height 17
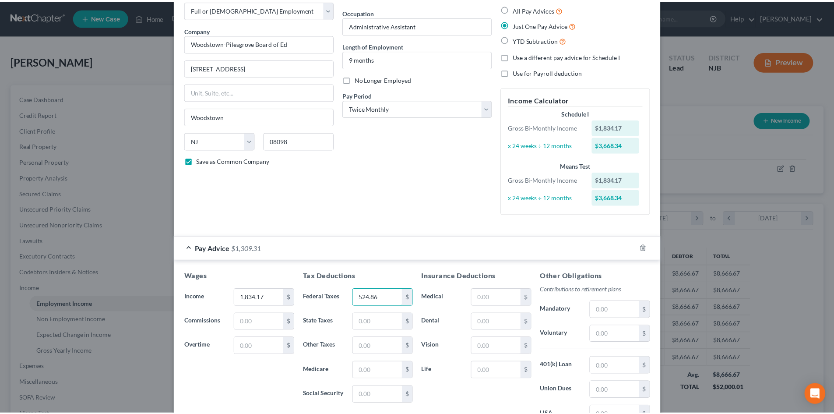
scroll to position [157, 0]
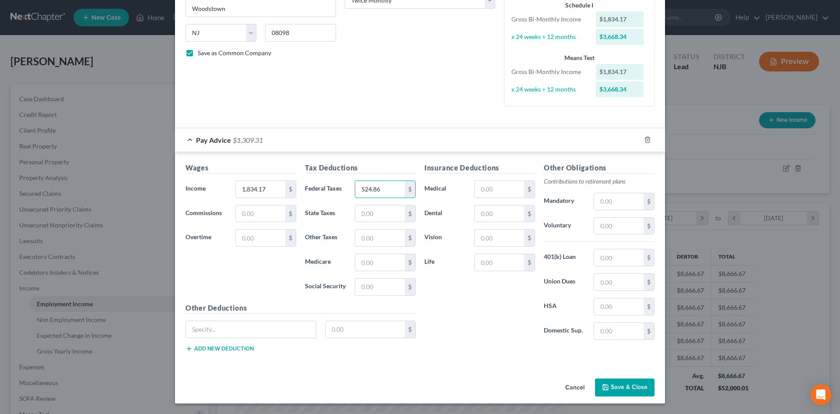
type input "524.86"
click at [628, 389] on button "Save & Close" at bounding box center [625, 387] width 60 height 18
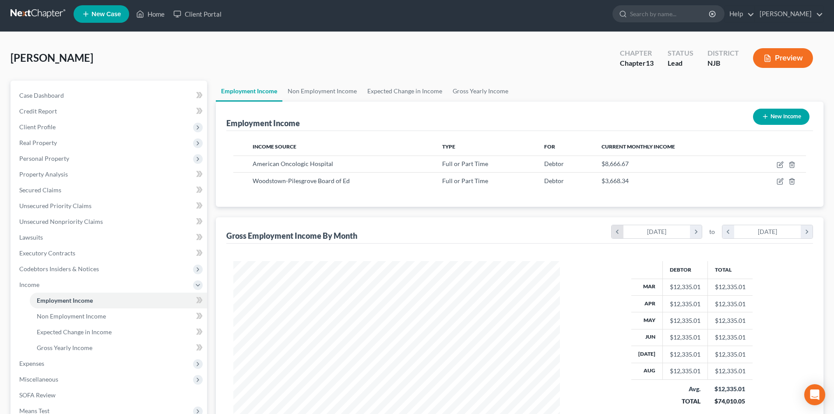
scroll to position [0, 0]
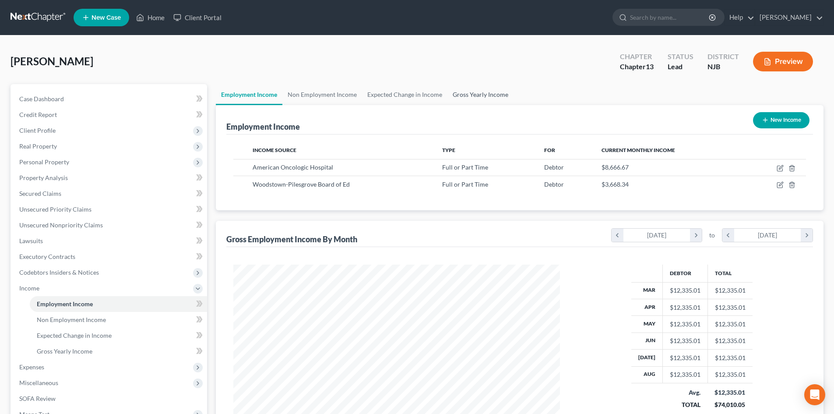
click at [480, 90] on link "Gross Yearly Income" at bounding box center [480, 94] width 66 height 21
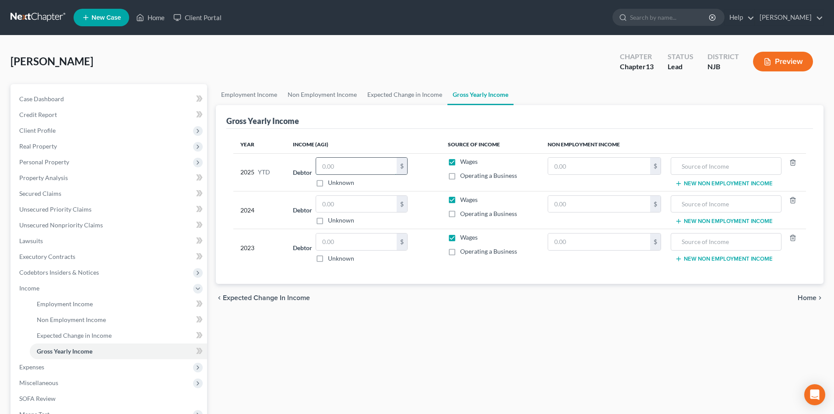
click at [341, 168] on input "text" at bounding box center [356, 166] width 81 height 17
type input "98,412.00"
click at [357, 206] on input "text" at bounding box center [356, 204] width 81 height 17
type input "107,354.00"
click at [337, 242] on input "text" at bounding box center [356, 241] width 81 height 17
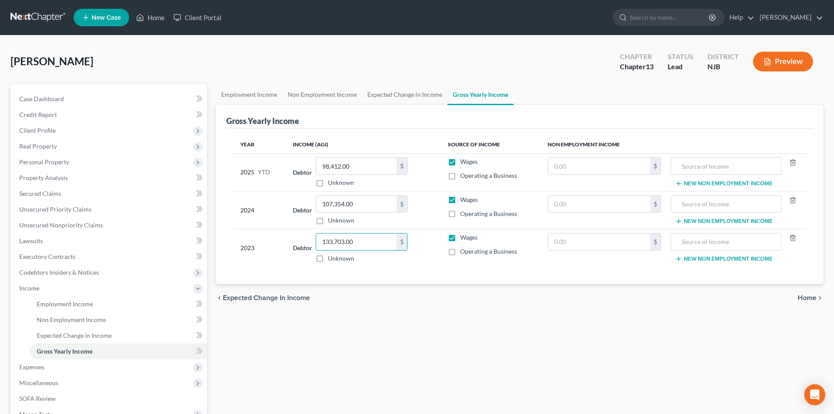
type input "133,703.00"
click at [806, 296] on span "Home" at bounding box center [806, 297] width 19 height 7
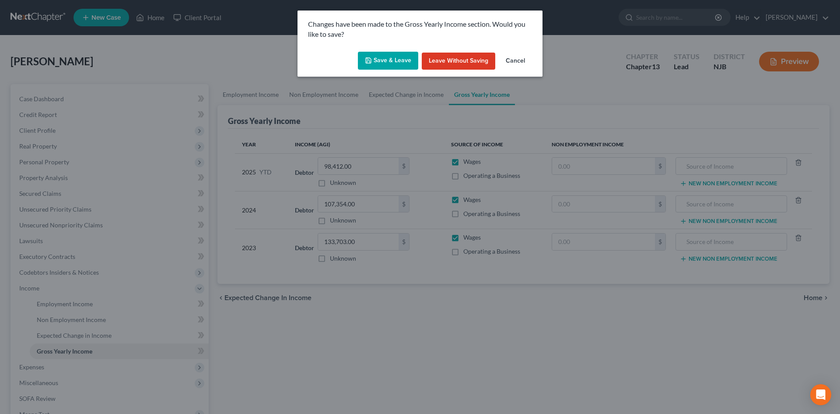
click at [395, 65] on button "Save & Leave" at bounding box center [388, 61] width 60 height 18
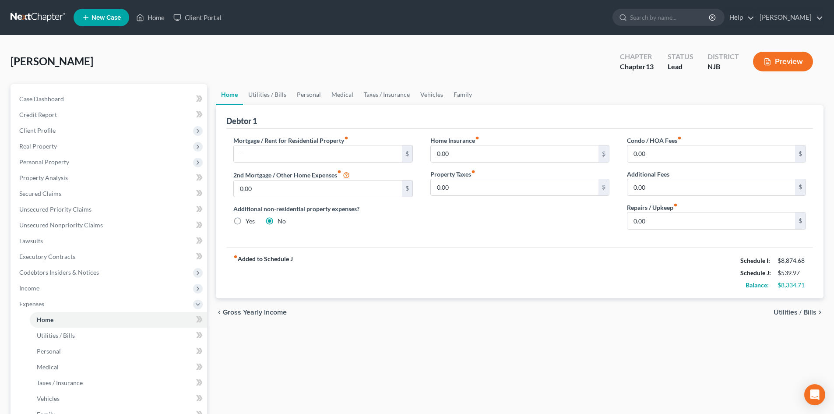
click at [800, 310] on span "Utilities / Bills" at bounding box center [794, 311] width 43 height 7
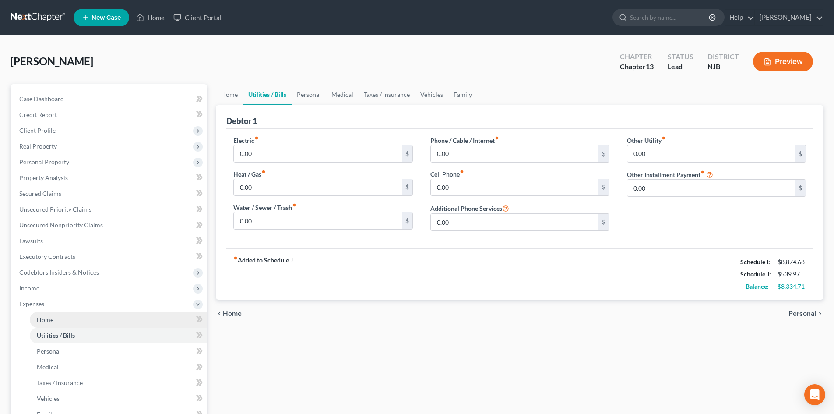
click at [37, 319] on span "Home" at bounding box center [45, 318] width 17 height 7
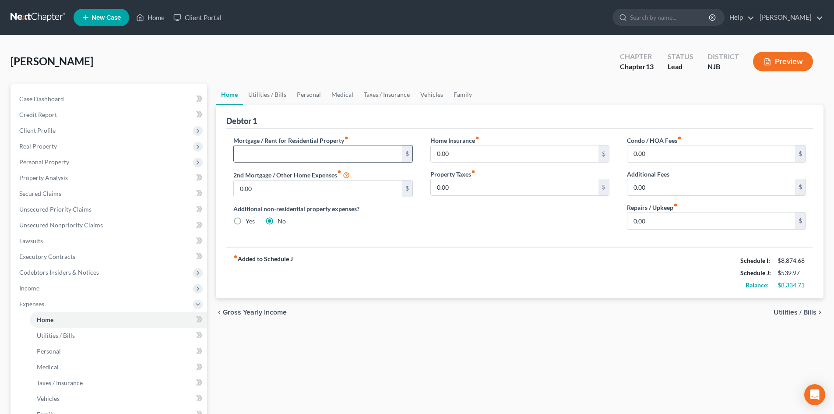
click at [263, 151] on input "text" at bounding box center [318, 153] width 168 height 17
type input "2,186.01"
click at [32, 292] on span "Income" at bounding box center [109, 288] width 195 height 16
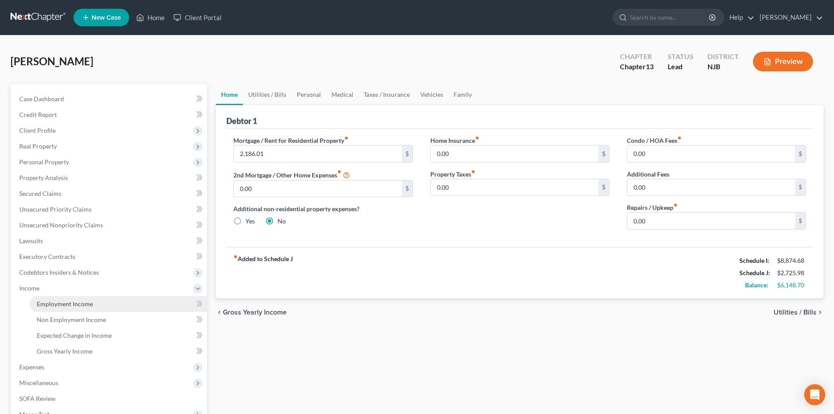
click at [67, 307] on link "Employment Income" at bounding box center [118, 304] width 177 height 16
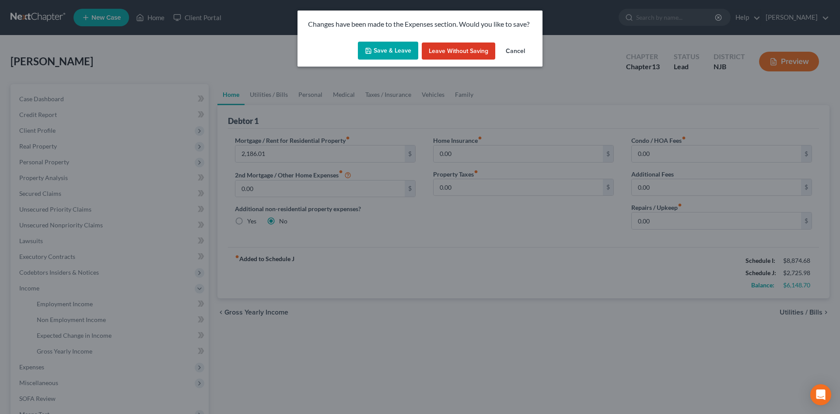
click at [382, 46] on button "Save & Leave" at bounding box center [388, 51] width 60 height 18
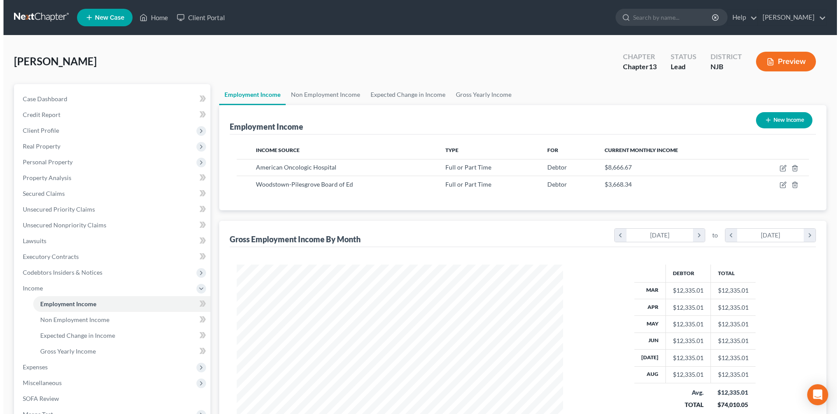
scroll to position [163, 344]
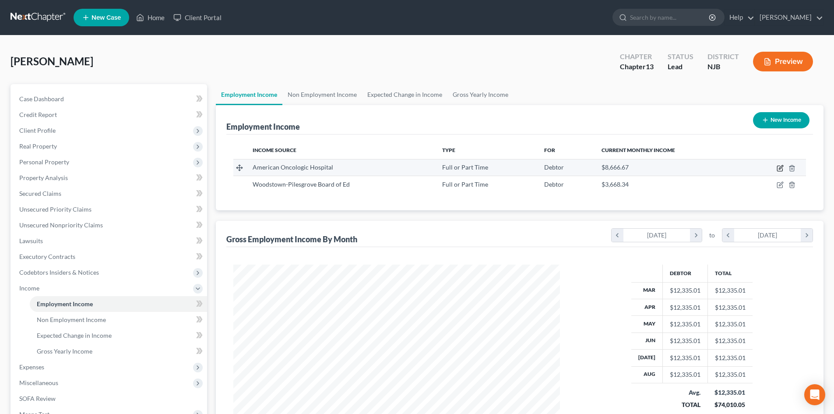
click at [781, 165] on icon "button" at bounding box center [780, 167] width 4 height 4
select select "0"
select select "39"
select select "2"
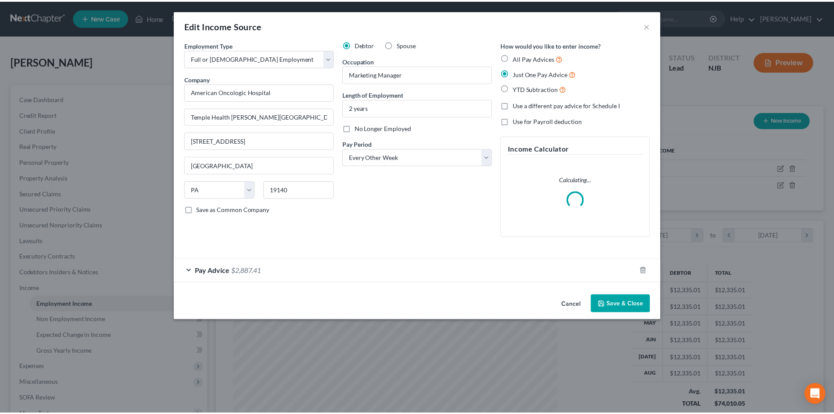
scroll to position [165, 347]
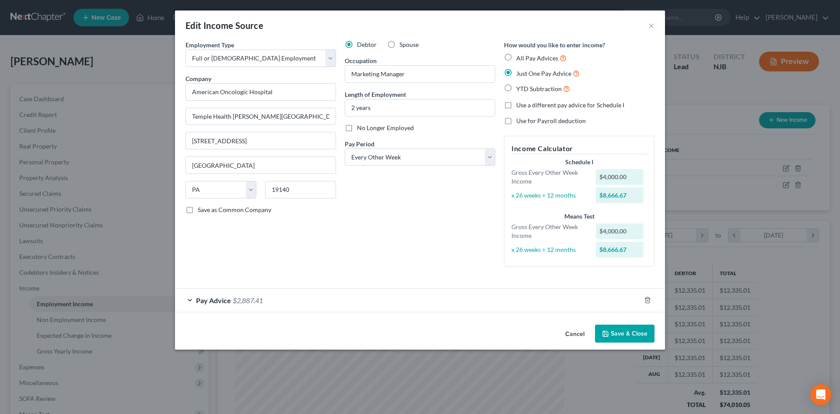
click at [625, 328] on button "Save & Close" at bounding box center [625, 333] width 60 height 18
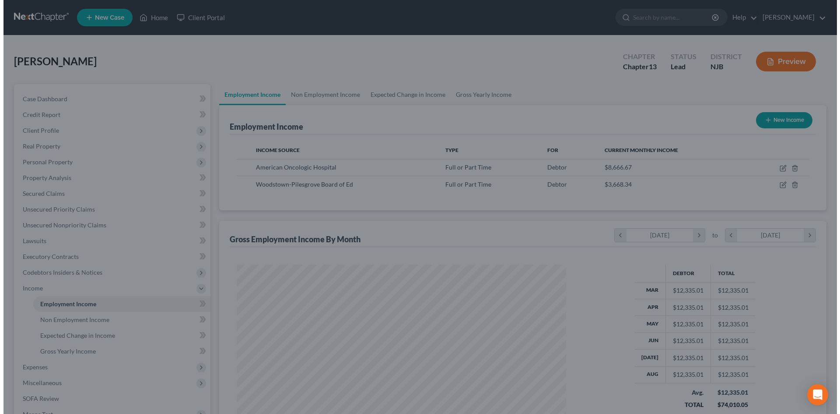
scroll to position [437404, 437224]
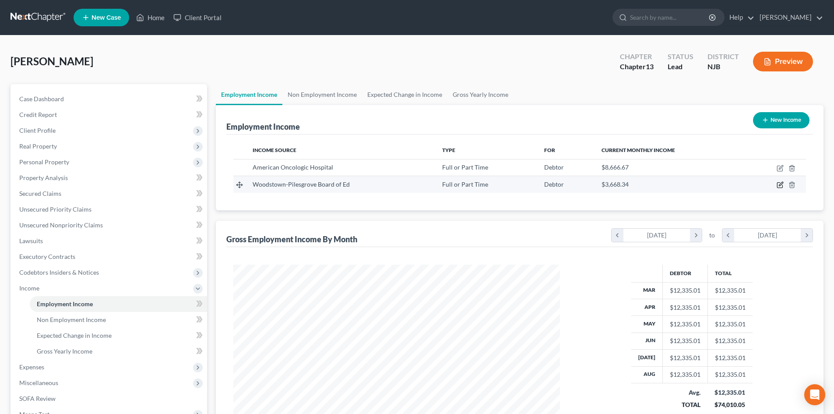
click at [781, 184] on icon "button" at bounding box center [780, 184] width 4 height 4
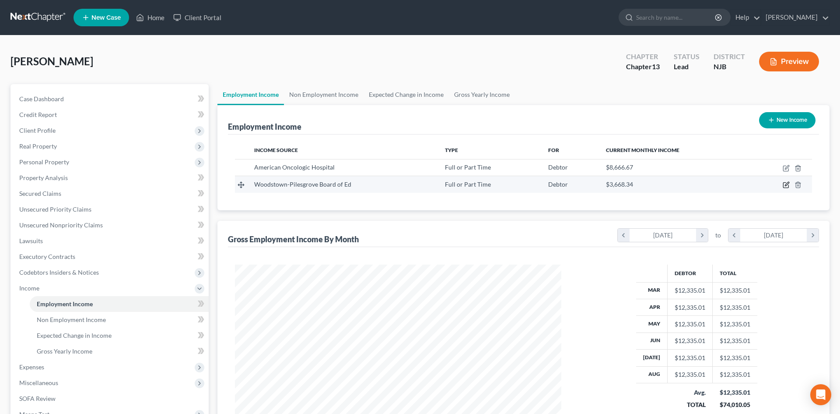
select select "0"
select select "33"
select select "1"
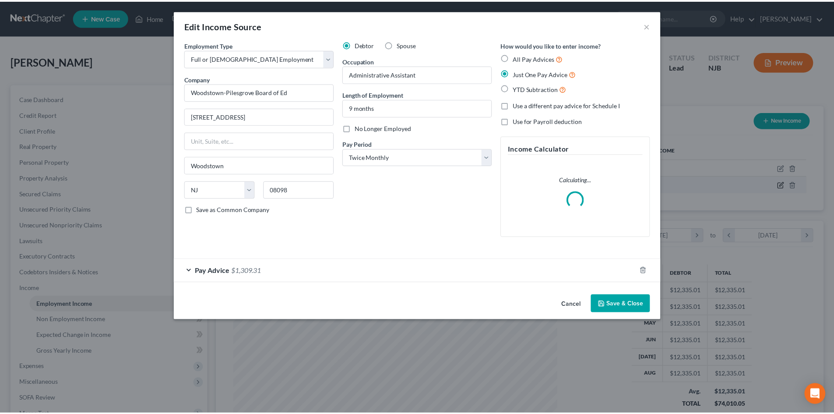
scroll to position [165, 347]
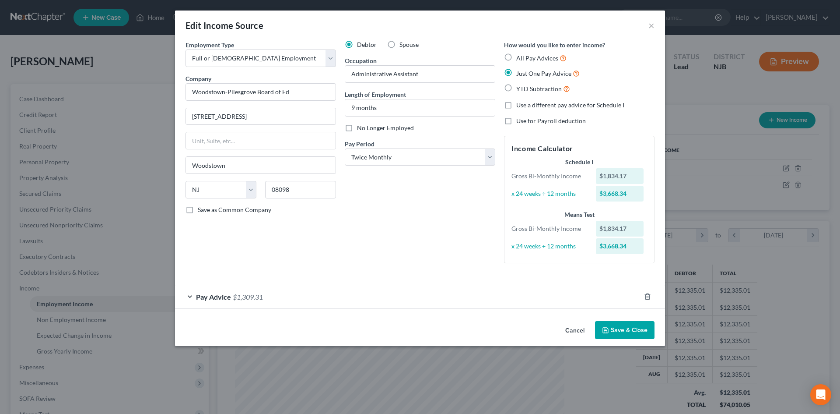
click at [626, 327] on button "Save & Close" at bounding box center [625, 330] width 60 height 18
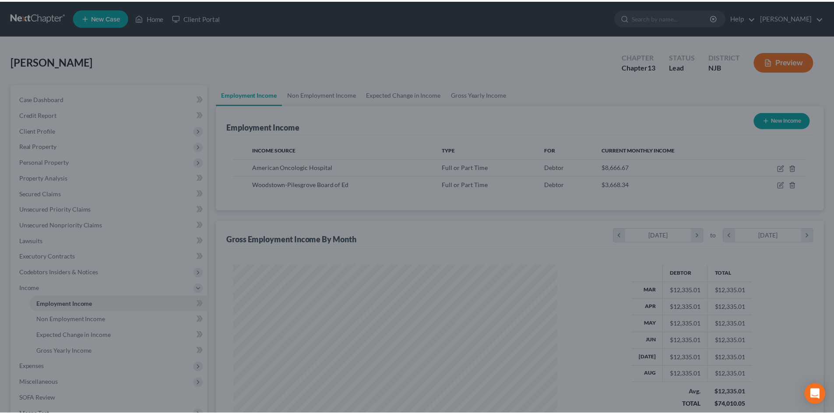
scroll to position [437404, 437224]
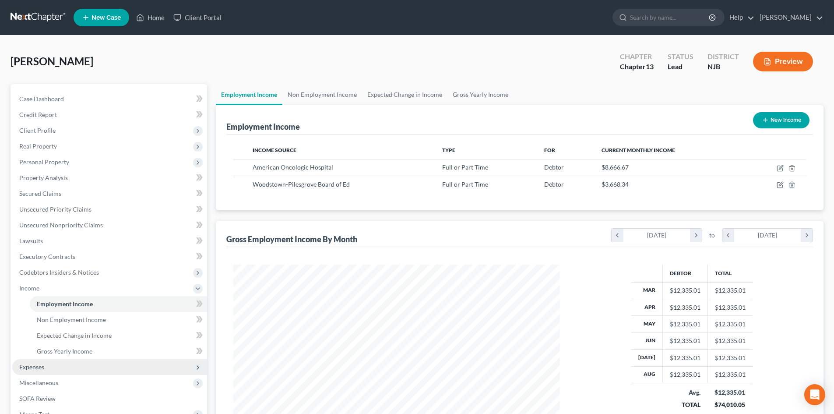
click at [31, 368] on span "Expenses" at bounding box center [31, 366] width 25 height 7
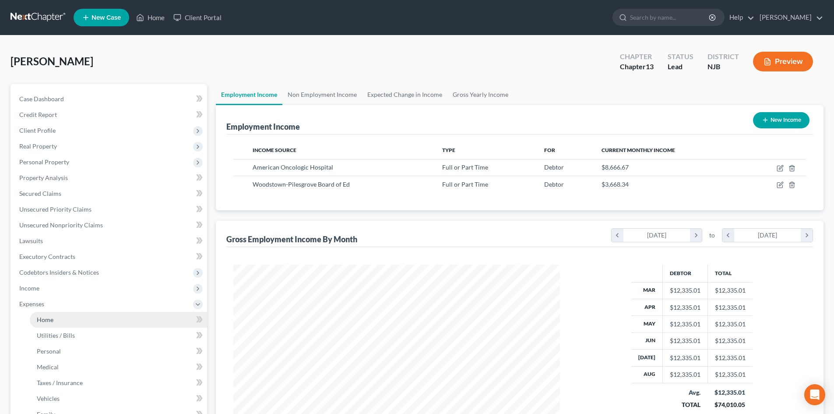
click at [42, 318] on span "Home" at bounding box center [45, 318] width 17 height 7
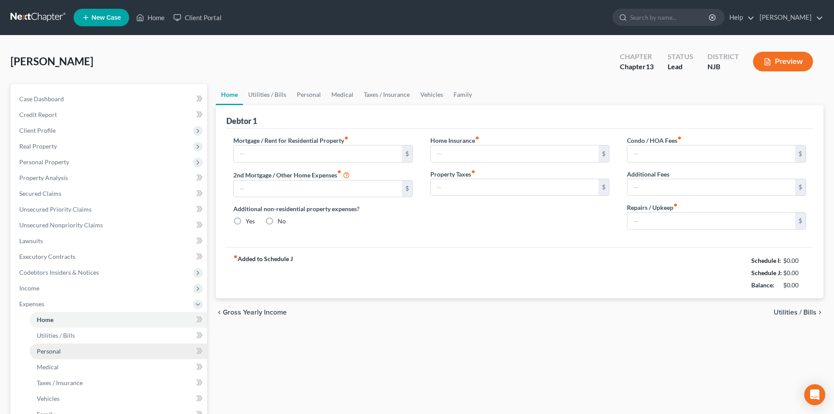
type input "2,186.01"
type input "0.00"
radio input "true"
type input "0.00"
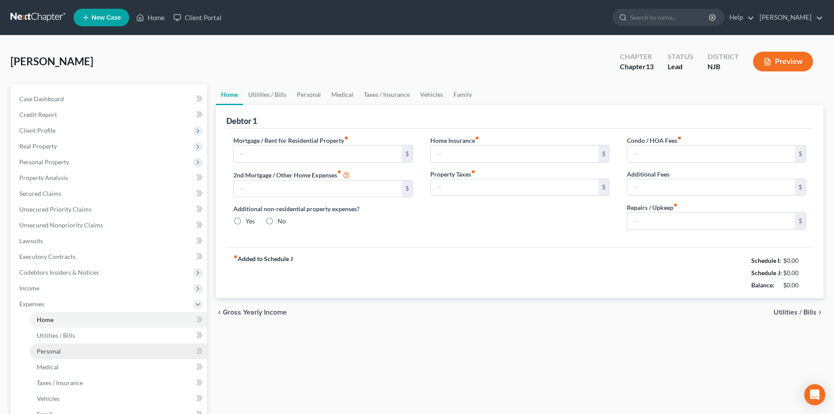
type input "0.00"
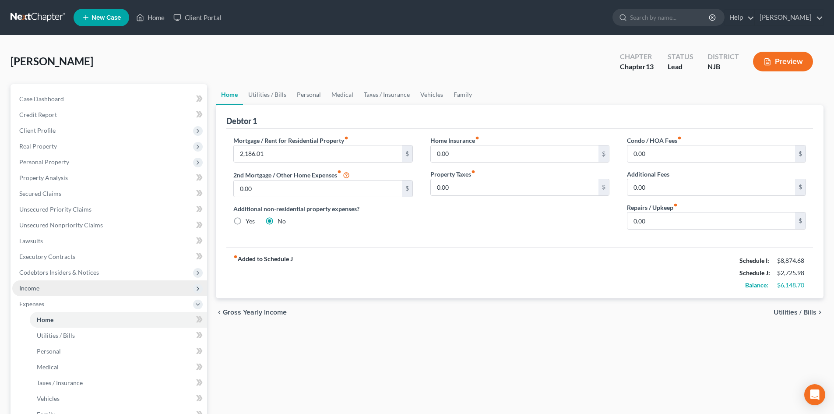
click at [32, 291] on span "Income" at bounding box center [109, 288] width 195 height 16
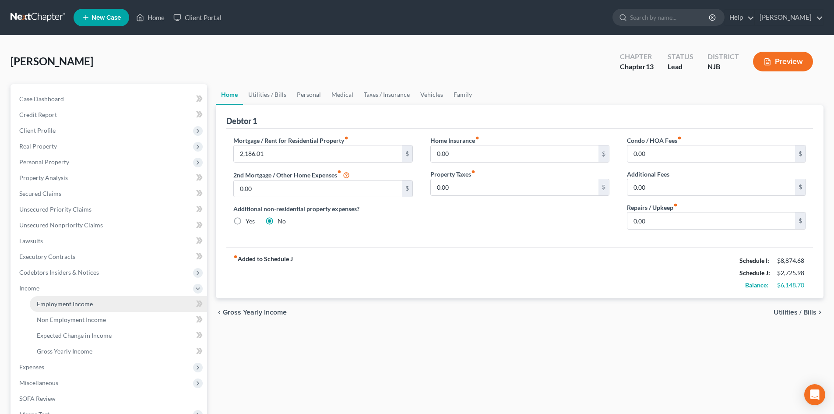
click at [69, 305] on span "Employment Income" at bounding box center [65, 303] width 56 height 7
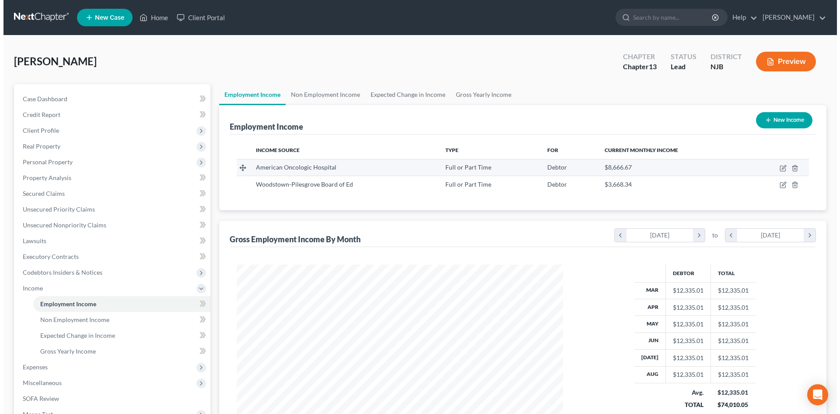
scroll to position [163, 344]
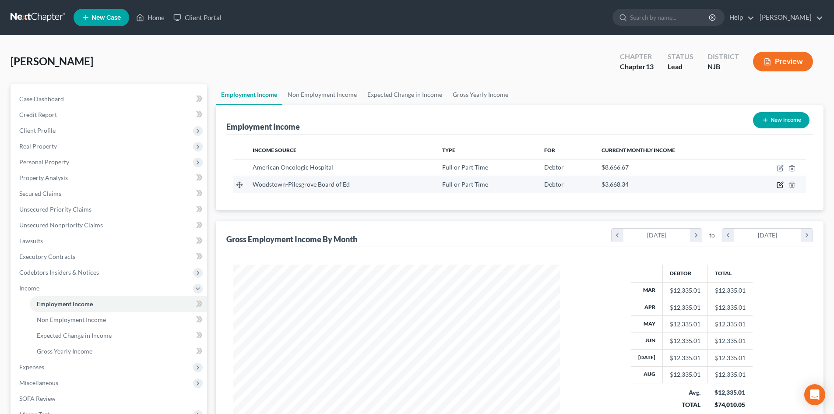
click at [779, 185] on icon "button" at bounding box center [780, 184] width 4 height 4
select select "0"
select select "33"
select select "1"
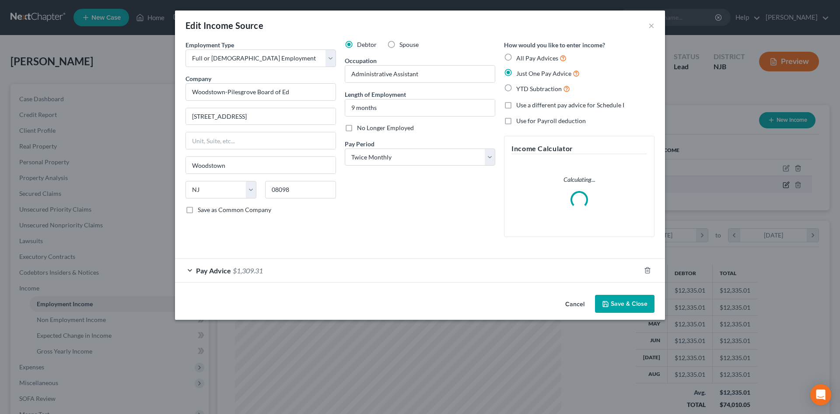
scroll to position [165, 347]
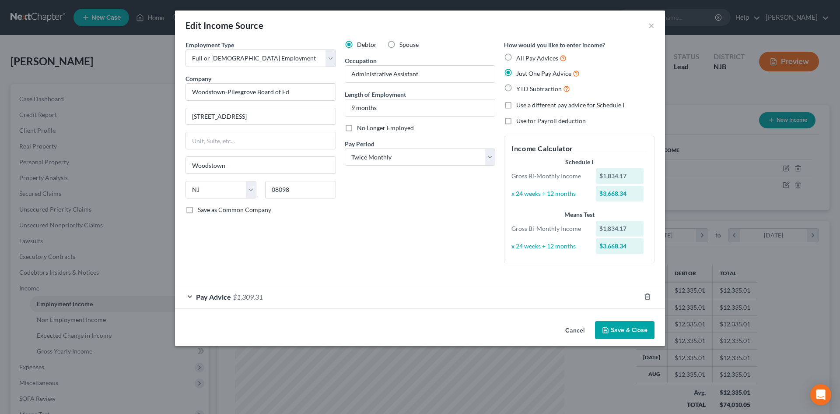
click at [221, 298] on span "Pay Advice" at bounding box center [213, 296] width 35 height 8
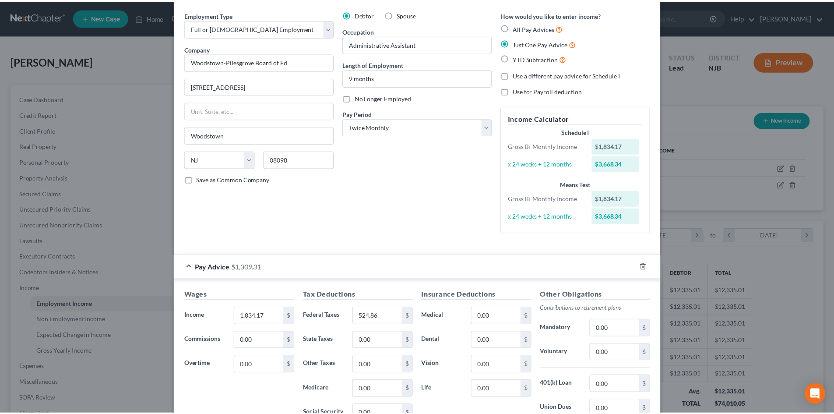
scroll to position [0, 0]
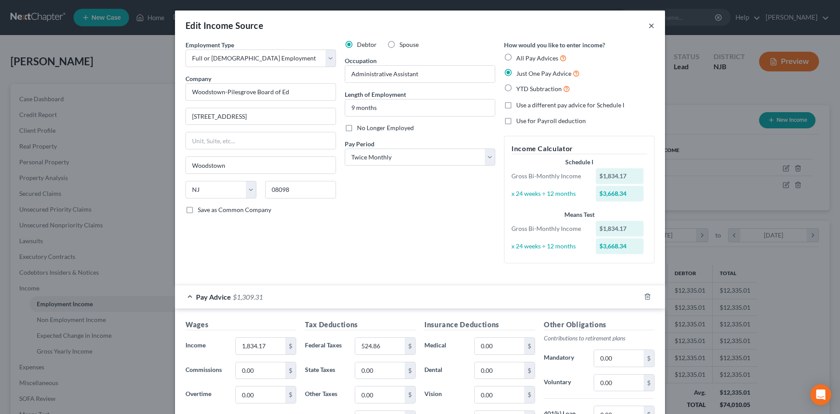
click at [648, 29] on button "×" at bounding box center [651, 25] width 6 height 11
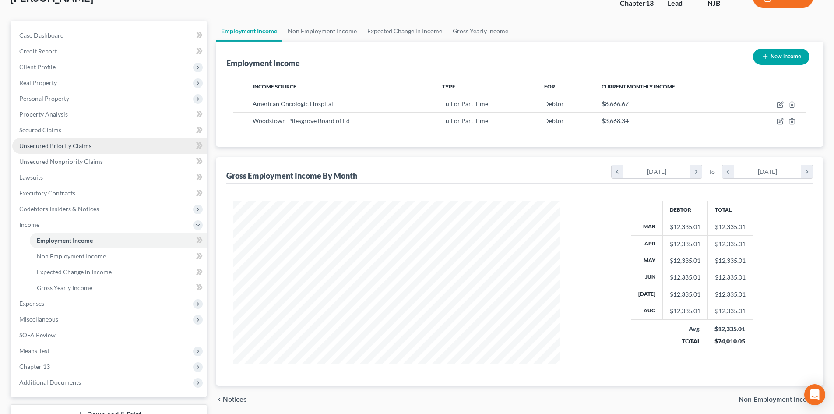
scroll to position [130, 0]
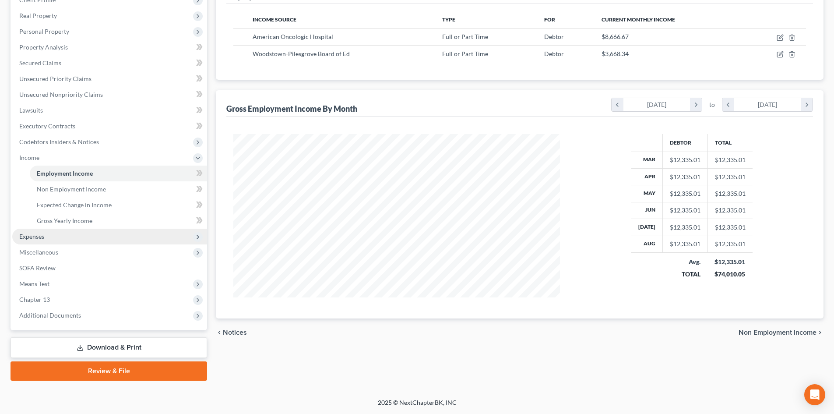
click at [28, 238] on span "Expenses" at bounding box center [31, 235] width 25 height 7
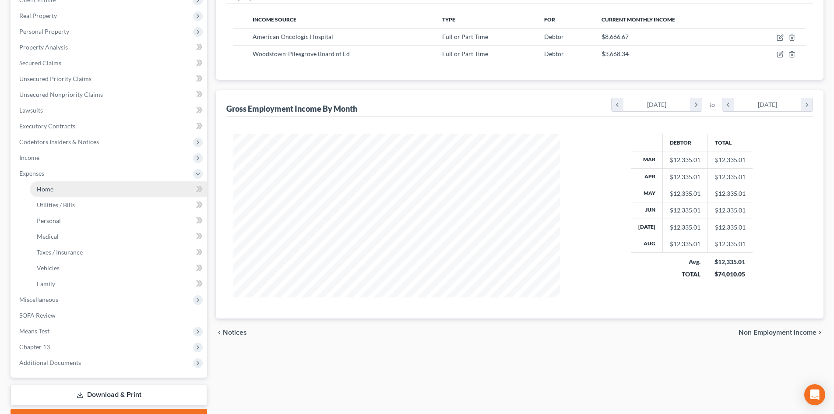
click at [41, 192] on span "Home" at bounding box center [45, 188] width 17 height 7
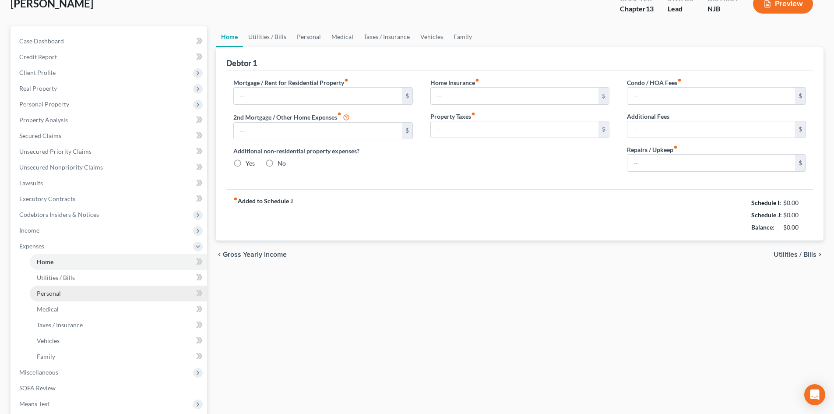
type input "2,186.01"
type input "0.00"
radio input "true"
type input "0.00"
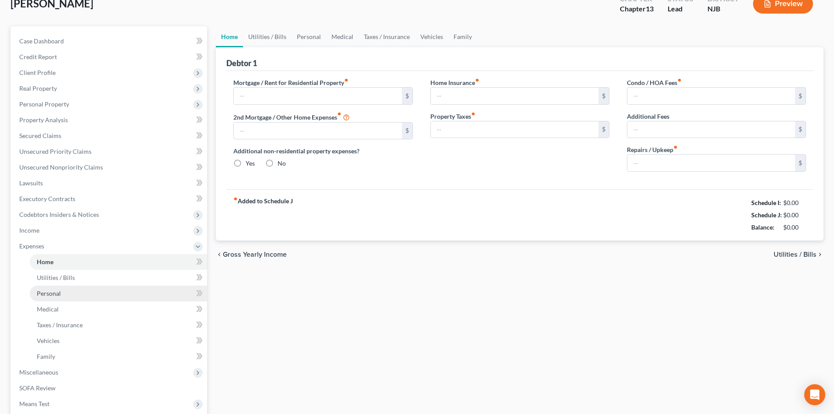
type input "0.00"
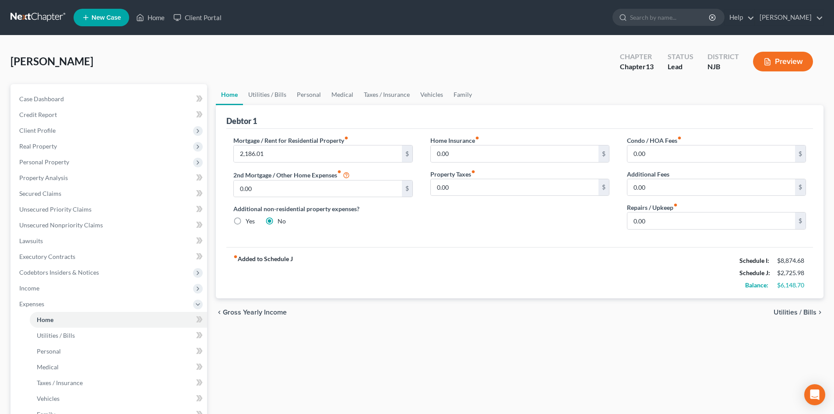
click at [789, 310] on span "Utilities / Bills" at bounding box center [794, 311] width 43 height 7
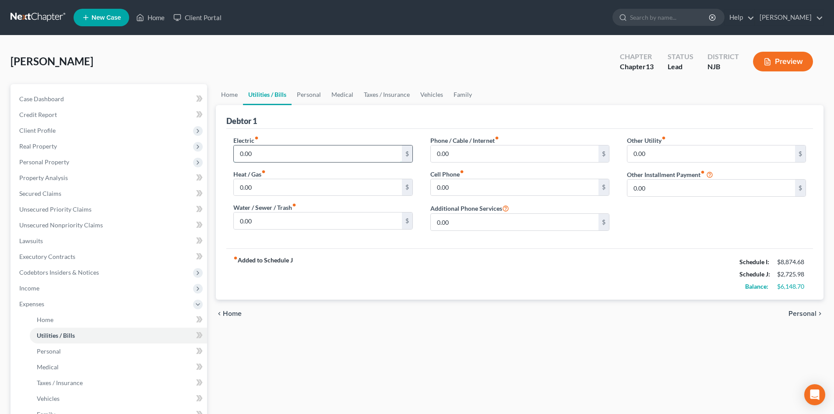
click at [235, 148] on input "0.00" at bounding box center [318, 153] width 168 height 17
click at [632, 153] on input "0.00" at bounding box center [711, 153] width 168 height 17
type input "0"
type input "249.58"
type input "Solar Panel"
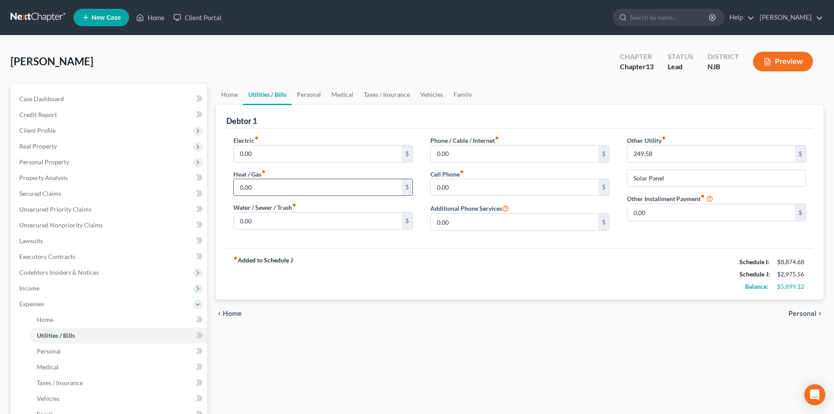
click at [277, 189] on input "0.00" at bounding box center [318, 187] width 168 height 17
type input "0"
type input "149.02"
click at [266, 220] on input "0.00" at bounding box center [318, 220] width 168 height 17
type input "0"
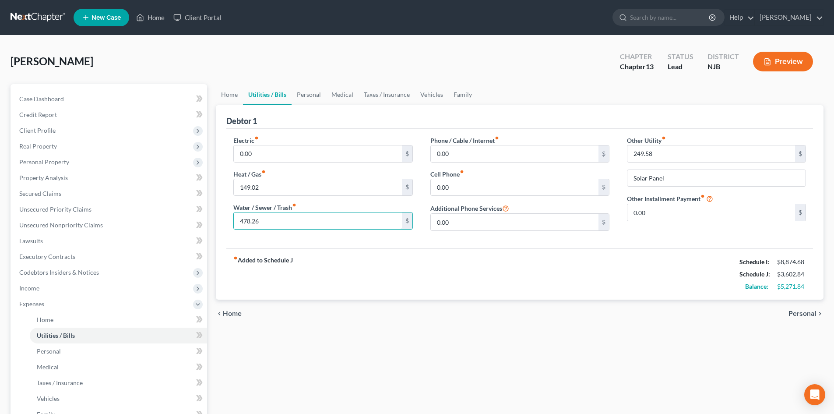
type input "478.26"
type input "320.92"
type input "298.86"
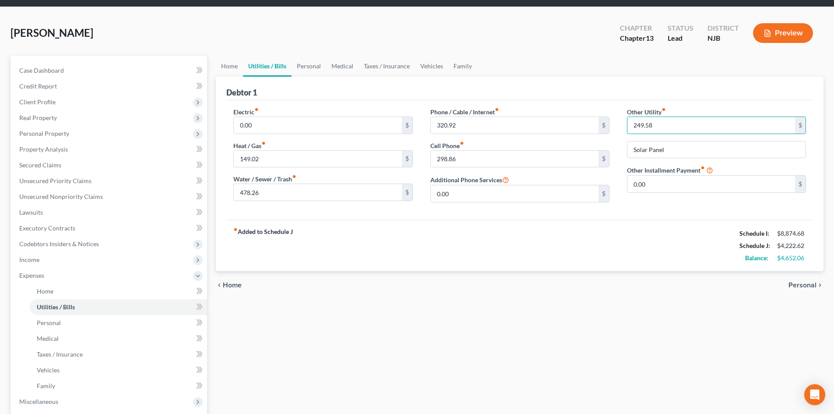
scroll to position [44, 0]
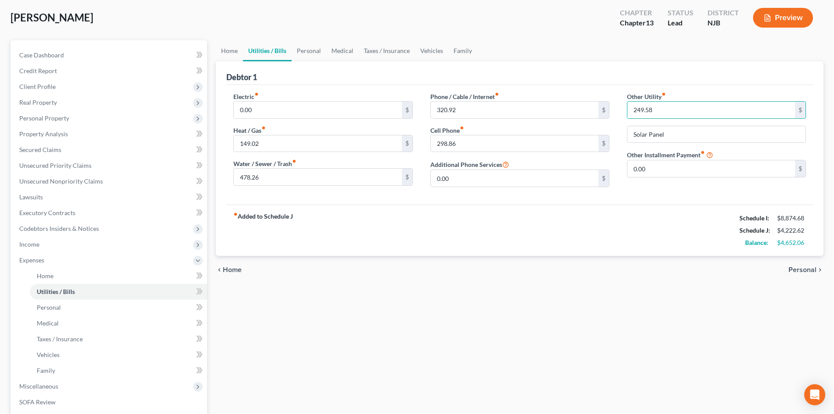
click at [799, 268] on span "Personal" at bounding box center [802, 269] width 28 height 7
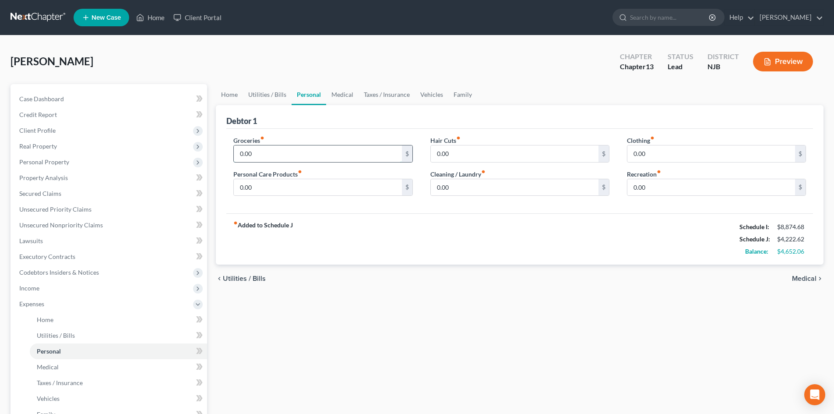
click at [239, 152] on input "0.00" at bounding box center [318, 153] width 168 height 17
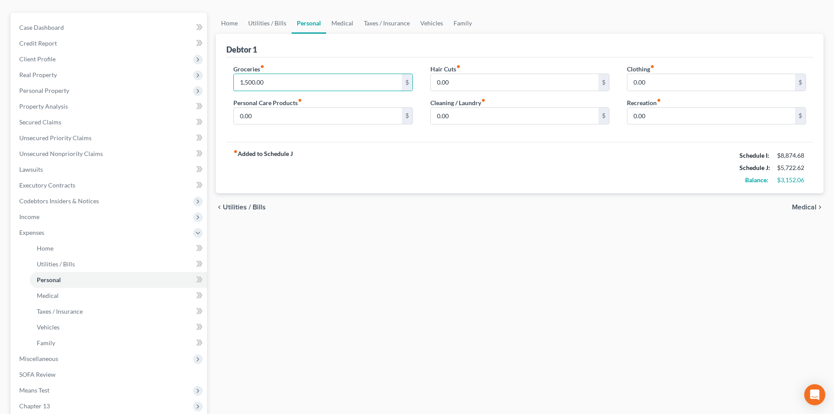
scroll to position [44, 0]
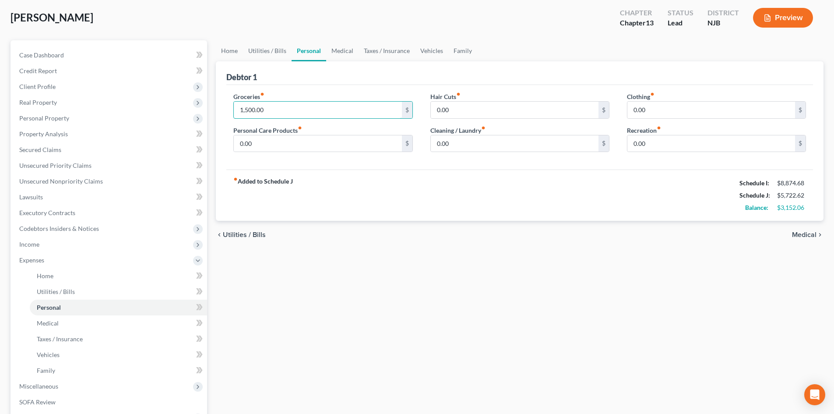
type input "1,500.00"
click at [804, 229] on div "chevron_left Utilities / Bills Medical chevron_right" at bounding box center [519, 235] width 607 height 28
click at [806, 235] on span "Medical" at bounding box center [804, 234] width 25 height 7
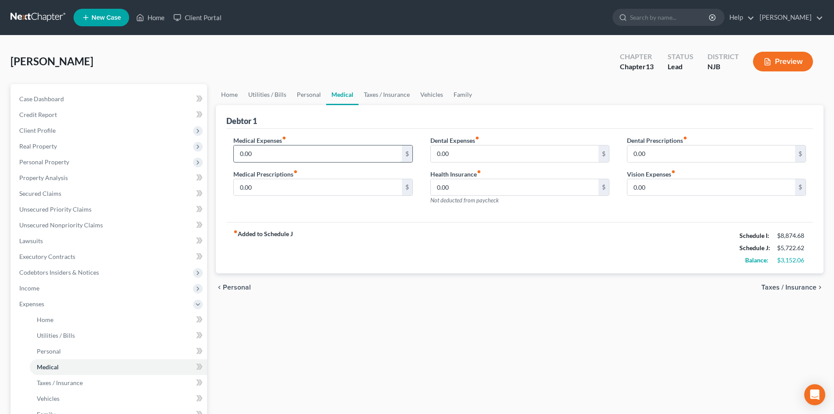
click at [286, 157] on input "0.00" at bounding box center [318, 153] width 168 height 17
click at [266, 182] on input "0.00" at bounding box center [318, 187] width 168 height 17
click at [239, 151] on input "0.00" at bounding box center [318, 153] width 168 height 17
click at [281, 194] on input "218.00" at bounding box center [318, 187] width 168 height 17
type input "190.00"
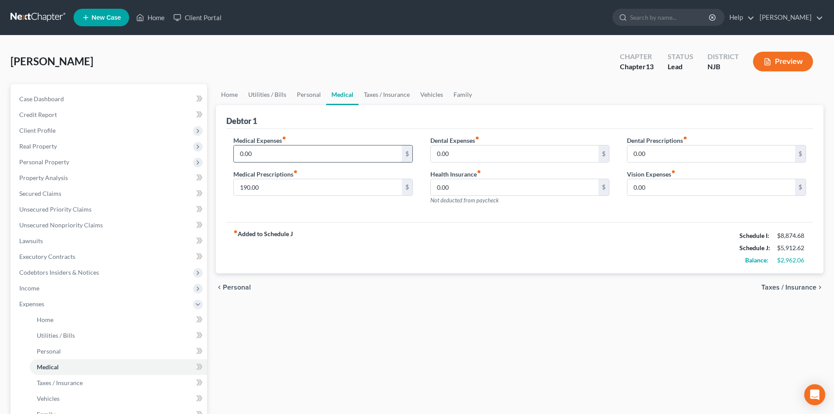
click at [240, 152] on input "0.00" at bounding box center [318, 153] width 168 height 17
type input "28.33"
click at [798, 289] on span "Taxes / Insurance" at bounding box center [788, 287] width 55 height 7
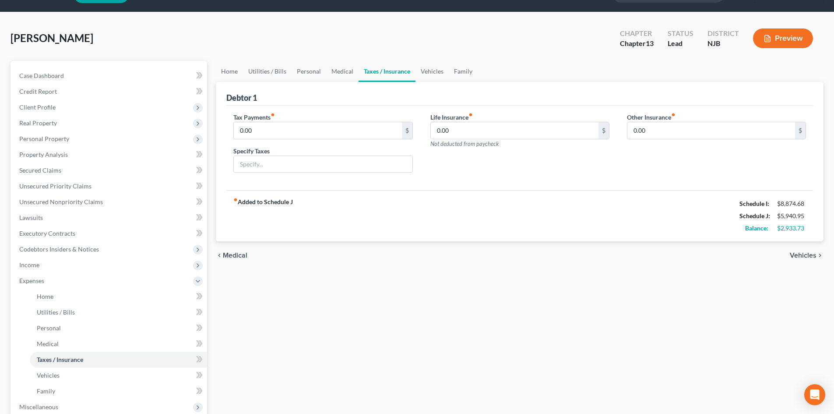
scroll to position [44, 0]
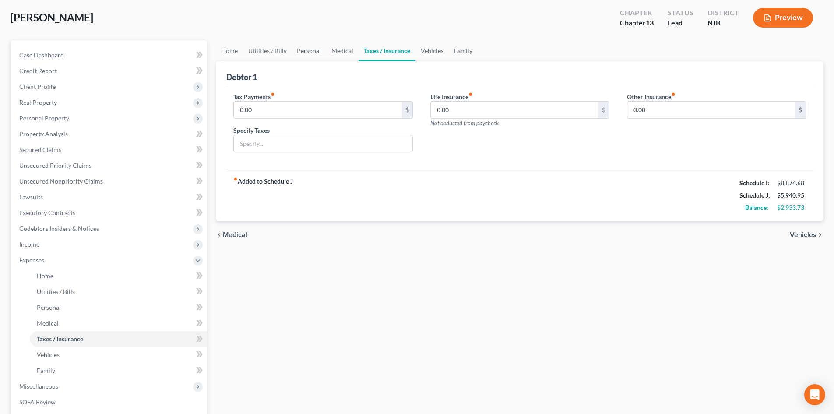
click at [805, 235] on span "Vehicles" at bounding box center [802, 234] width 27 height 7
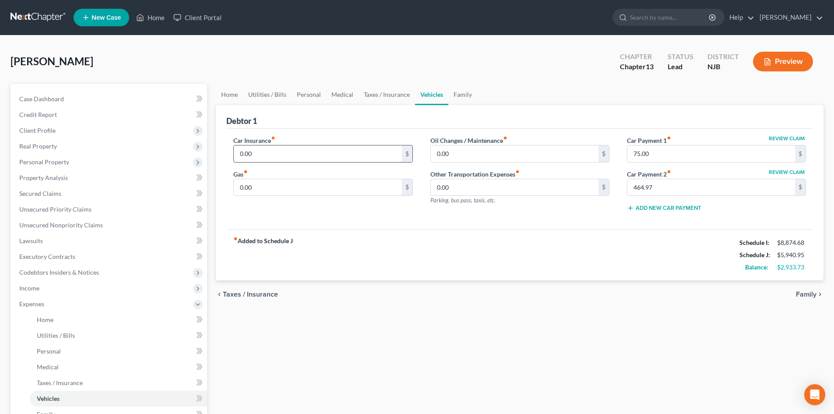
click at [239, 155] on input "0.00" at bounding box center [318, 153] width 168 height 17
click at [245, 297] on span "Taxes / Insurance" at bounding box center [250, 294] width 55 height 7
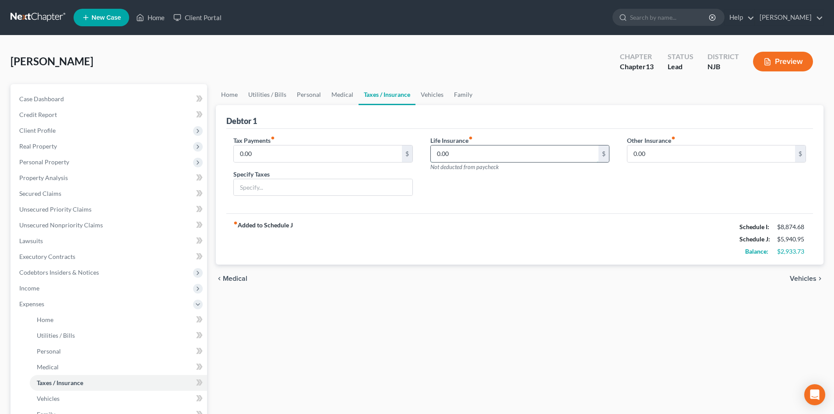
click at [436, 156] on input "0.00" at bounding box center [515, 153] width 168 height 17
type input "232.90"
click at [800, 277] on span "Vehicles" at bounding box center [802, 278] width 27 height 7
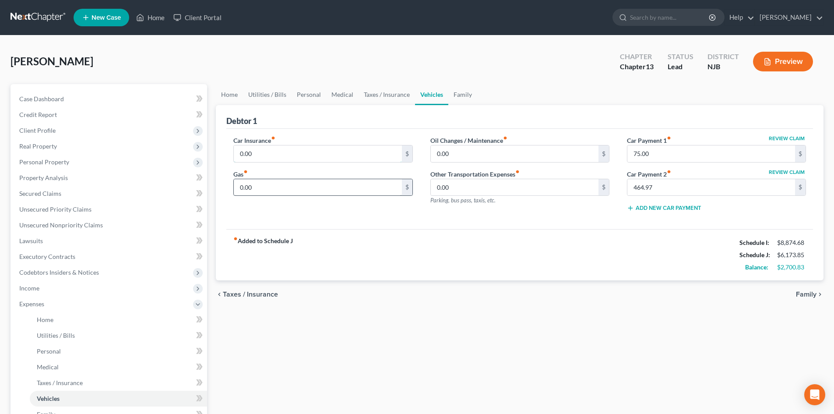
drag, startPoint x: 237, startPoint y: 154, endPoint x: 364, endPoint y: 191, distance: 132.8
click at [237, 154] on input "0.00" at bounding box center [318, 153] width 168 height 17
type input "135.00"
type input "600.00"
type input "290.00"
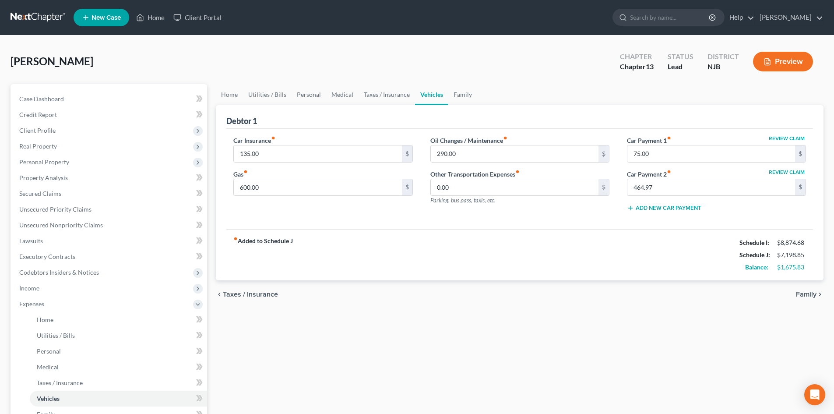
click at [813, 292] on span "Family" at bounding box center [805, 294] width 21 height 7
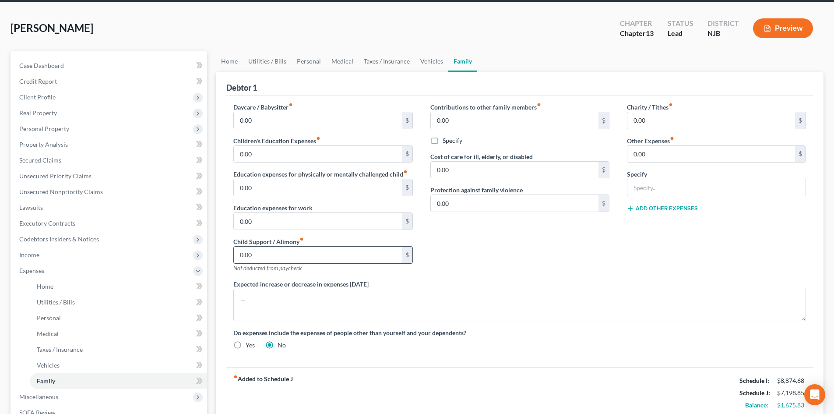
scroll to position [88, 0]
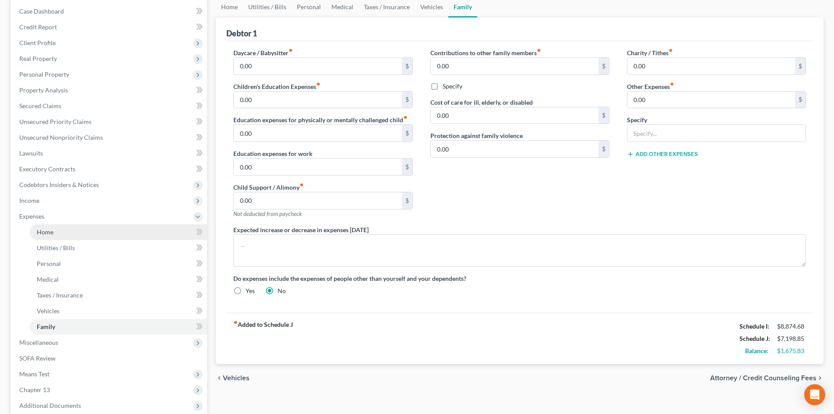
click at [40, 235] on span "Home" at bounding box center [45, 231] width 17 height 7
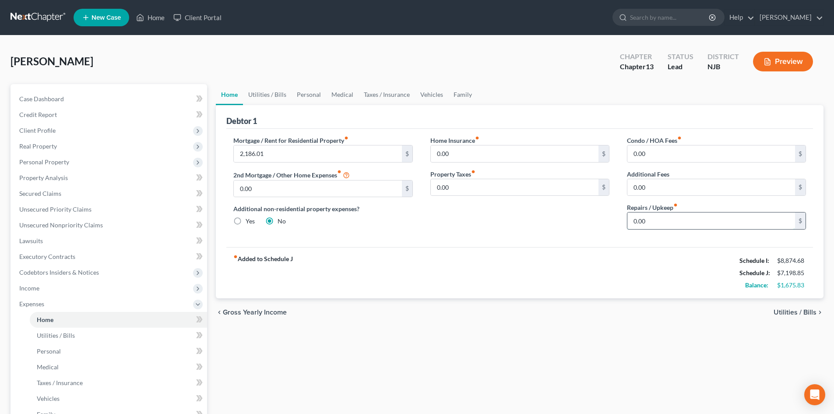
click at [633, 221] on input "0.00" at bounding box center [711, 220] width 168 height 17
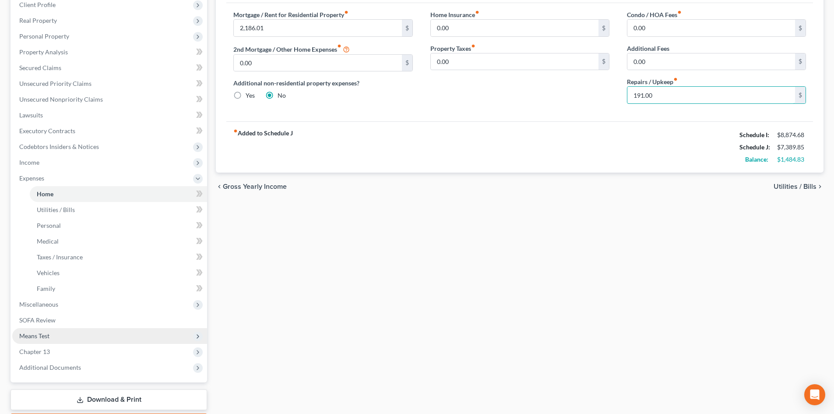
scroll to position [131, 0]
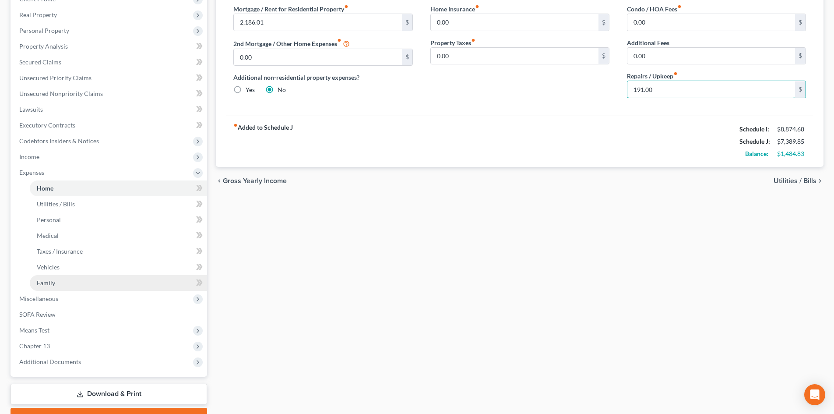
type input "191.00"
drag, startPoint x: 62, startPoint y: 280, endPoint x: 70, endPoint y: 278, distance: 8.7
click at [62, 280] on link "Family" at bounding box center [118, 283] width 177 height 16
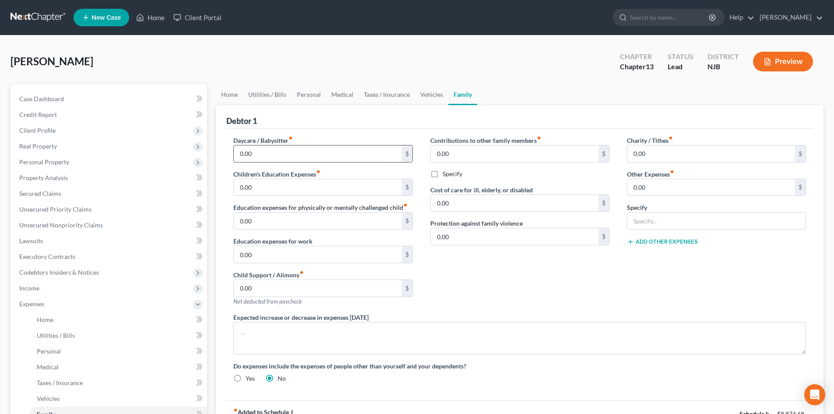
click at [286, 156] on input "0.00" at bounding box center [318, 153] width 168 height 17
click at [261, 186] on input "0.00" at bounding box center [318, 187] width 168 height 17
type input "208.00"
click at [631, 189] on input "0.00" at bounding box center [711, 187] width 168 height 17
type input "587.00"
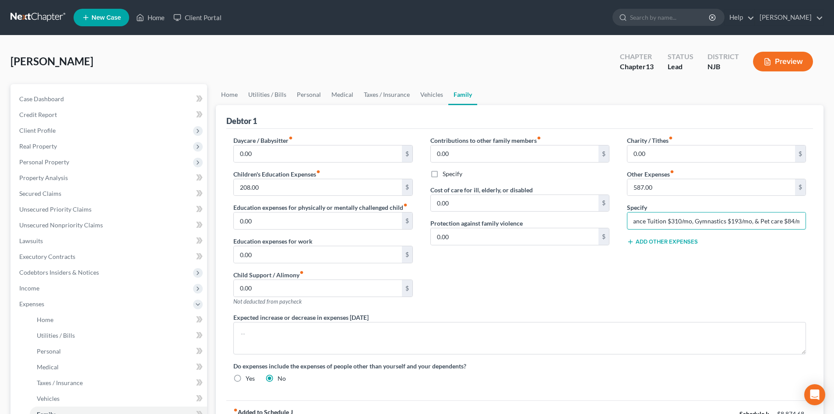
scroll to position [0, 9]
type input "Dance Tuition $310/mo, Gymnastics $193/mo, & Pet care $84/mo"
click at [634, 243] on button "Add Other Expenses" at bounding box center [662, 241] width 71 height 7
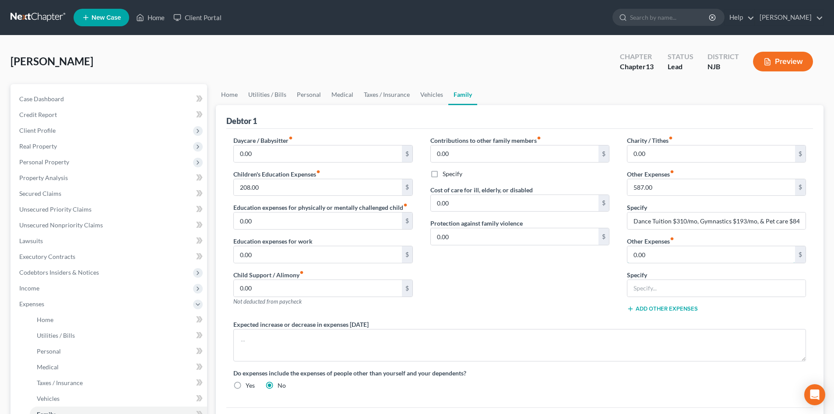
drag, startPoint x: 669, startPoint y: 259, endPoint x: 706, endPoint y: 265, distance: 37.3
click at [669, 258] on input "0.00" at bounding box center [711, 254] width 168 height 17
type input "193.00"
drag, startPoint x: 630, startPoint y: 186, endPoint x: 812, endPoint y: 294, distance: 211.3
click at [630, 185] on input "587.00" at bounding box center [711, 187] width 168 height 17
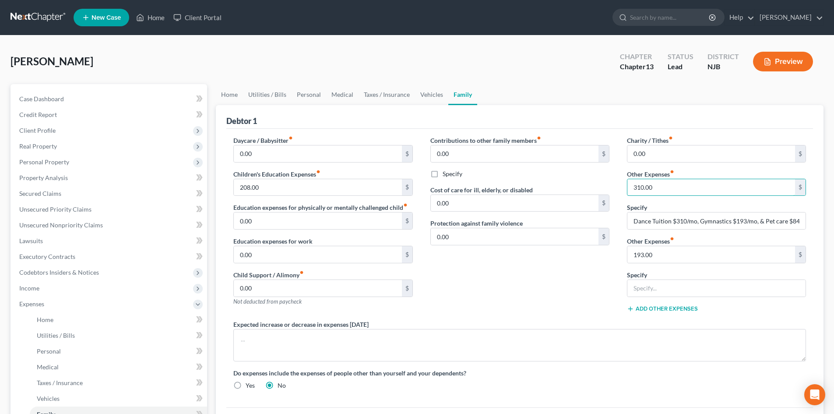
type input "310.00"
type input "Dance Tuition Gymnastics $193/mo, & Pet care $84/mo"
click at [656, 290] on input "text" at bounding box center [716, 288] width 178 height 17
type input "Gymnastics"
click at [705, 222] on input "Dance Tuition Gymnastics $193/mo, & Pet care $84/mo" at bounding box center [716, 220] width 178 height 17
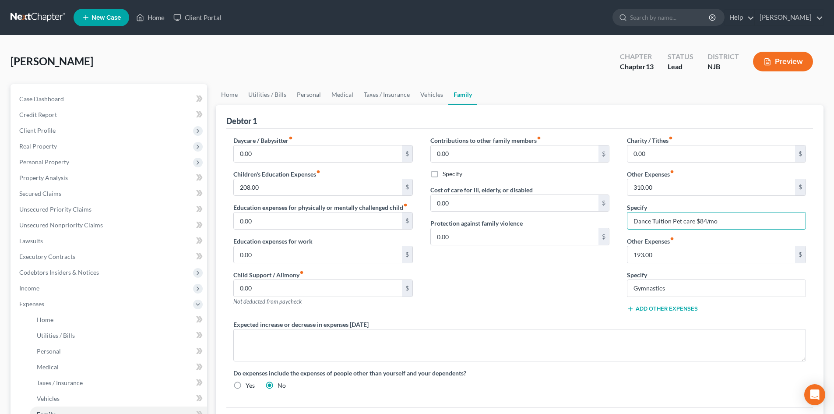
type input "Dance Tuition Pet care $84/mo"
click at [647, 305] on button "Add Other Expenses" at bounding box center [662, 308] width 71 height 7
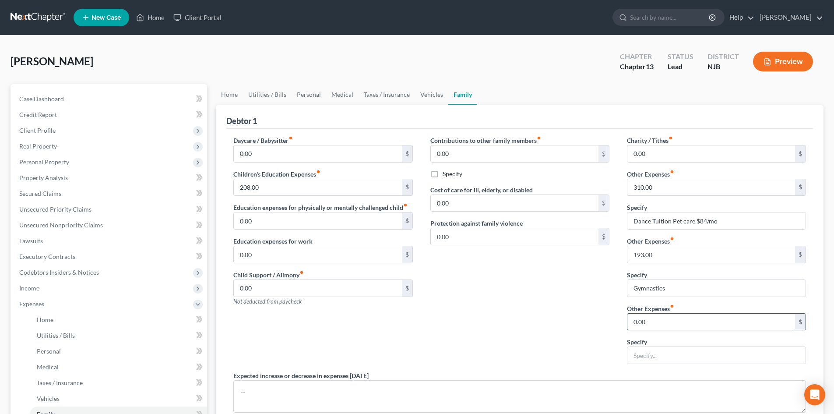
click at [638, 322] on input "0.00" at bounding box center [711, 321] width 168 height 17
click at [748, 217] on input "Dance Tuition Pet care $84/mo" at bounding box center [716, 220] width 178 height 17
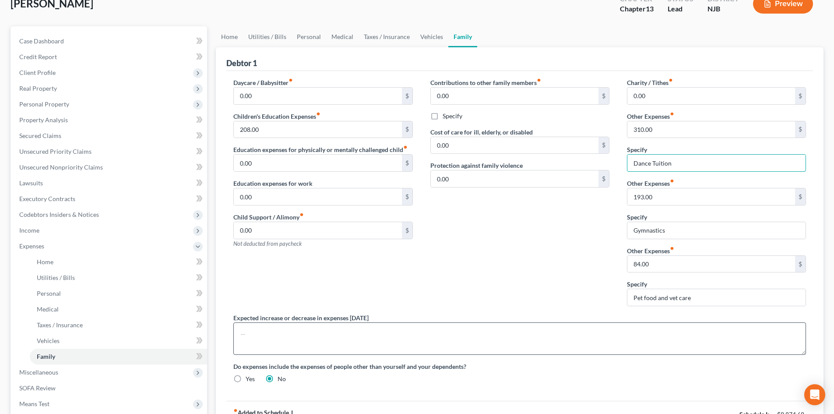
scroll to position [46, 0]
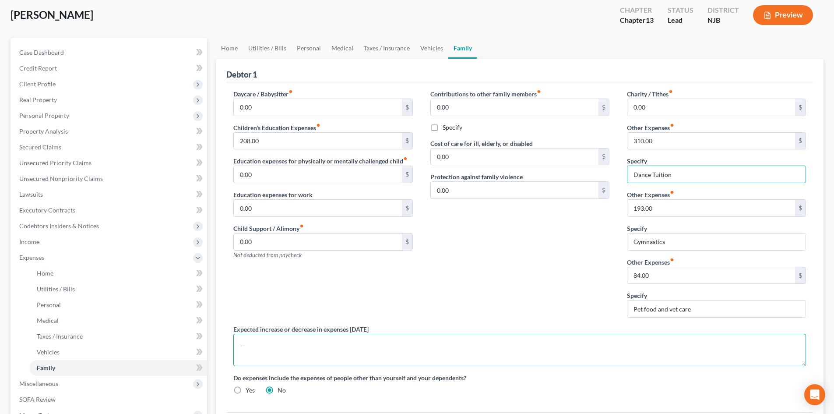
click at [410, 353] on textarea at bounding box center [519, 349] width 572 height 32
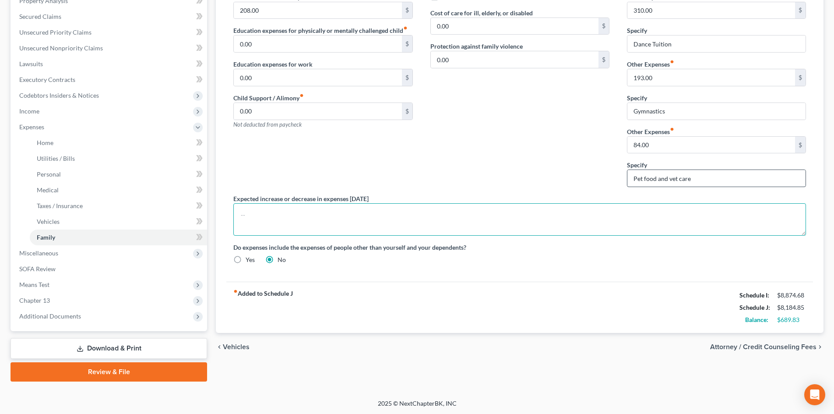
scroll to position [178, 0]
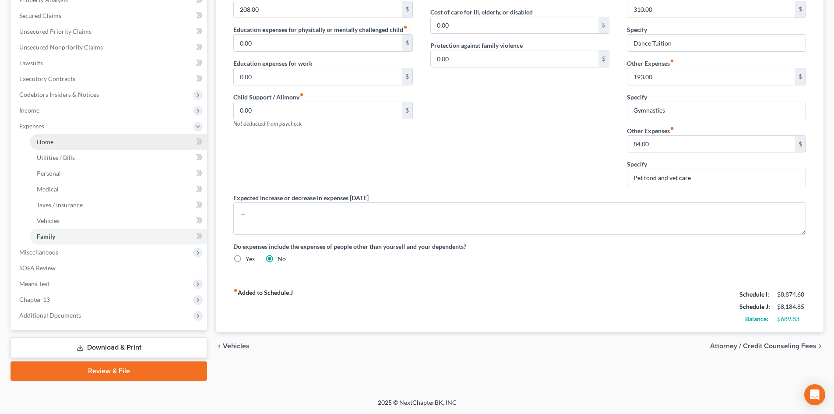
click at [50, 146] on link "Home" at bounding box center [118, 142] width 177 height 16
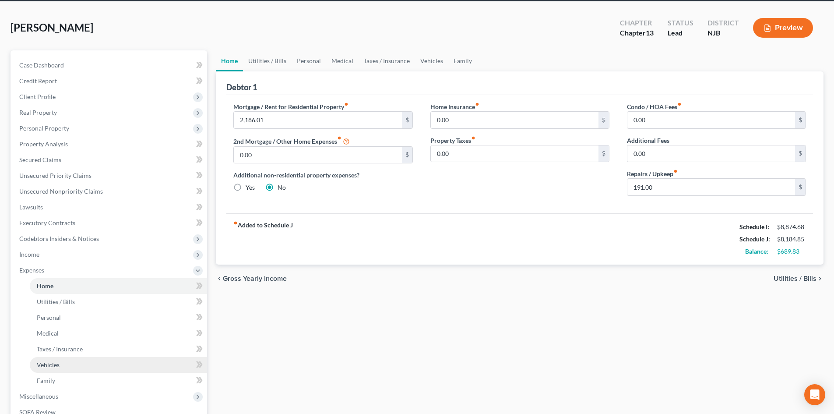
scroll to position [131, 0]
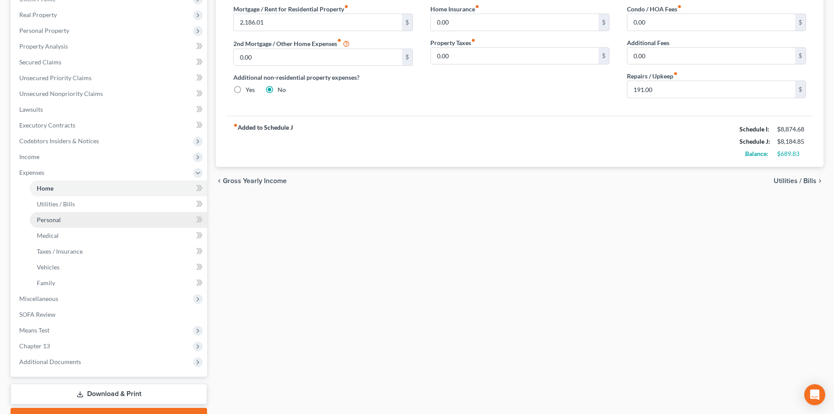
click at [48, 224] on link "Personal" at bounding box center [118, 220] width 177 height 16
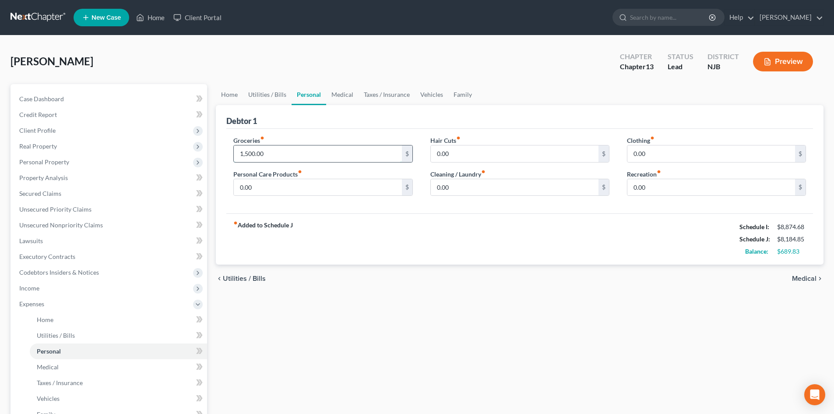
click at [291, 152] on input "1,500.00" at bounding box center [318, 153] width 168 height 17
click at [248, 156] on input "140.00" at bounding box center [318, 153] width 168 height 17
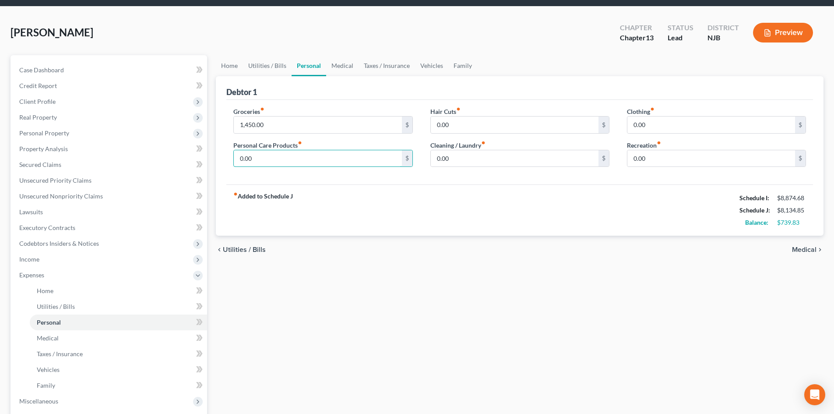
scroll to position [88, 0]
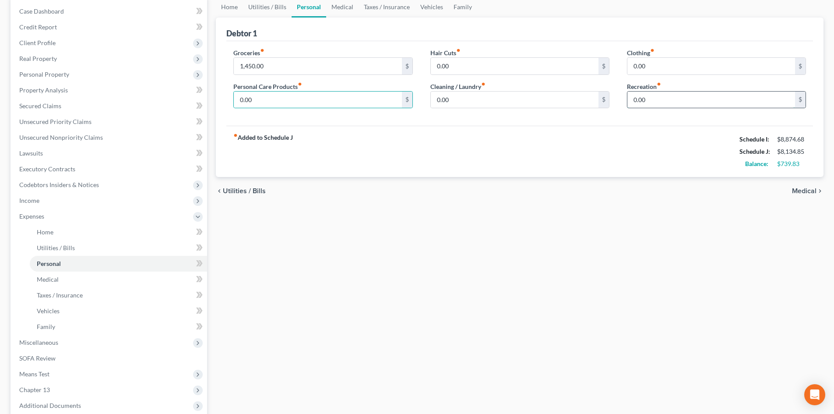
click at [665, 102] on input "0.00" at bounding box center [711, 99] width 168 height 17
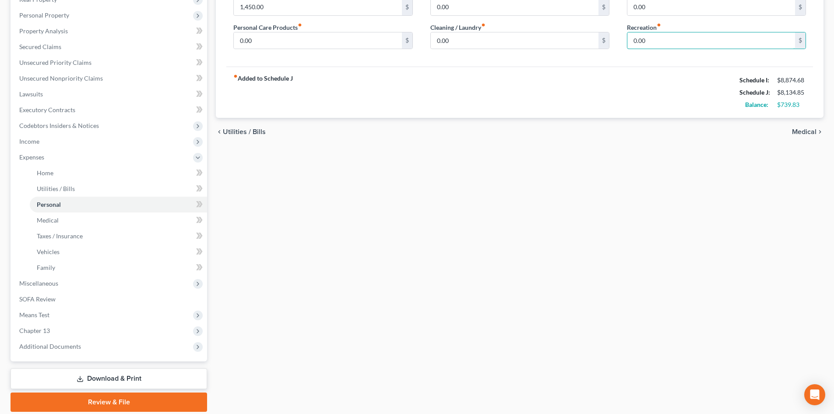
scroll to position [131, 0]
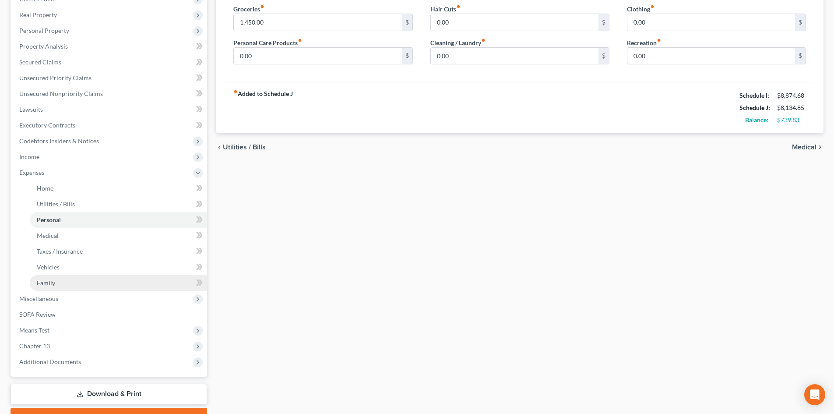
drag, startPoint x: 36, startPoint y: 281, endPoint x: 42, endPoint y: 285, distance: 7.1
click at [37, 281] on link "Family" at bounding box center [118, 283] width 177 height 16
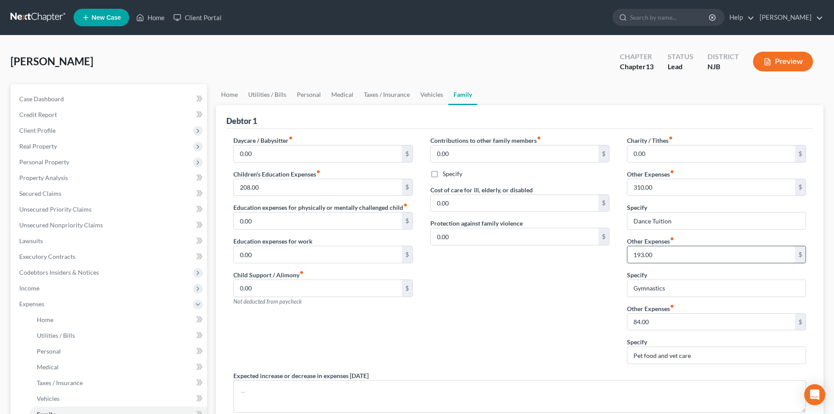
click at [687, 255] on input "193.00" at bounding box center [711, 254] width 168 height 17
click at [701, 260] on input "193.00" at bounding box center [711, 254] width 168 height 17
click at [673, 247] on input "193.00" at bounding box center [711, 254] width 168 height 17
click at [700, 220] on input "Dance Tuition" at bounding box center [716, 220] width 178 height 17
drag, startPoint x: 699, startPoint y: 219, endPoint x: 538, endPoint y: 183, distance: 165.3
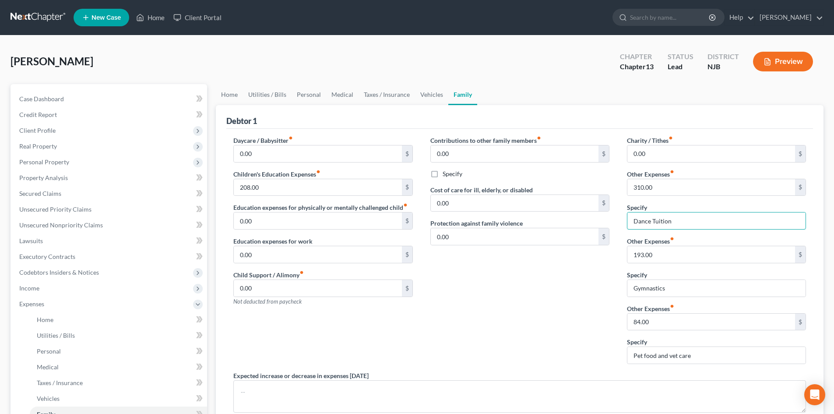
click at [538, 183] on div "Daycare / Babysitter fiber_manual_record 0.00 $ Children's Education Expenses f…" at bounding box center [519, 292] width 590 height 312
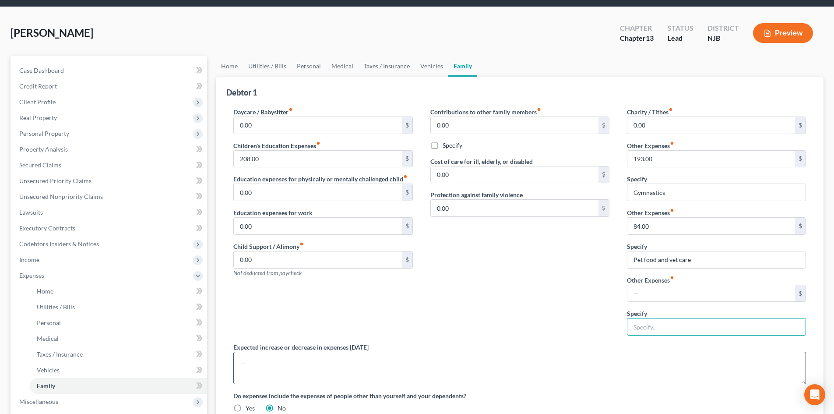
scroll to position [44, 0]
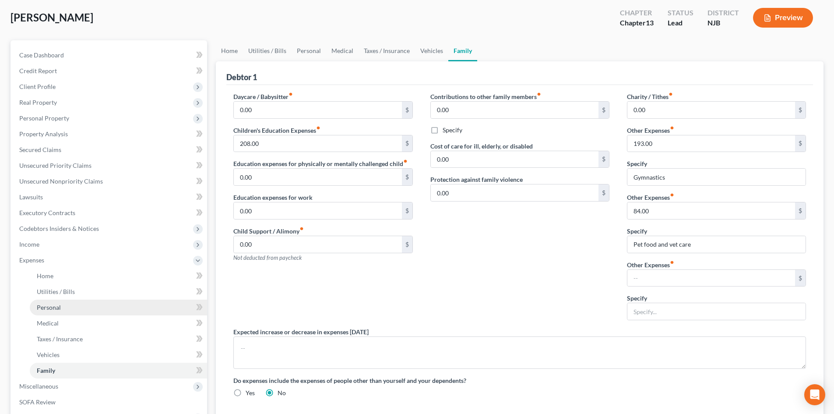
click at [53, 303] on span "Personal" at bounding box center [49, 306] width 24 height 7
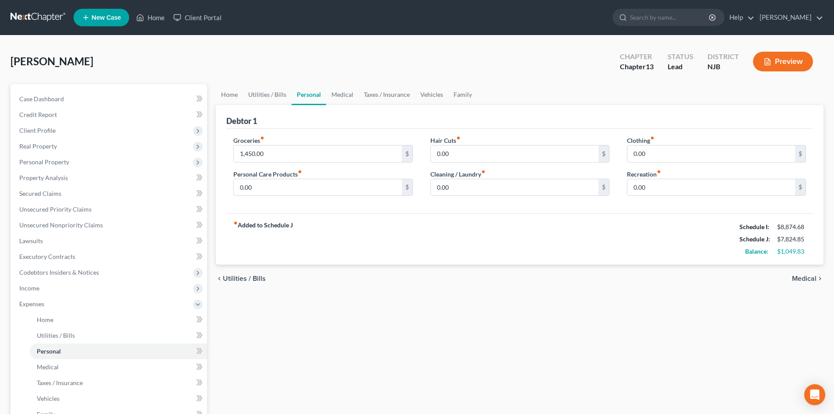
click at [672, 175] on div "Recreation fiber_manual_record 0.00 $" at bounding box center [716, 182] width 179 height 27
click at [664, 189] on input "0.00" at bounding box center [711, 187] width 168 height 17
click at [673, 156] on input "0.00" at bounding box center [711, 153] width 168 height 17
drag, startPoint x: 275, startPoint y: 154, endPoint x: 502, endPoint y: 227, distance: 238.4
click at [275, 154] on input "1,450.00" at bounding box center [318, 153] width 168 height 17
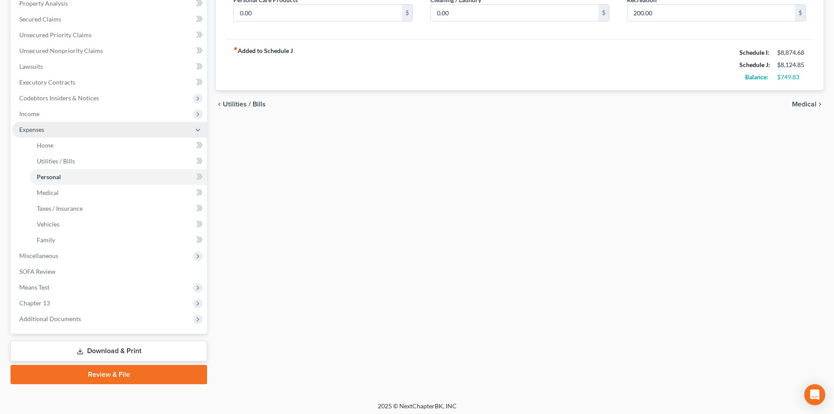
scroll to position [175, 0]
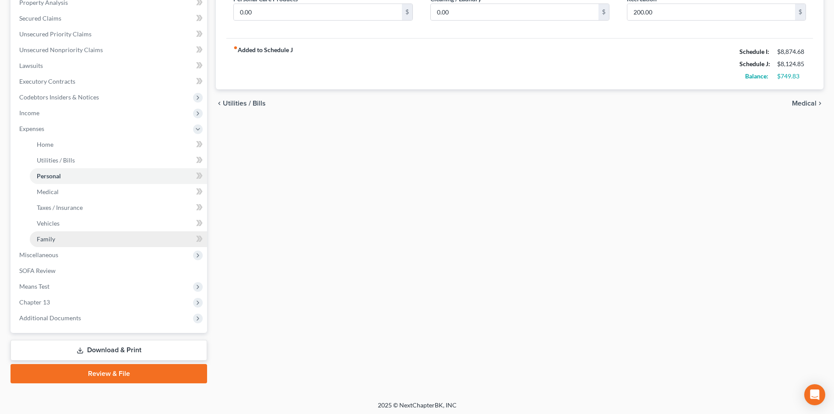
click at [40, 242] on link "Family" at bounding box center [118, 239] width 177 height 16
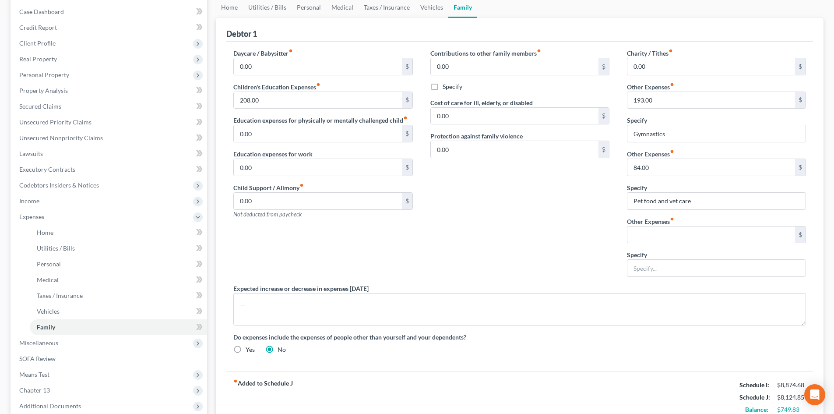
scroll to position [88, 0]
click at [665, 101] on input "text" at bounding box center [711, 99] width 168 height 17
click at [44, 267] on link "Personal" at bounding box center [118, 264] width 177 height 16
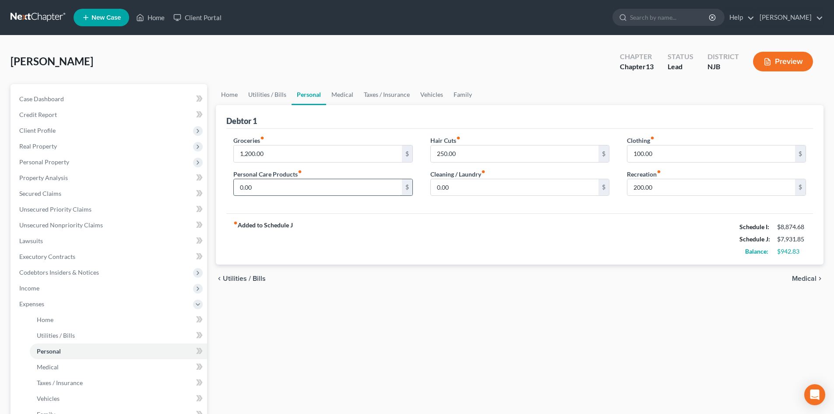
click at [273, 186] on input "0.00" at bounding box center [318, 187] width 168 height 17
click at [638, 152] on input "100.00" at bounding box center [711, 153] width 168 height 17
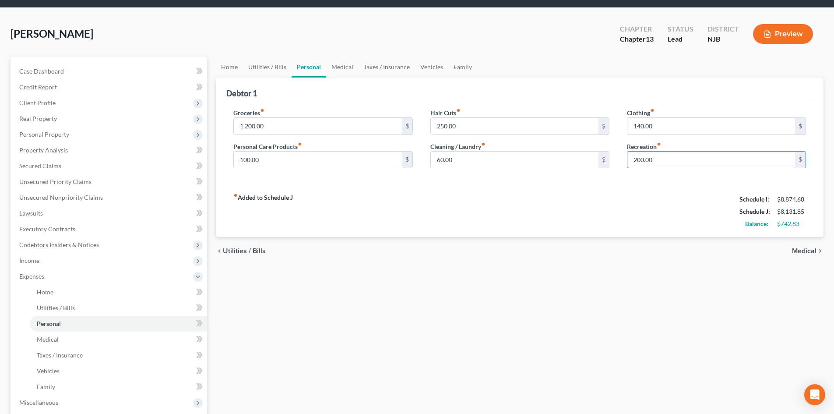
scroll to position [88, 0]
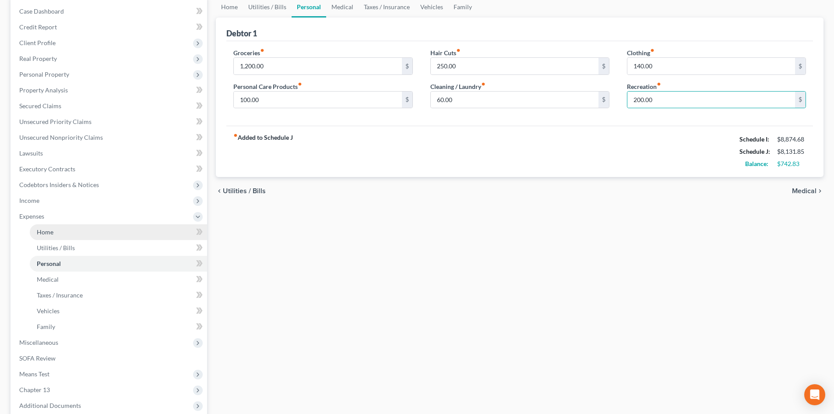
click at [44, 230] on span "Home" at bounding box center [45, 231] width 17 height 7
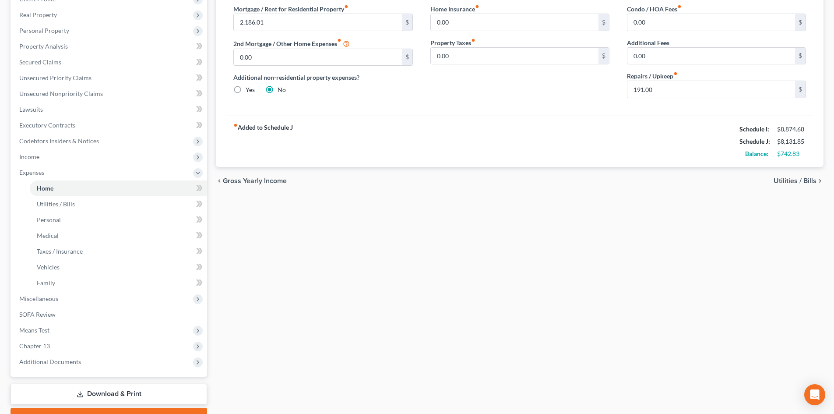
scroll to position [178, 0]
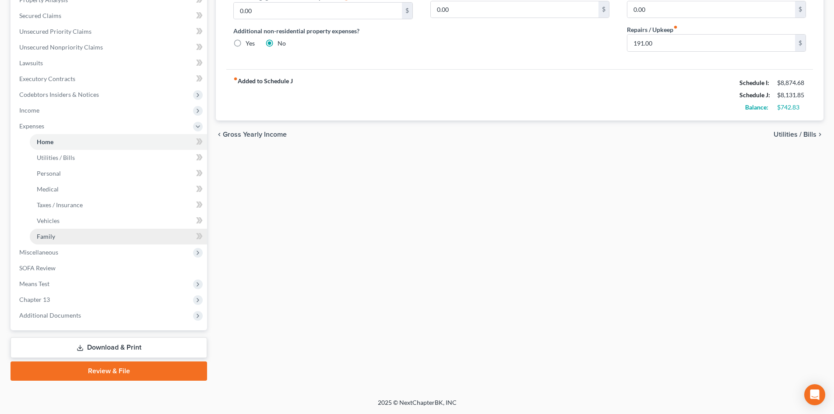
click at [41, 232] on span "Family" at bounding box center [46, 235] width 18 height 7
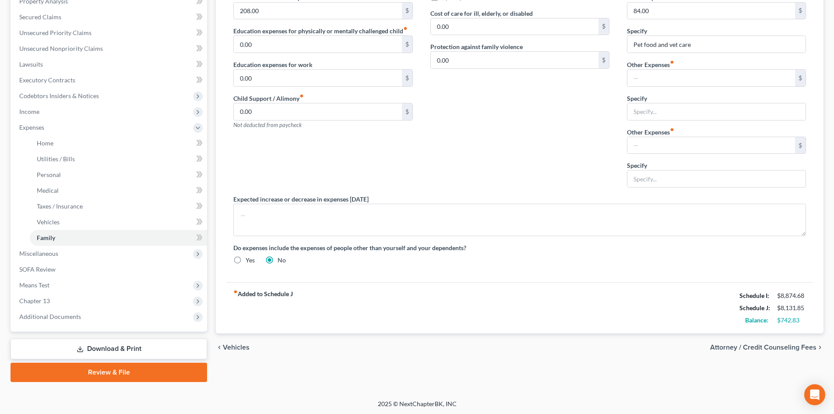
scroll to position [178, 0]
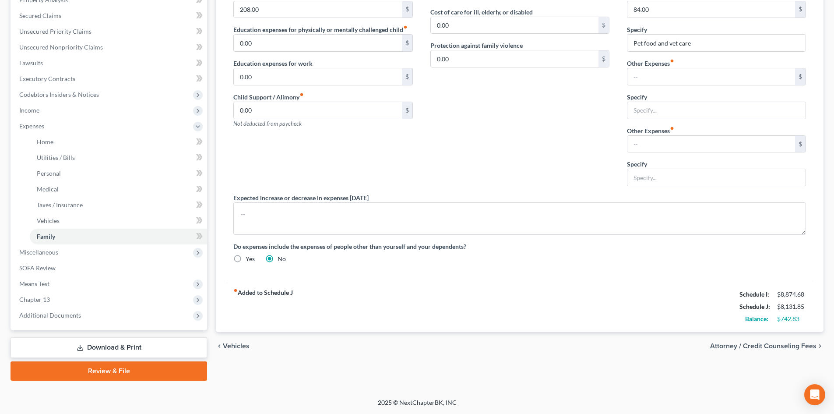
click at [771, 348] on span "Attorney / Credit Counseling Fees" at bounding box center [763, 345] width 106 height 7
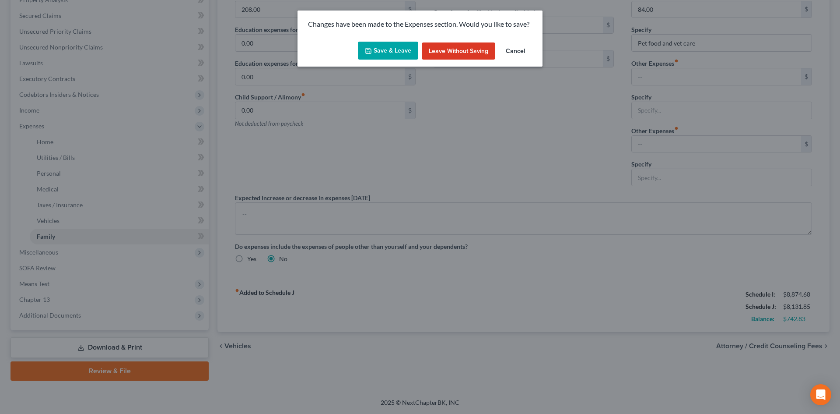
click at [380, 51] on button "Save & Leave" at bounding box center [388, 51] width 60 height 18
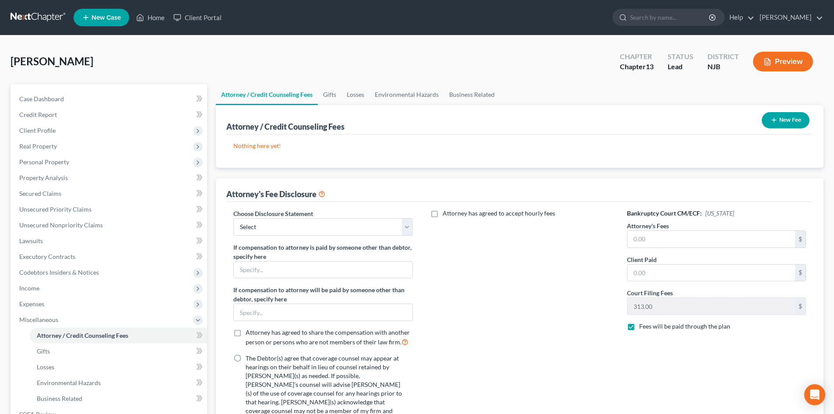
click at [778, 118] on button "New Fee" at bounding box center [785, 120] width 48 height 16
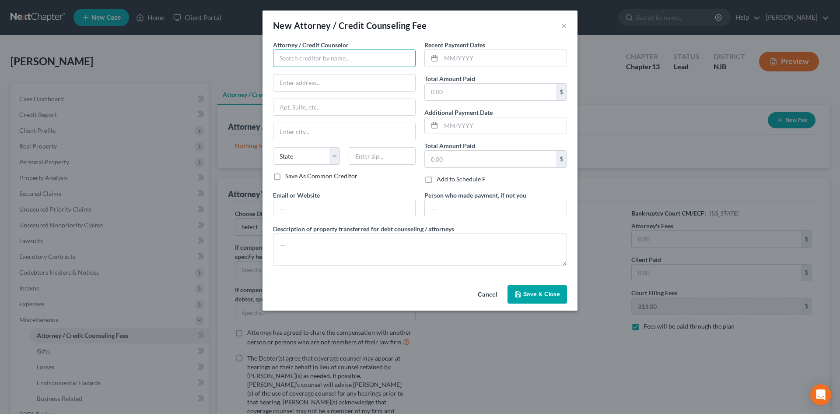
click at [321, 52] on input "text" at bounding box center [344, 58] width 143 height 18
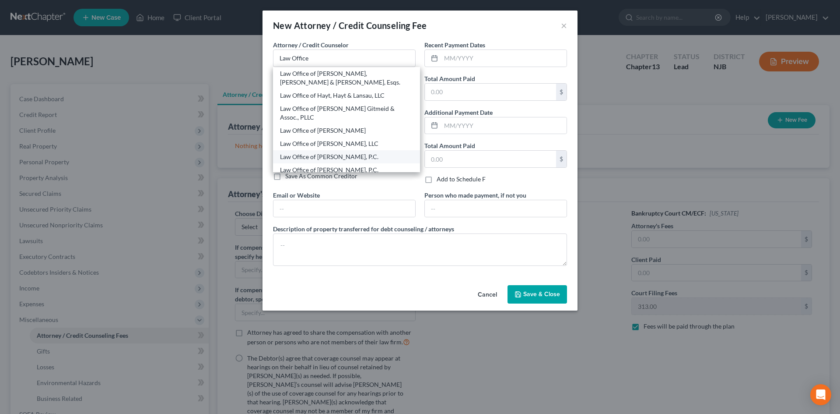
click at [322, 152] on div "Law Office of [PERSON_NAME], P.C." at bounding box center [346, 156] width 133 height 9
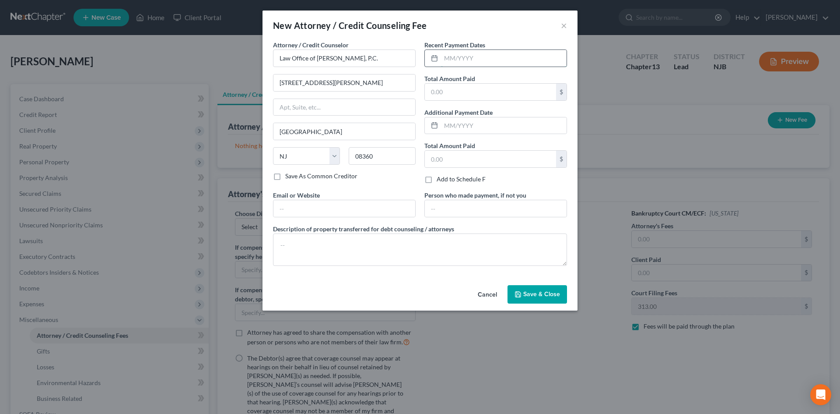
click at [488, 58] on input "text" at bounding box center [504, 58] width 126 height 17
click at [532, 300] on button "Save & Close" at bounding box center [538, 294] width 60 height 18
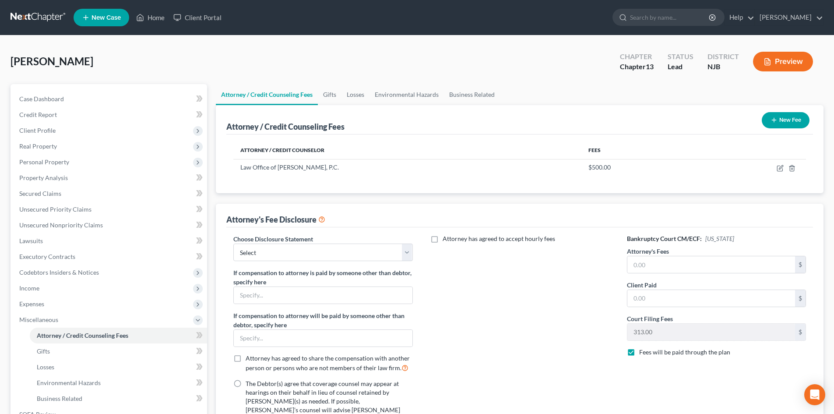
click at [772, 117] on icon "button" at bounding box center [773, 119] width 7 height 7
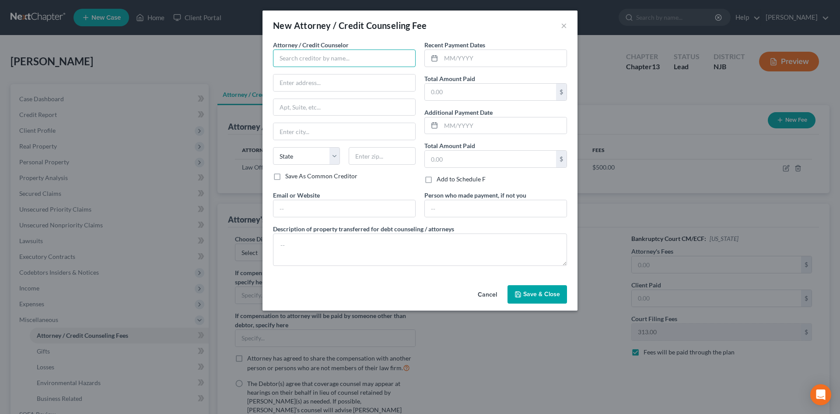
click at [296, 56] on input "text" at bounding box center [344, 58] width 143 height 18
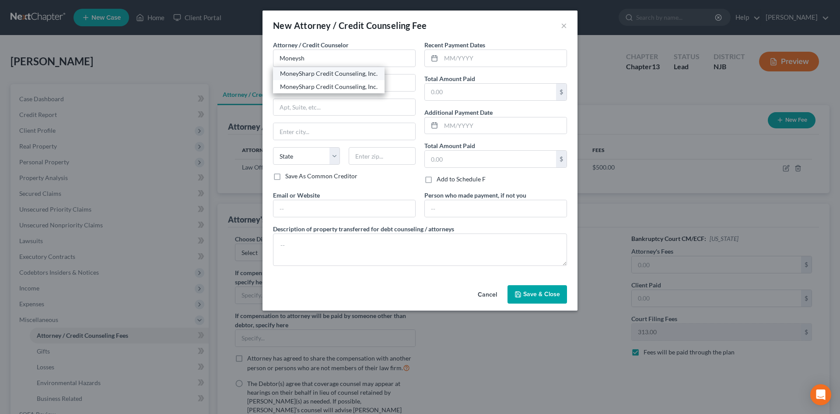
click at [339, 73] on div "MoneySharp Credit Counseling, Inc." at bounding box center [329, 73] width 98 height 9
click at [506, 57] on input "text" at bounding box center [504, 58] width 126 height 17
click at [543, 295] on span "Save & Close" at bounding box center [541, 293] width 37 height 7
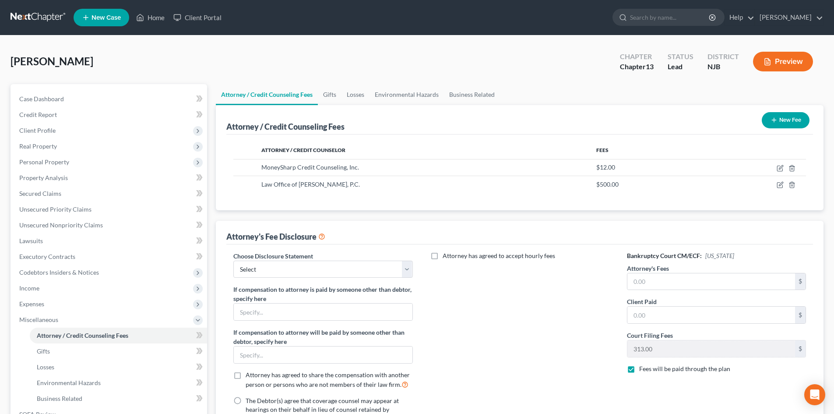
click at [721, 297] on div "Client Paid $" at bounding box center [716, 310] width 179 height 27
click at [696, 284] on input "text" at bounding box center [711, 281] width 168 height 17
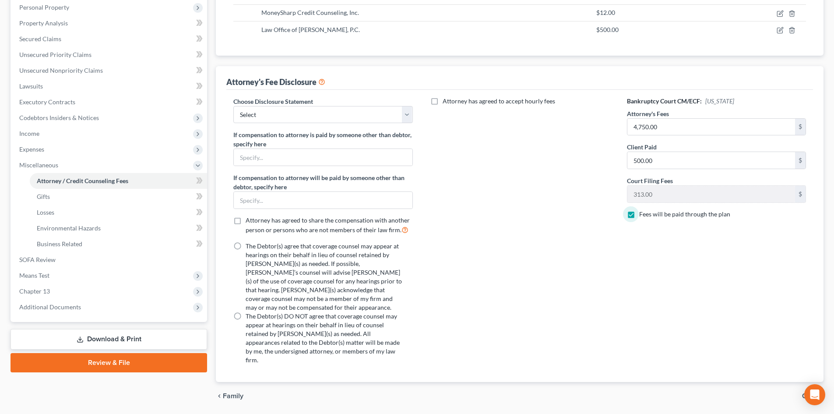
scroll to position [166, 0]
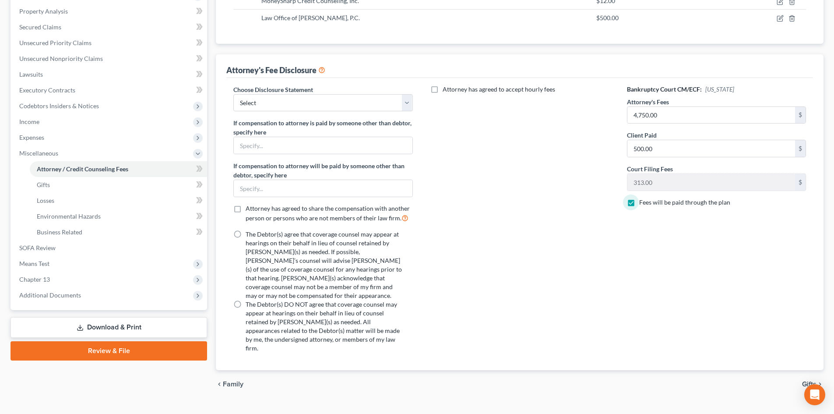
click at [245, 234] on label "The Debtor(s) agree that coverage counsel may appear at hearings on their behal…" at bounding box center [323, 265] width 156 height 70
click at [249, 234] on input "The Debtor(s) agree that coverage counsel may appear at hearings on their behal…" at bounding box center [252, 233] width 6 height 6
click at [808, 380] on span "Gifts" at bounding box center [809, 383] width 14 height 7
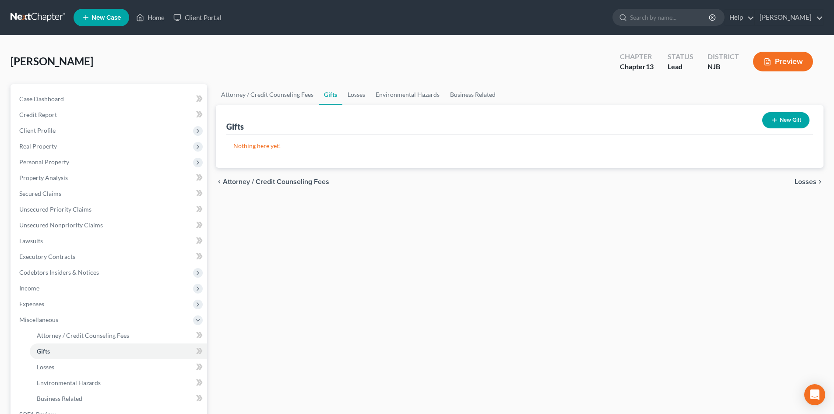
click at [806, 179] on span "Losses" at bounding box center [805, 181] width 22 height 7
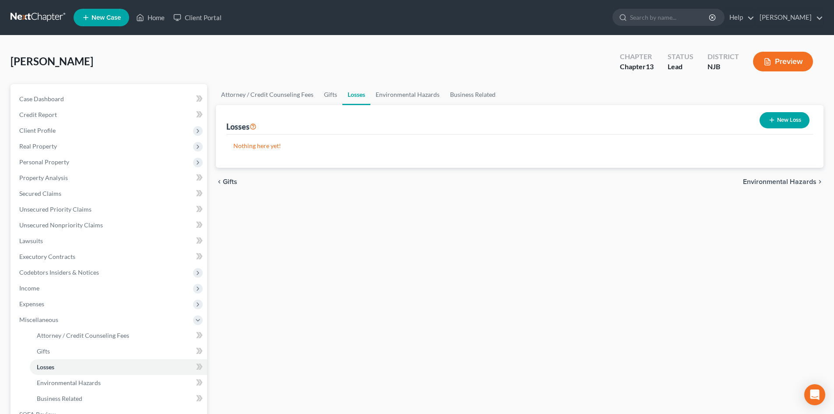
click at [785, 181] on span "Environmental Hazards" at bounding box center [780, 181] width 74 height 7
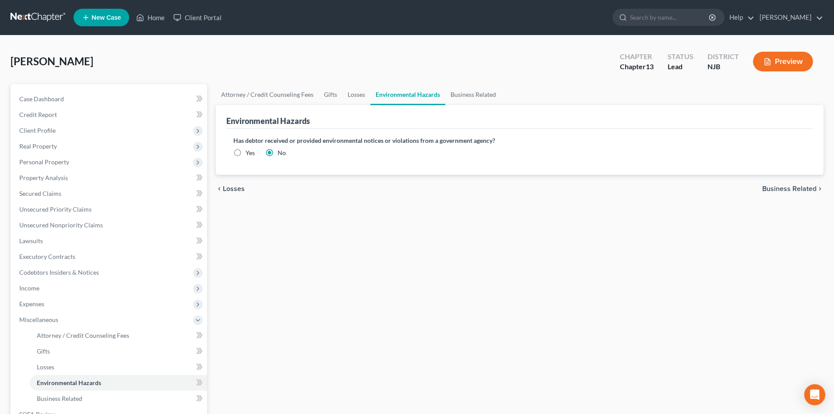
click at [789, 187] on span "Business Related" at bounding box center [789, 188] width 54 height 7
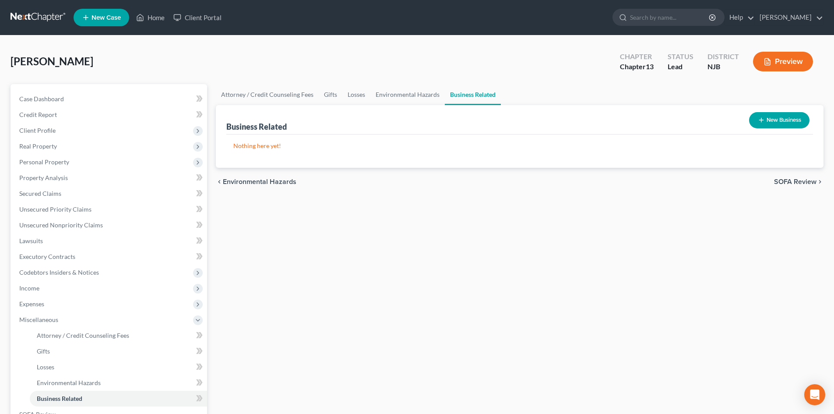
click at [792, 182] on span "SOFA Review" at bounding box center [795, 181] width 42 height 7
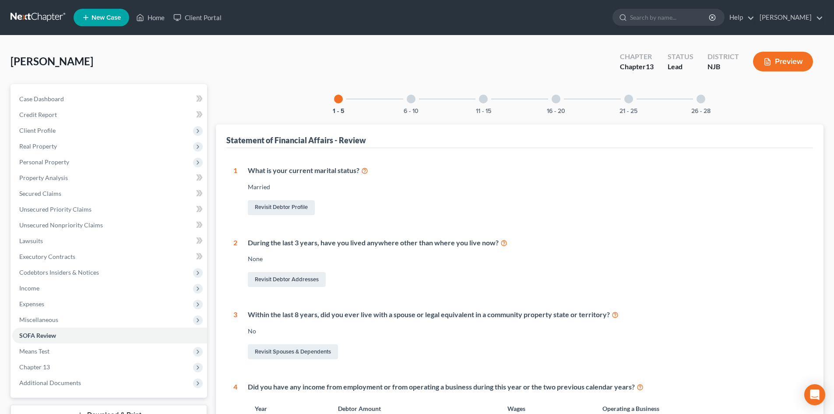
click at [410, 98] on div at bounding box center [411, 99] width 9 height 9
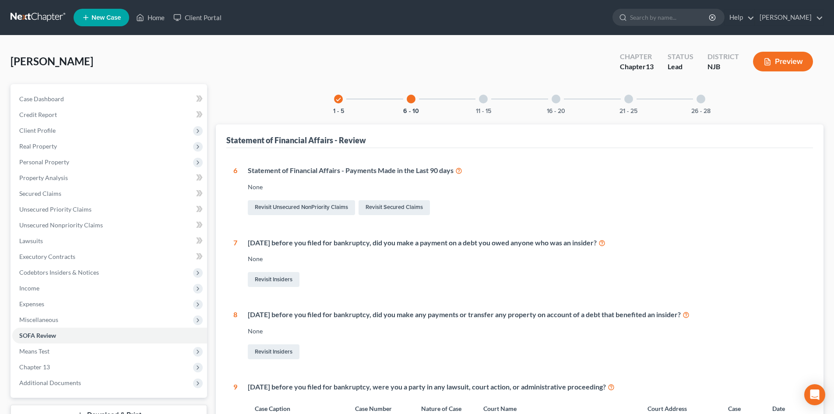
click at [479, 99] on div at bounding box center [483, 99] width 9 height 9
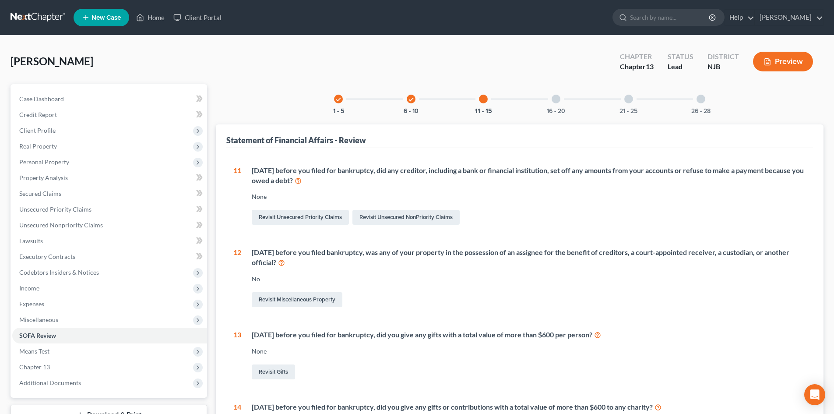
click at [557, 96] on div at bounding box center [555, 99] width 9 height 9
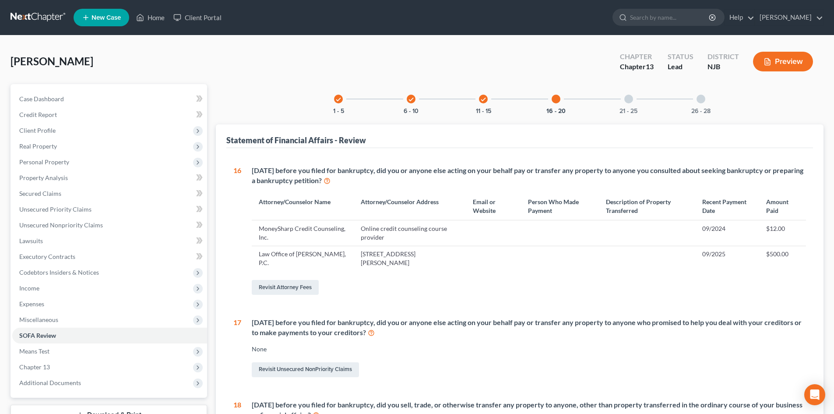
click at [630, 98] on div at bounding box center [628, 99] width 9 height 9
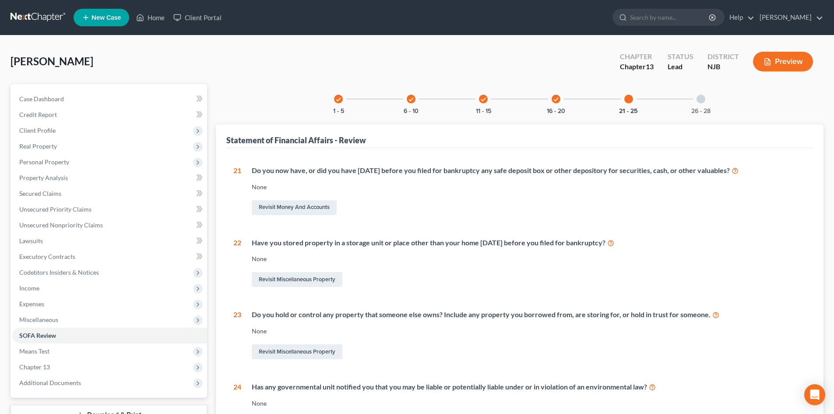
drag, startPoint x: 555, startPoint y: 95, endPoint x: 565, endPoint y: 125, distance: 31.8
click at [555, 95] on div "check" at bounding box center [555, 99] width 9 height 9
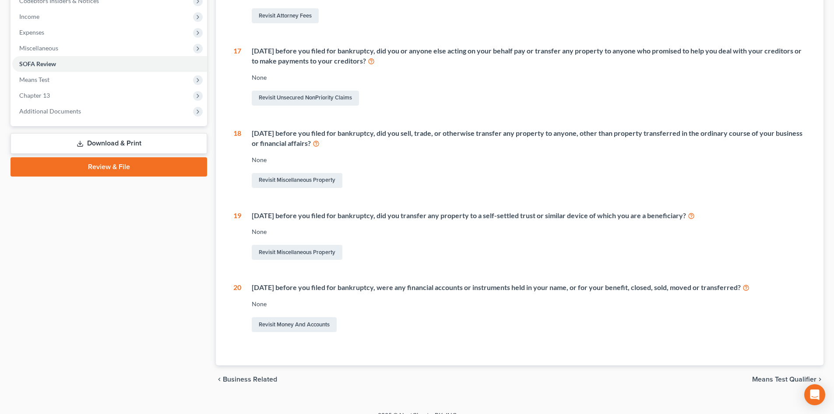
scroll to position [284, 0]
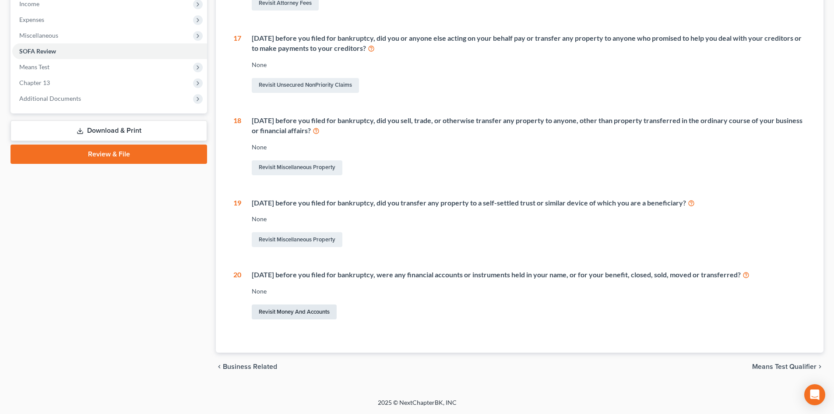
click at [304, 312] on link "Revisit Money and Accounts" at bounding box center [294, 311] width 85 height 15
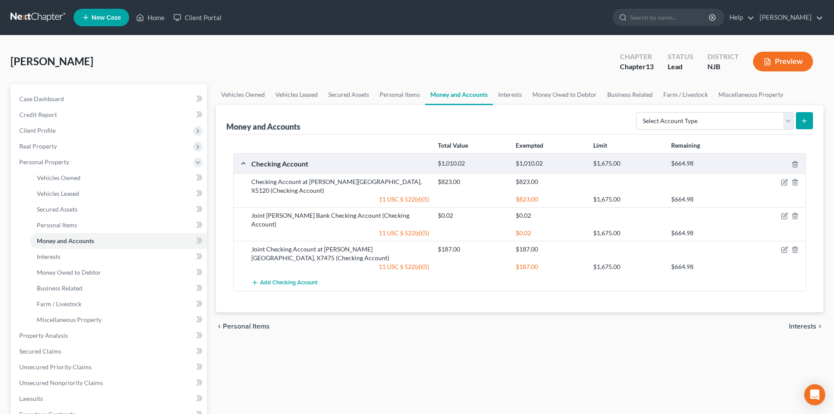
click at [805, 121] on line "submit" at bounding box center [804, 121] width 4 height 0
click at [755, 126] on select "Select Account Type Brokerage Cash on Hand Certificates of Deposit Checking Acc…" at bounding box center [715, 121] width 158 height 18
click at [803, 88] on ul "Vehicles Owned Vehicles Leased Secured Assets Personal Items Money and Accounts…" at bounding box center [519, 94] width 607 height 21
click at [801, 322] on span "Interests" at bounding box center [802, 325] width 28 height 7
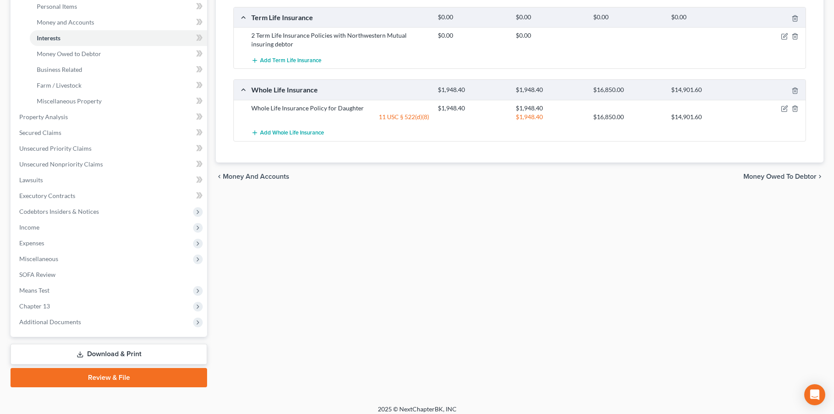
scroll to position [219, 0]
click at [44, 273] on span "SOFA Review" at bounding box center [37, 273] width 36 height 7
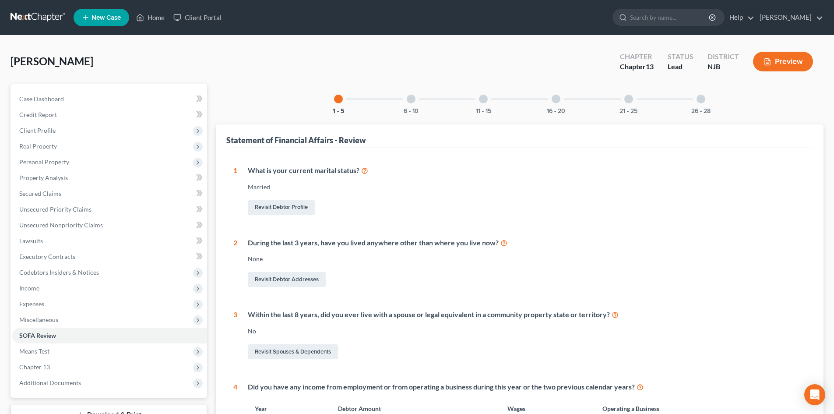
click at [629, 98] on div at bounding box center [628, 99] width 9 height 9
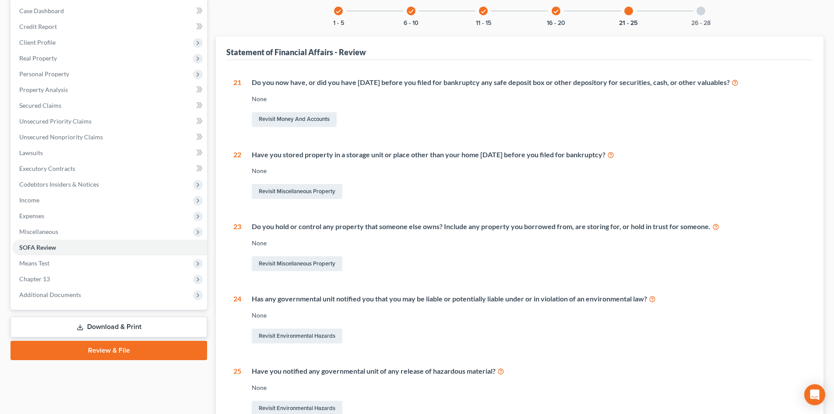
scroll to position [88, 0]
click at [703, 11] on div at bounding box center [700, 11] width 9 height 9
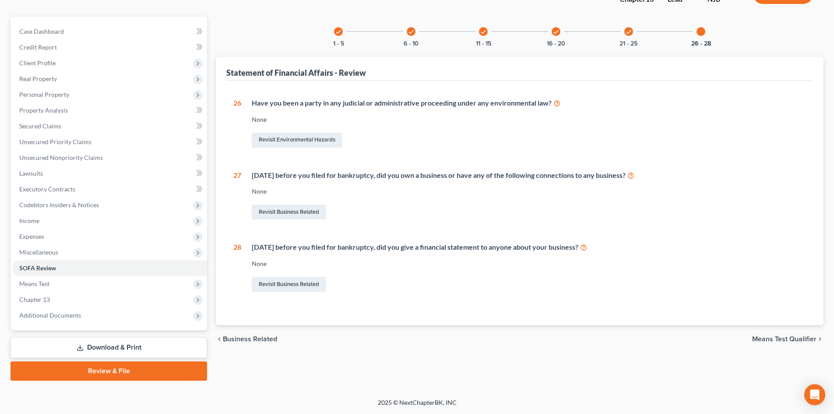
scroll to position [67, 0]
click at [762, 335] on span "Means Test Qualifier" at bounding box center [784, 338] width 64 height 7
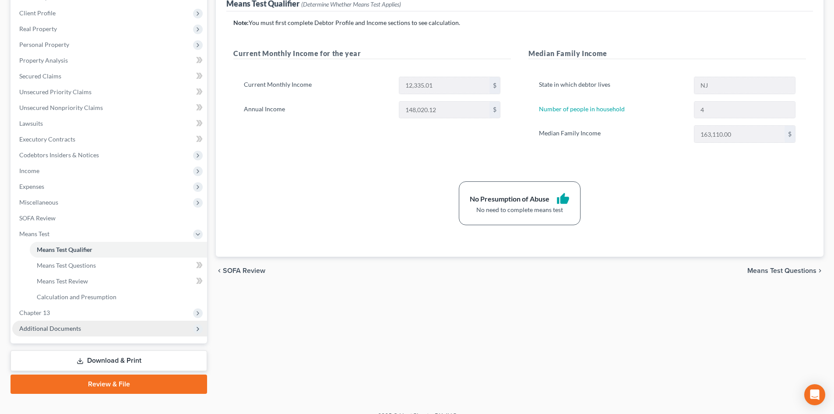
scroll to position [130, 0]
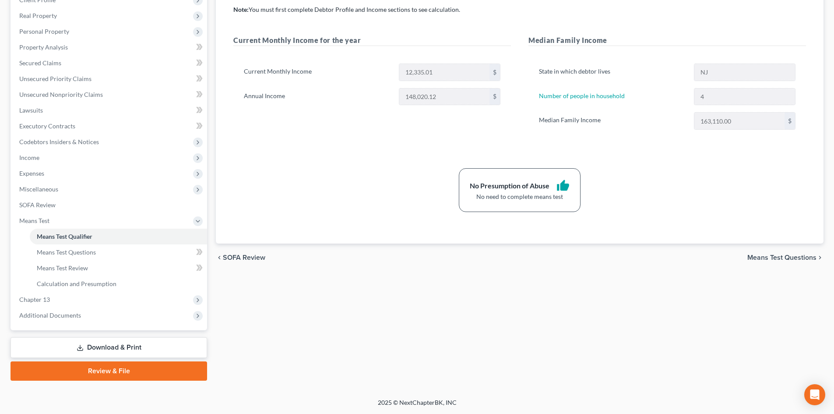
click at [115, 344] on link "Download & Print" at bounding box center [109, 347] width 196 height 21
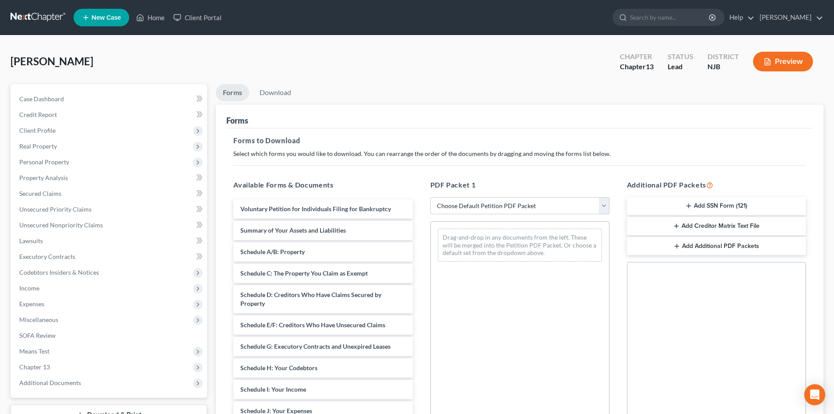
click at [606, 207] on select "Choose Default Petition PDF Packet Complete Bankruptcy Petition (all forms and …" at bounding box center [519, 206] width 179 height 18
click at [430, 197] on select "Choose Default Petition PDF Packet Complete Bankruptcy Petition (all forms and …" at bounding box center [519, 206] width 179 height 18
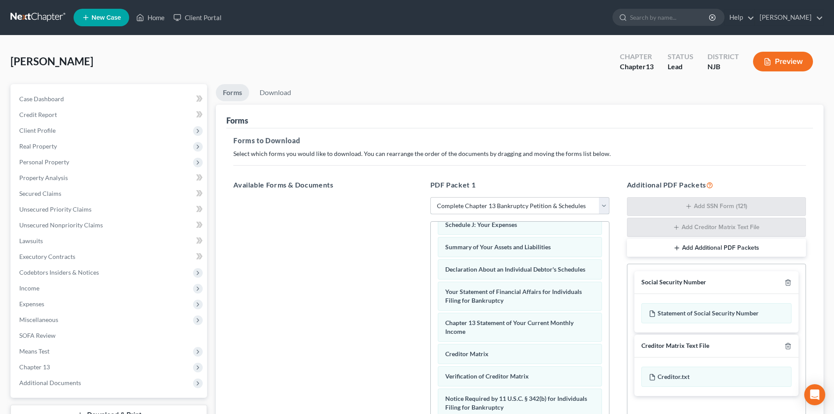
scroll to position [248, 0]
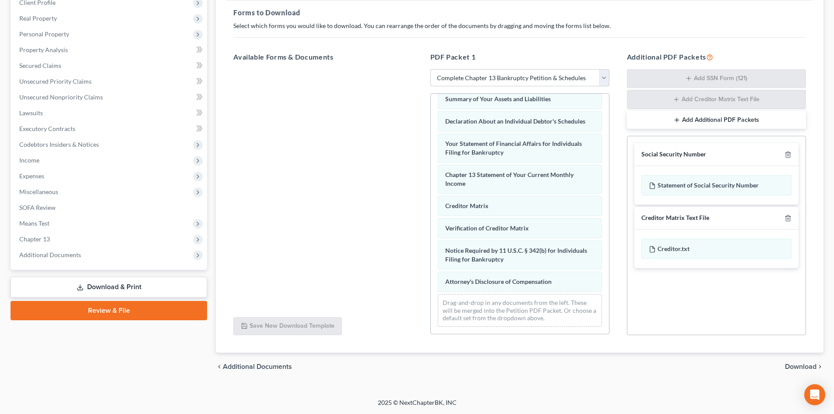
click at [808, 364] on span "Download" at bounding box center [801, 366] width 32 height 7
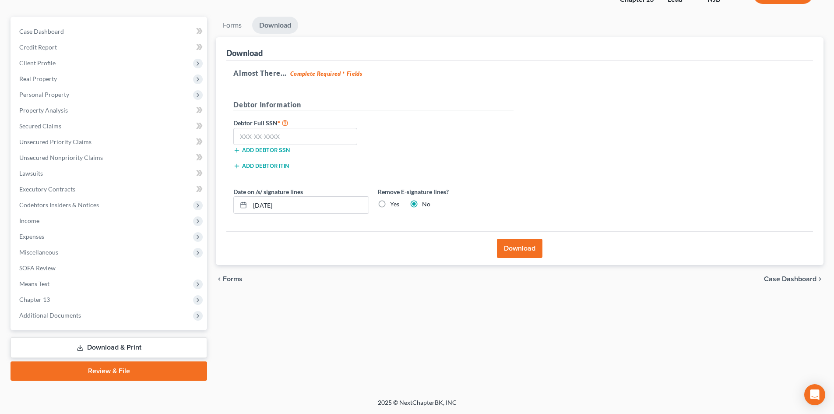
scroll to position [67, 0]
click at [313, 142] on input "text" at bounding box center [295, 137] width 124 height 18
click at [529, 253] on button "Download" at bounding box center [520, 247] width 46 height 19
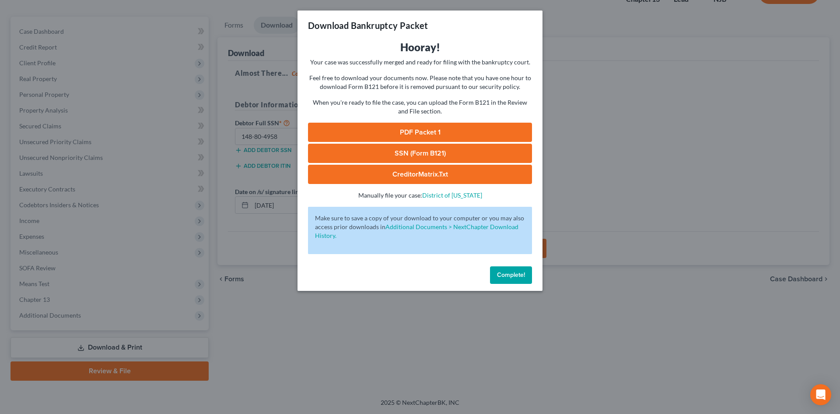
click at [414, 135] on link "PDF Packet 1" at bounding box center [420, 132] width 224 height 19
click at [425, 154] on link "SSN (Form B121)" at bounding box center [420, 153] width 224 height 19
click at [422, 173] on link "CreditorMatrix.txt" at bounding box center [420, 174] width 224 height 19
click at [496, 278] on button "Complete!" at bounding box center [511, 275] width 42 height 18
